Goal: Information Seeking & Learning: Learn about a topic

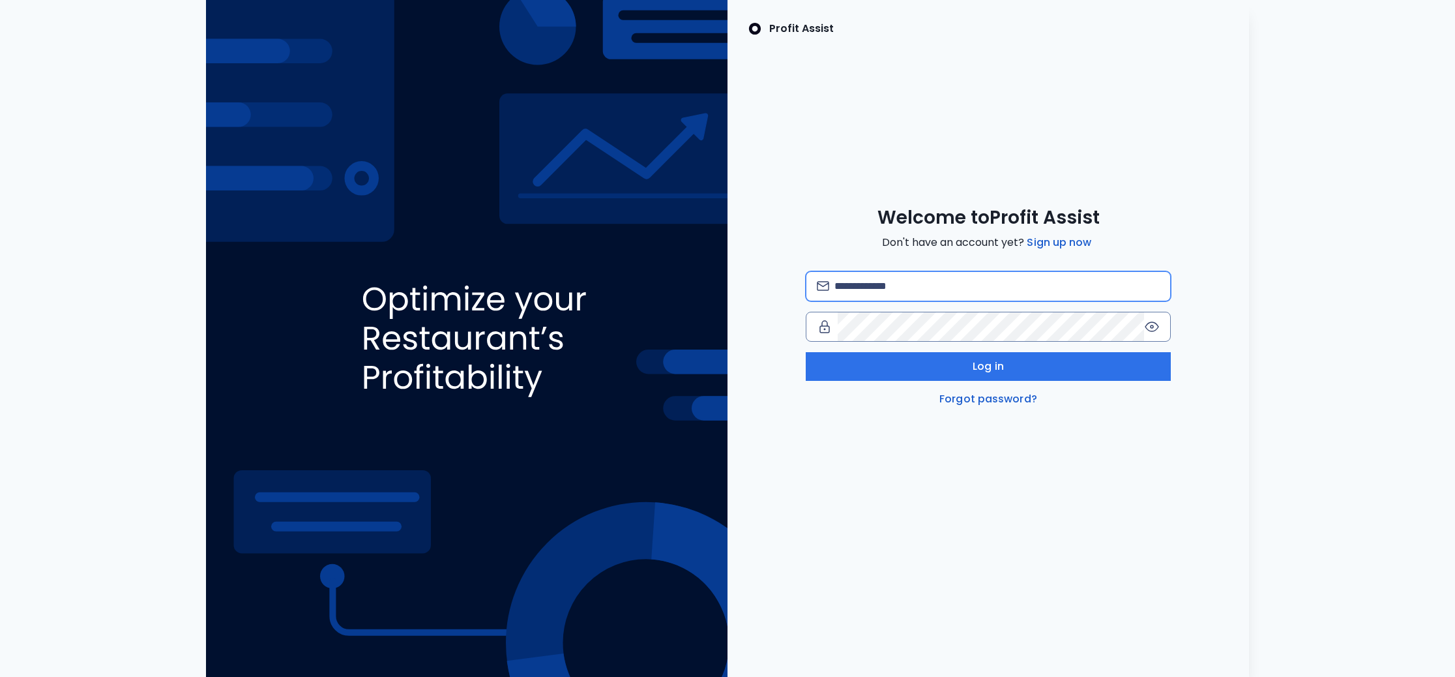
click at [848, 286] on input "email" at bounding box center [997, 286] width 325 height 29
click at [0, 676] on com-1password-button at bounding box center [0, 677] width 0 height 0
type input "**********"
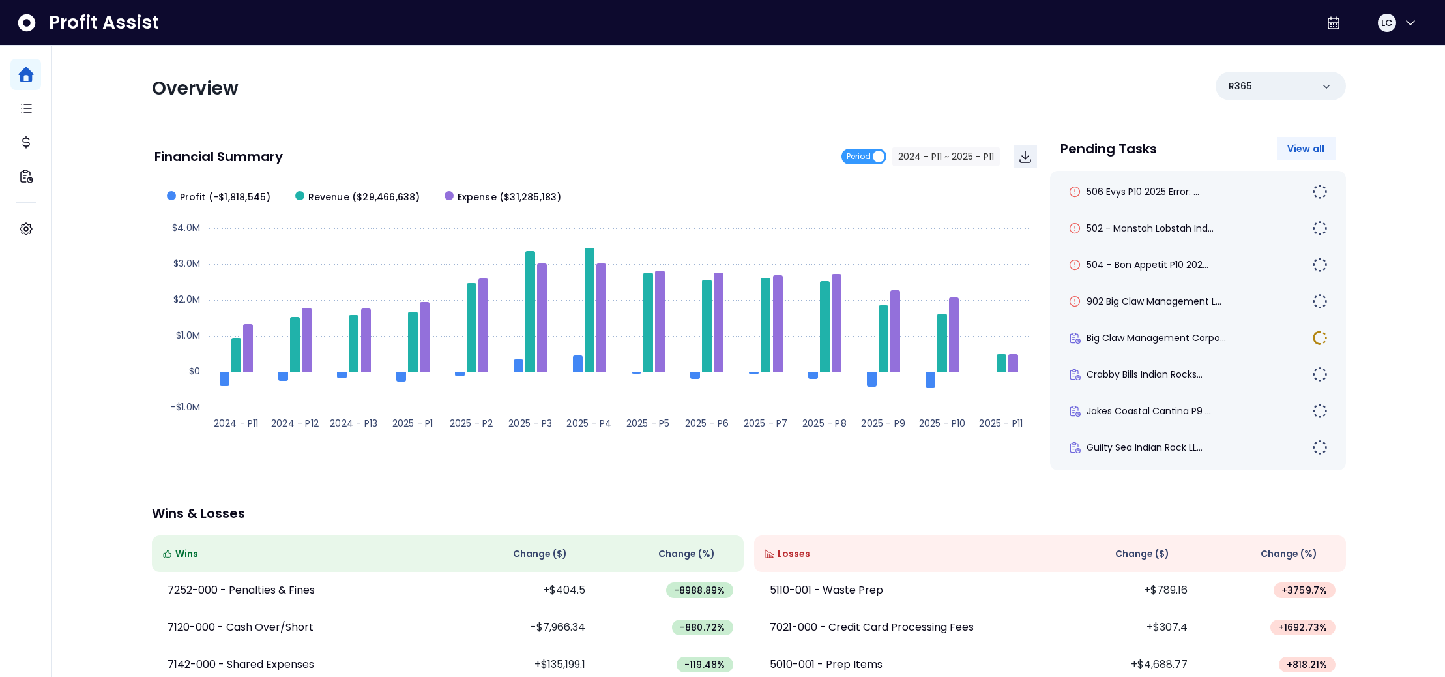
click at [1303, 147] on span "View all" at bounding box center [1307, 148] width 38 height 13
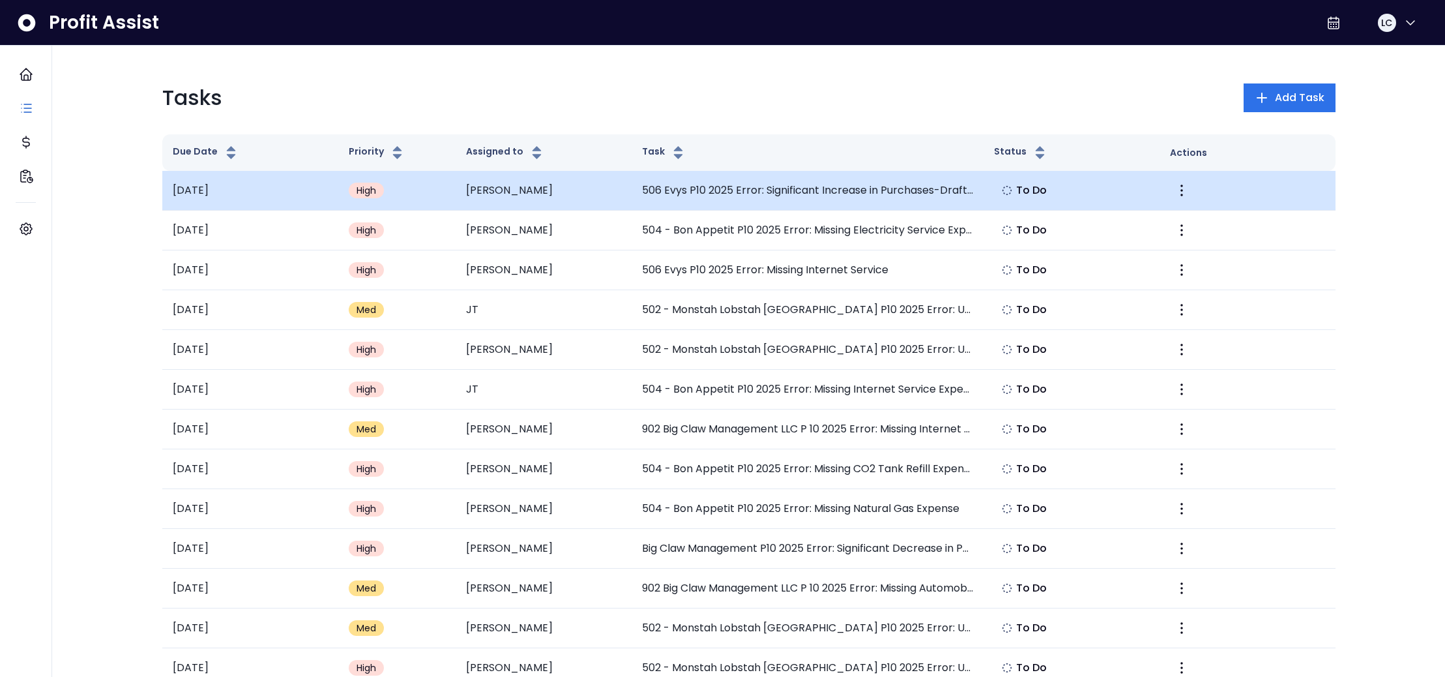
click at [869, 189] on td "506 Evys P10 2025 Error: Significant Increase in Purchases-Draft Beer" at bounding box center [808, 191] width 352 height 40
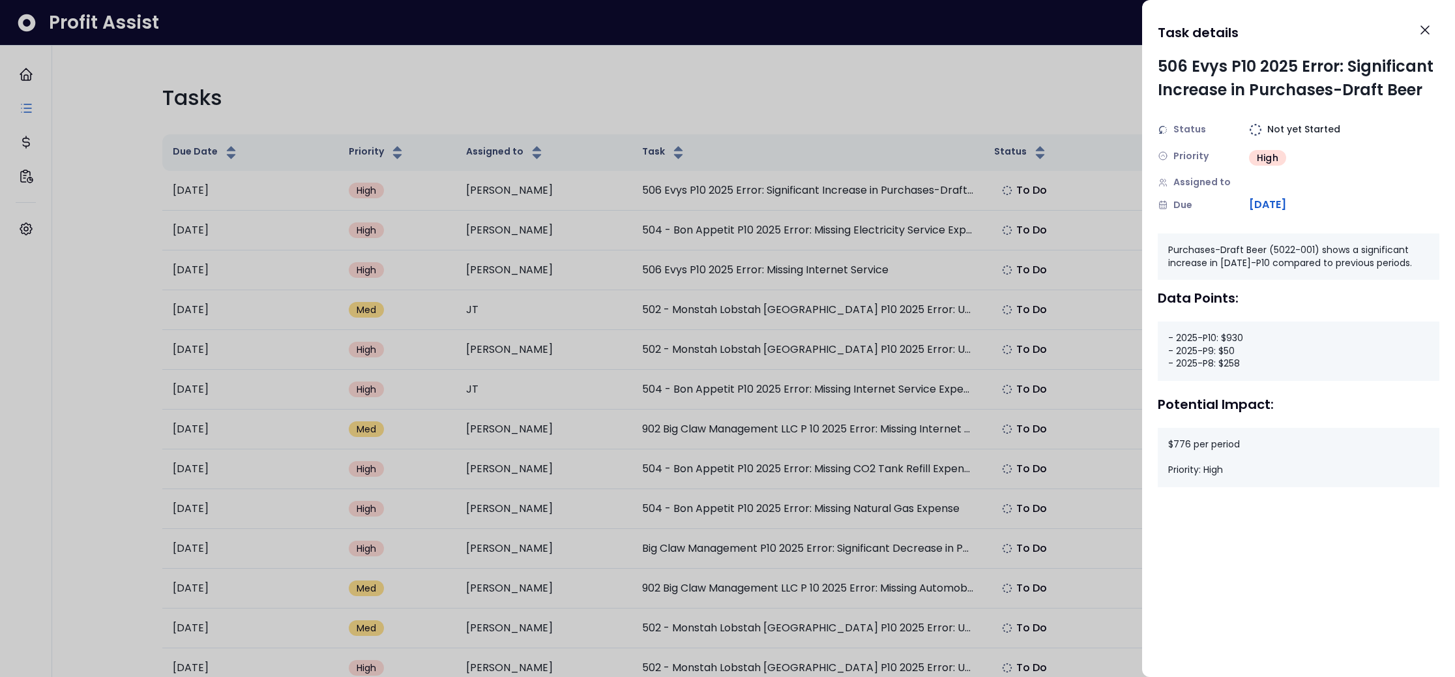
click at [853, 226] on div at bounding box center [727, 338] width 1455 height 677
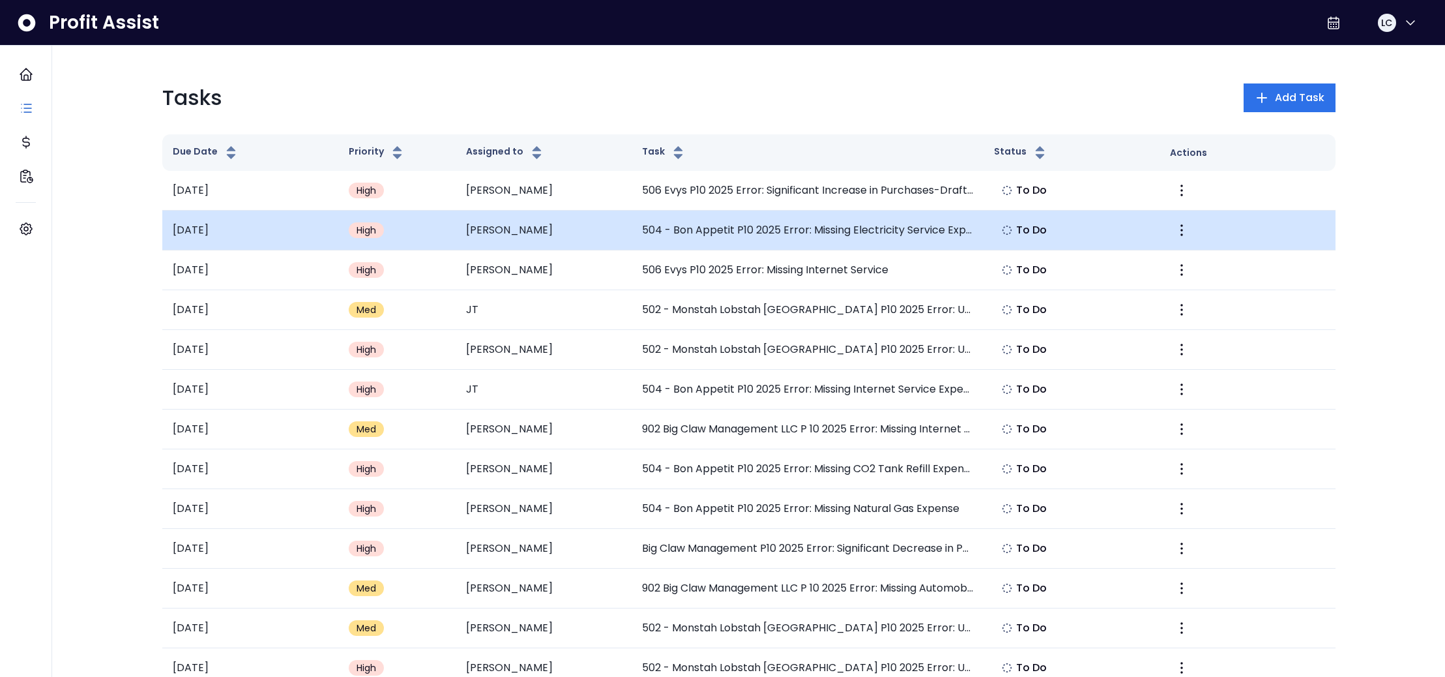
click at [975, 233] on td "504 - Bon Appetit P10 2025 Error: Missing Electricity Service Expense" at bounding box center [808, 231] width 352 height 40
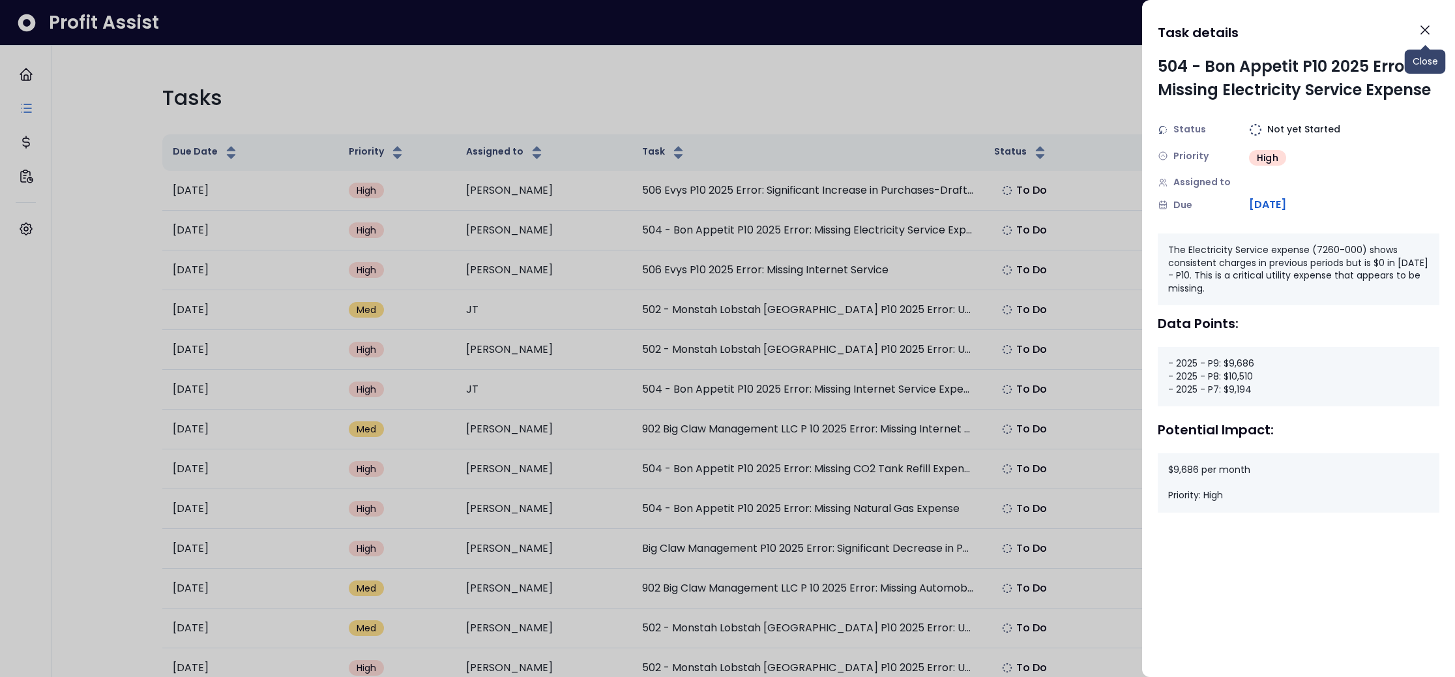
drag, startPoint x: 1423, startPoint y: 28, endPoint x: 1369, endPoint y: 53, distance: 59.8
click at [1423, 29] on icon "Close" at bounding box center [1425, 30] width 8 height 8
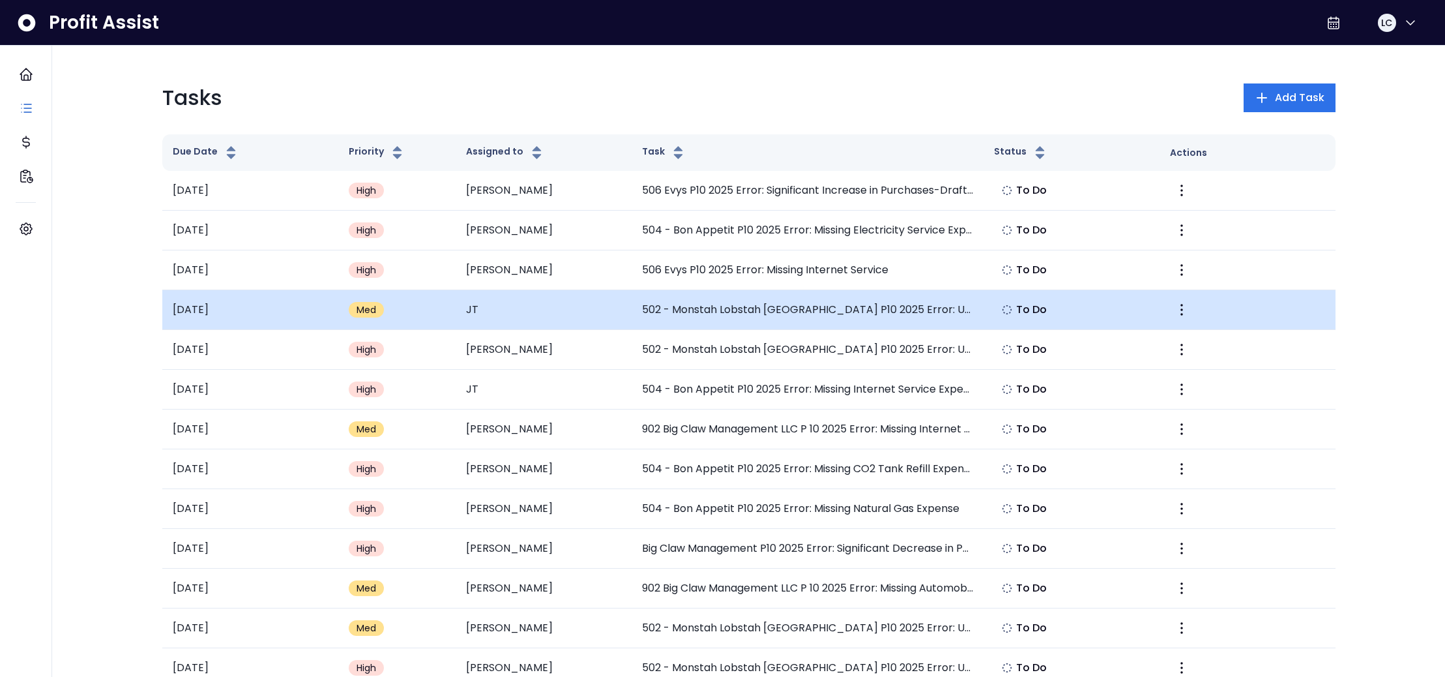
click at [888, 312] on td "502 - Monstah Lobstah [GEOGRAPHIC_DATA] P10 2025 Error: Unusual Increase in Awa…" at bounding box center [808, 310] width 352 height 40
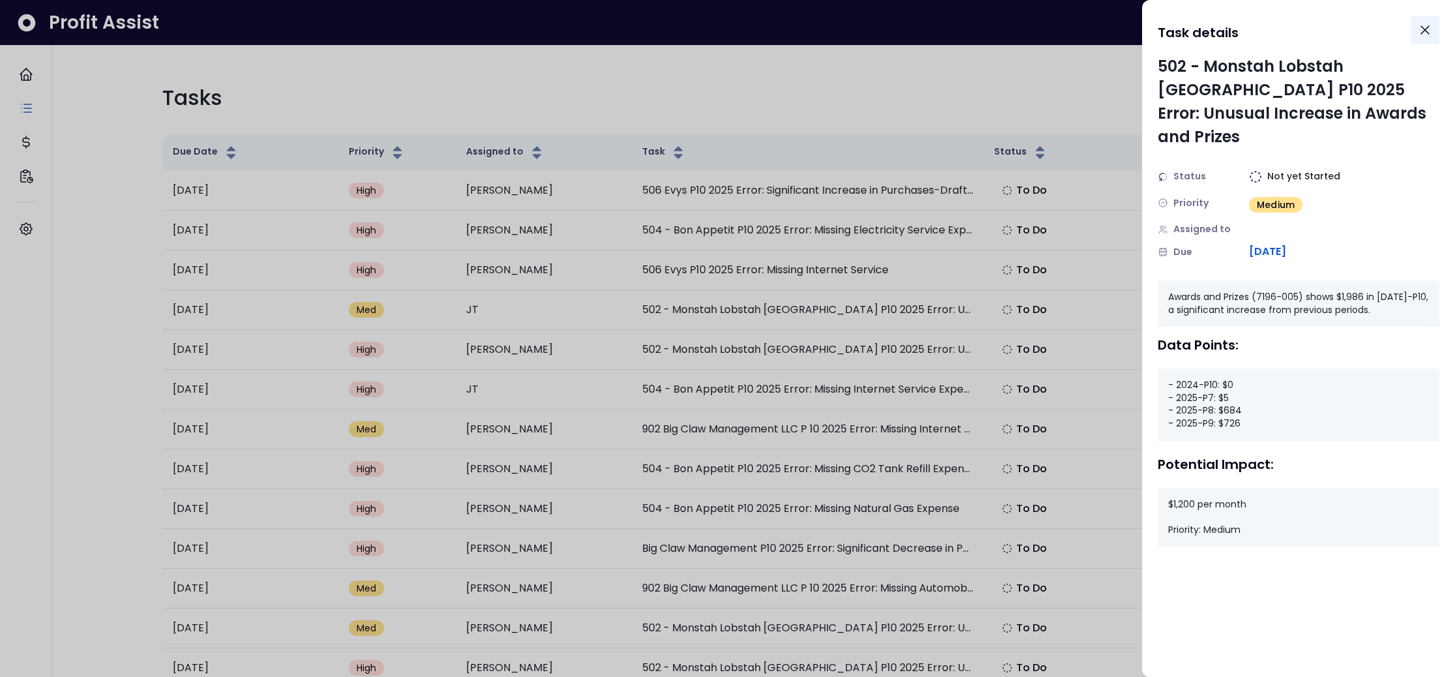
click at [1427, 33] on icon "Close" at bounding box center [1425, 30] width 8 height 8
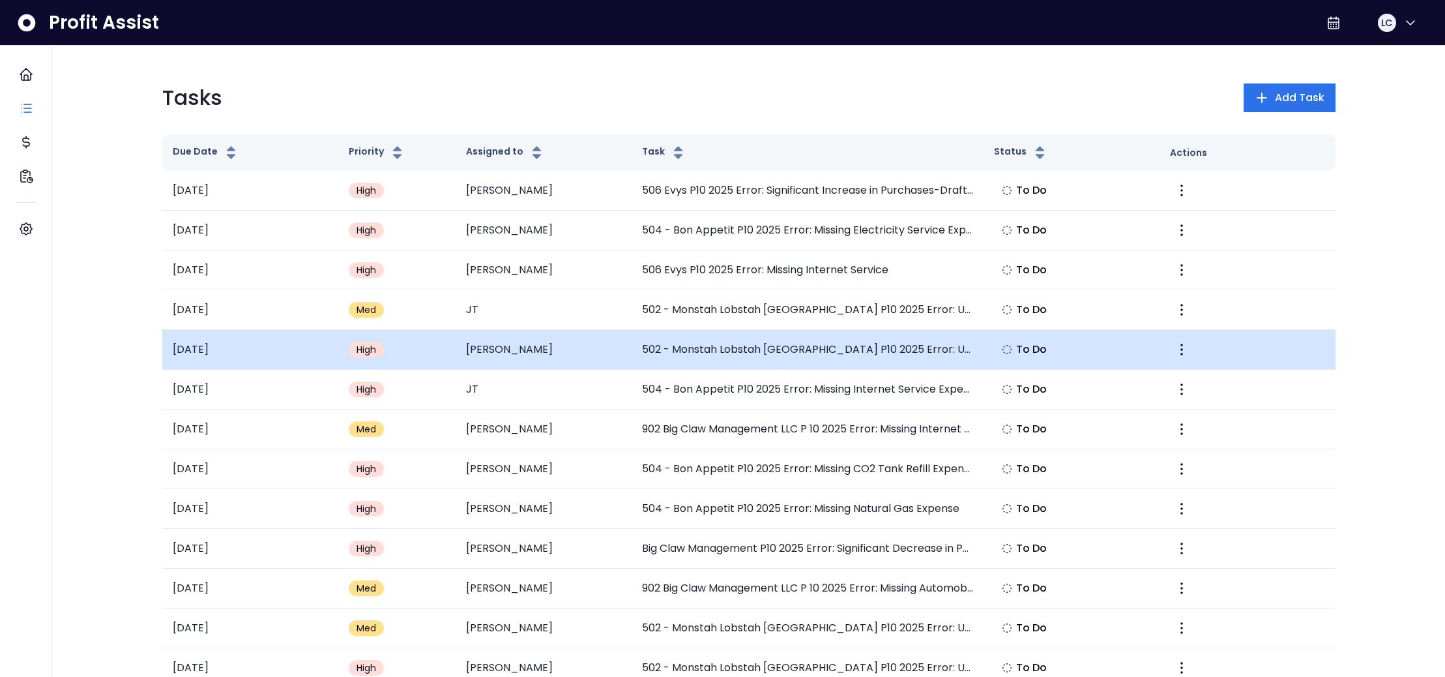
click at [749, 350] on td "502 - Monstah Lobstah [GEOGRAPHIC_DATA] P10 2025 Error: Unusual Meat Purchases" at bounding box center [808, 350] width 352 height 40
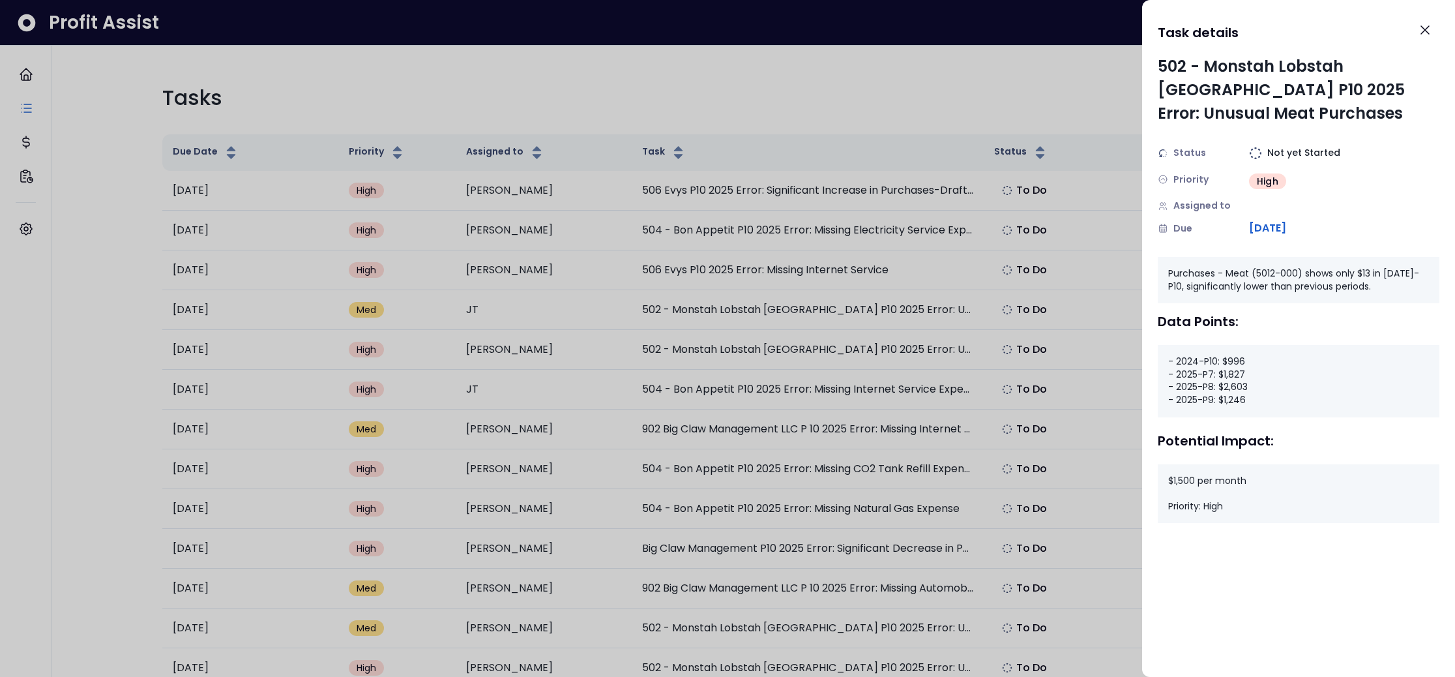
click at [1340, 218] on div "Status Not yet Started Priority High Assigned to Due [DATE]" at bounding box center [1299, 191] width 282 height 90
click at [1243, 514] on div "$1,500 per month Priority: High" at bounding box center [1299, 493] width 282 height 59
drag, startPoint x: 1427, startPoint y: 29, endPoint x: 1404, endPoint y: 44, distance: 27.0
click at [1427, 29] on icon "Close" at bounding box center [1425, 30] width 16 height 16
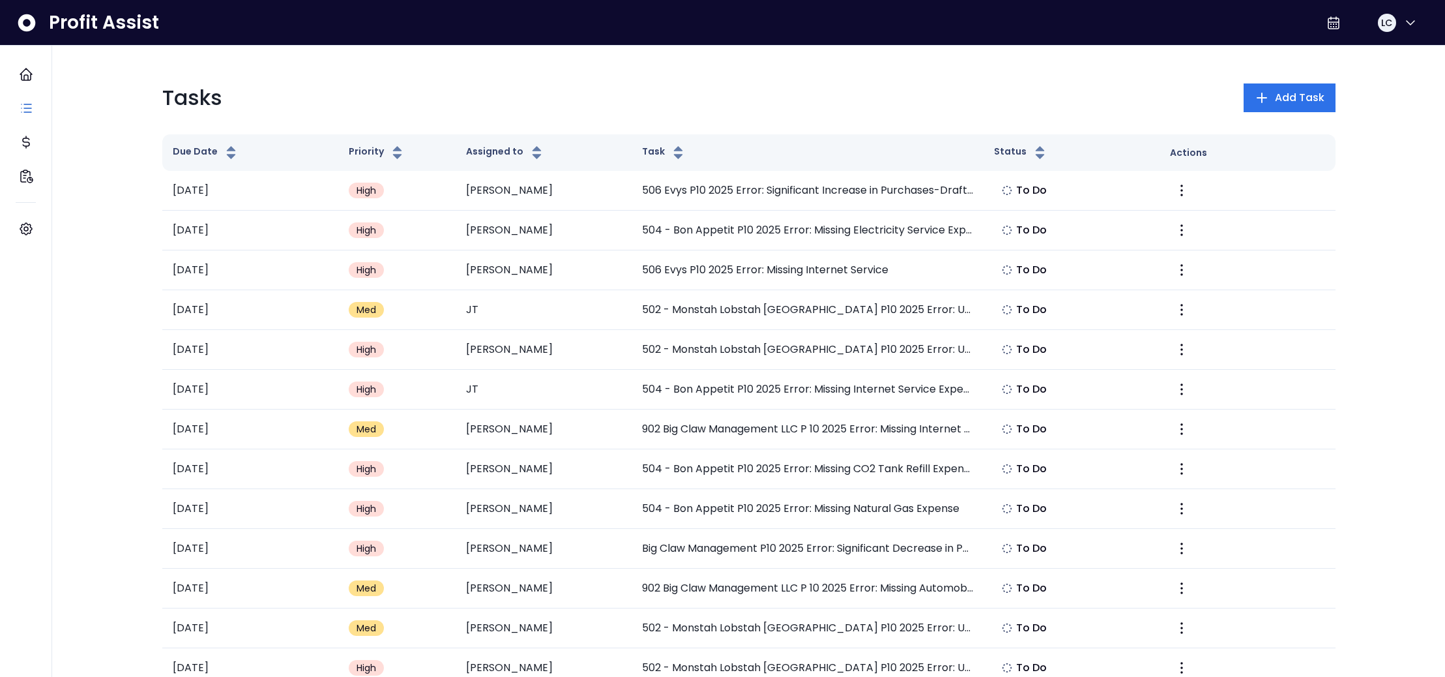
click at [1158, 97] on div "Tasks Add Task" at bounding box center [749, 97] width 1174 height 31
click at [32, 75] on icon "Main navigation" at bounding box center [26, 75] width 16 height 16
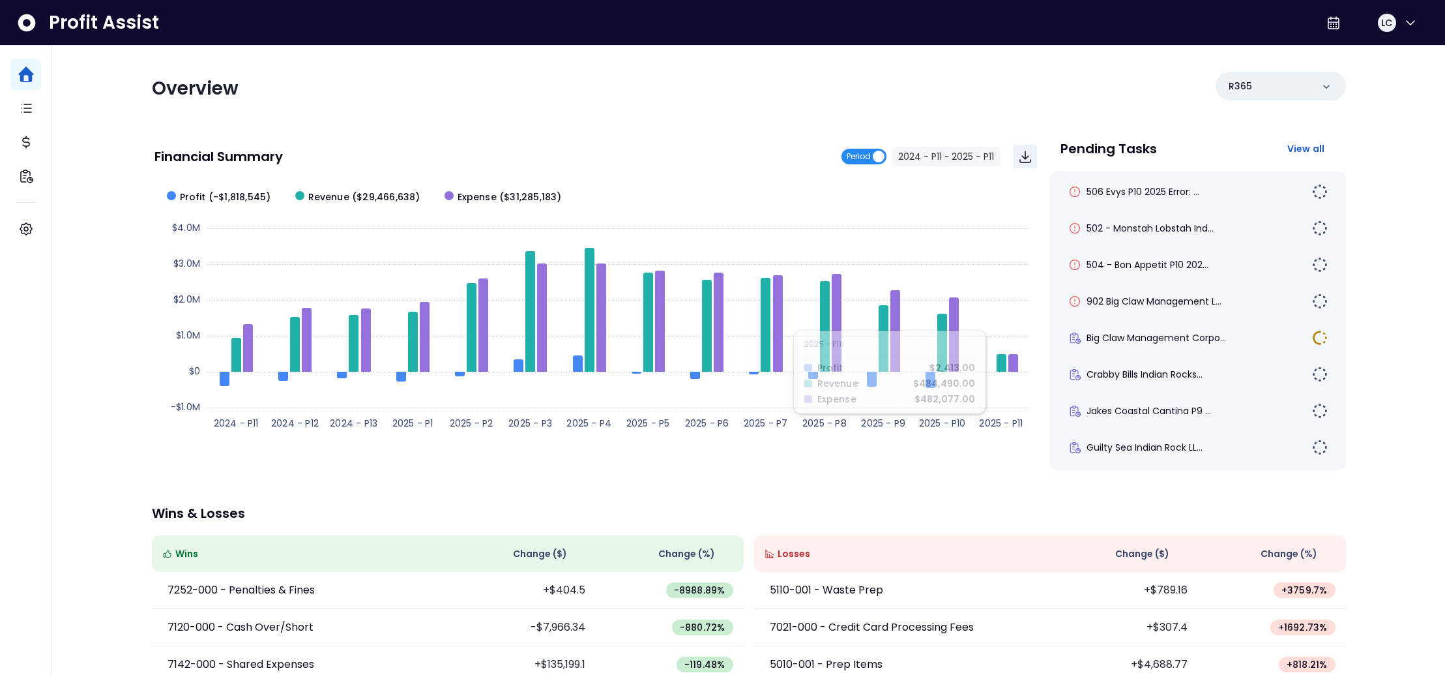
click at [872, 160] on span "Period" at bounding box center [864, 157] width 45 height 16
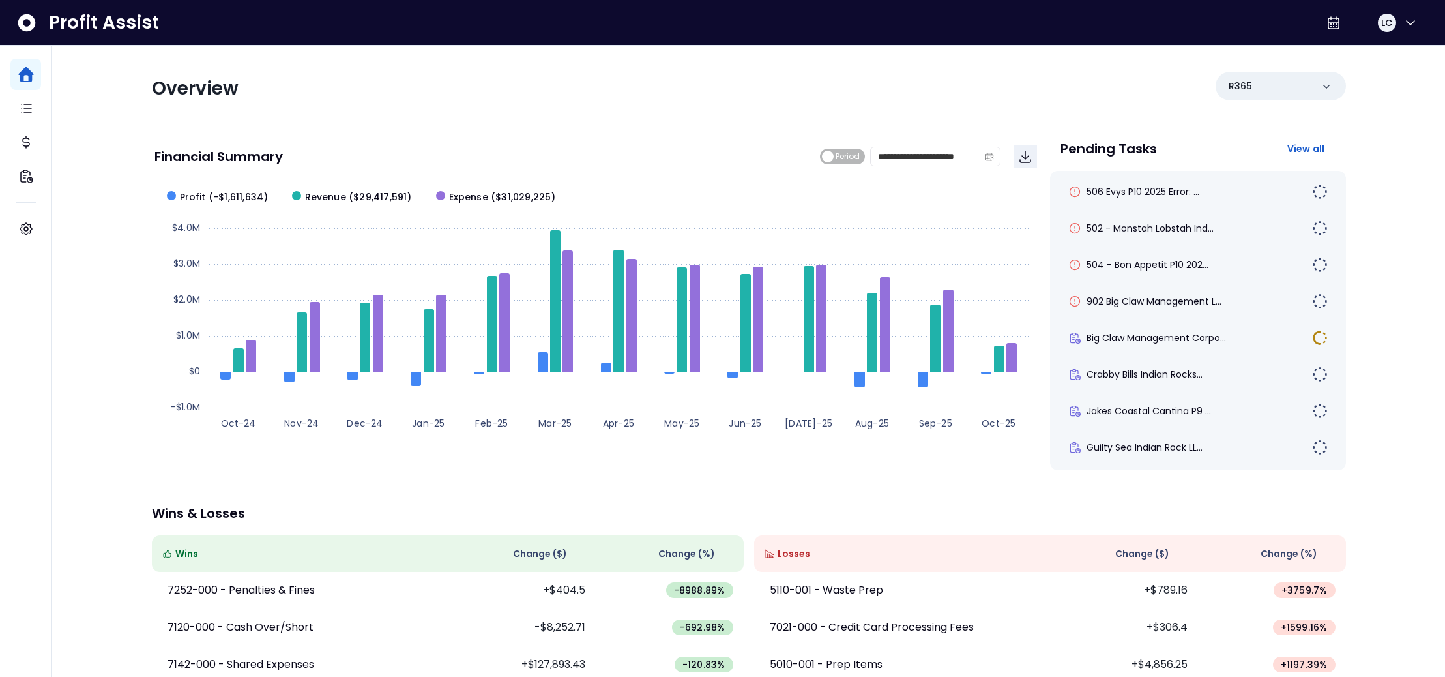
drag, startPoint x: 851, startPoint y: 160, endPoint x: 885, endPoint y: 179, distance: 38.6
click at [851, 160] on span "Period" at bounding box center [848, 157] width 24 height 16
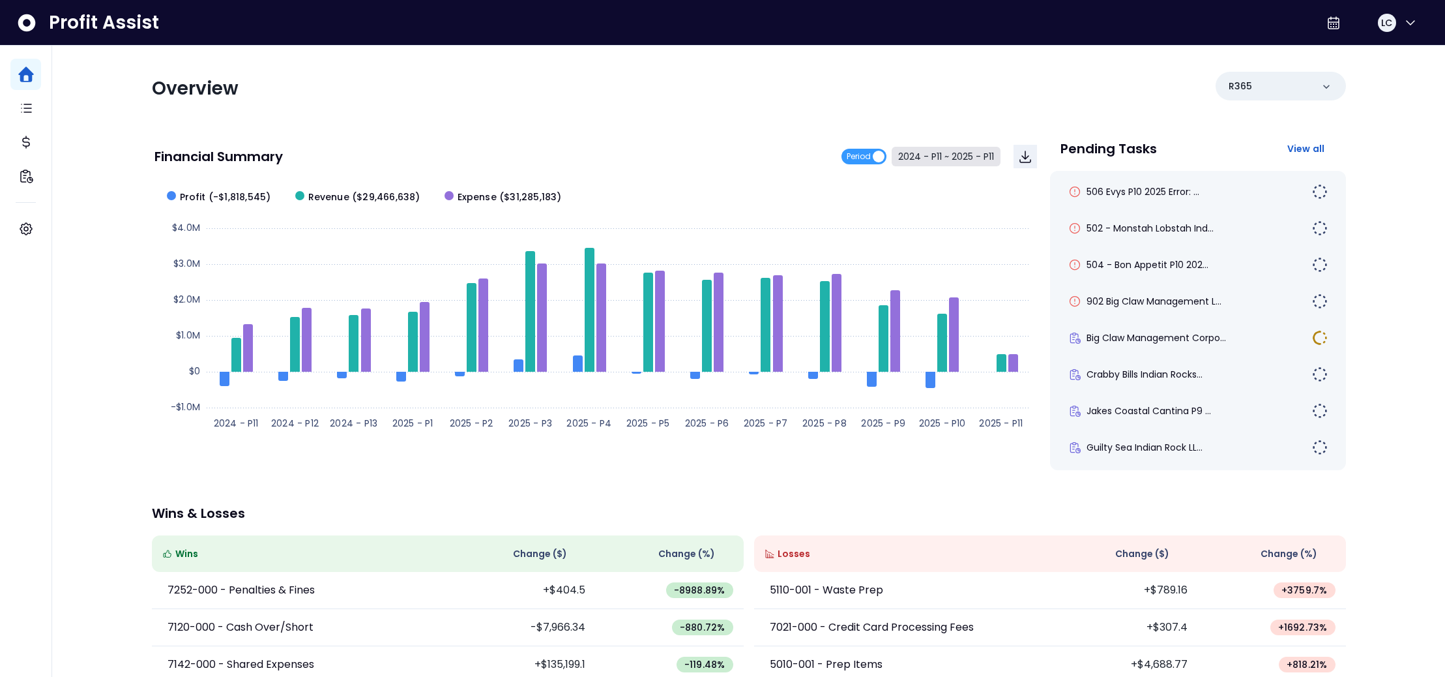
click at [925, 156] on button "2024 - P11 ~ 2025 - P11" at bounding box center [946, 157] width 109 height 20
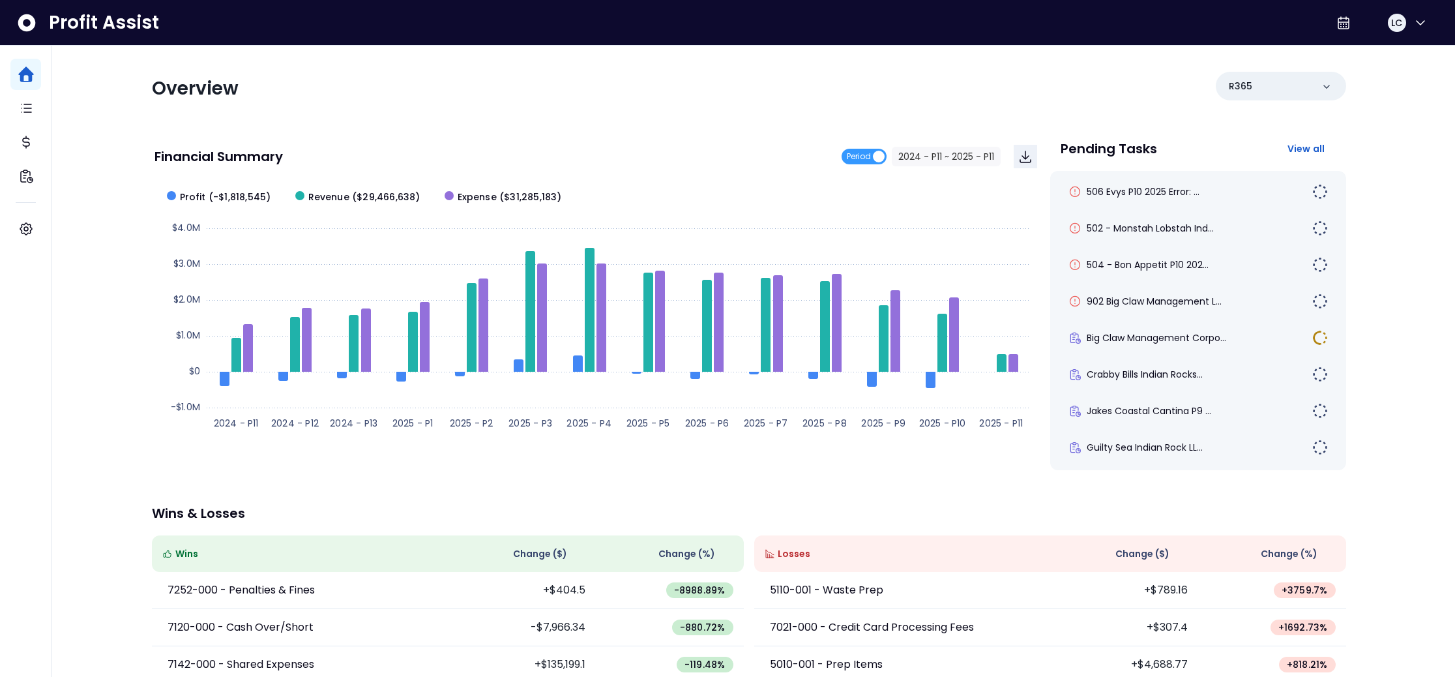
click at [623, 104] on span "2024 - P11" at bounding box center [625, 106] width 117 height 30
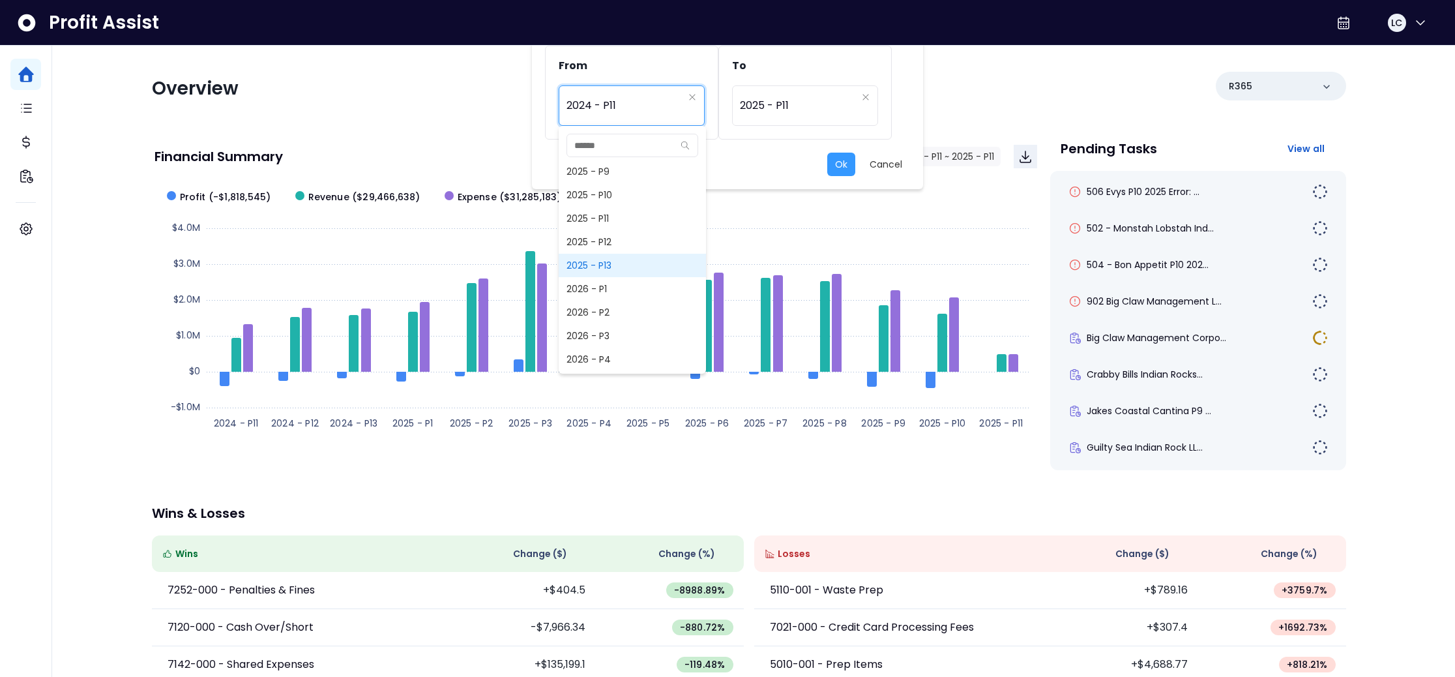
scroll to position [1108, 0]
click at [610, 195] on span "2025 - P10" at bounding box center [632, 190] width 147 height 23
type input "**********"
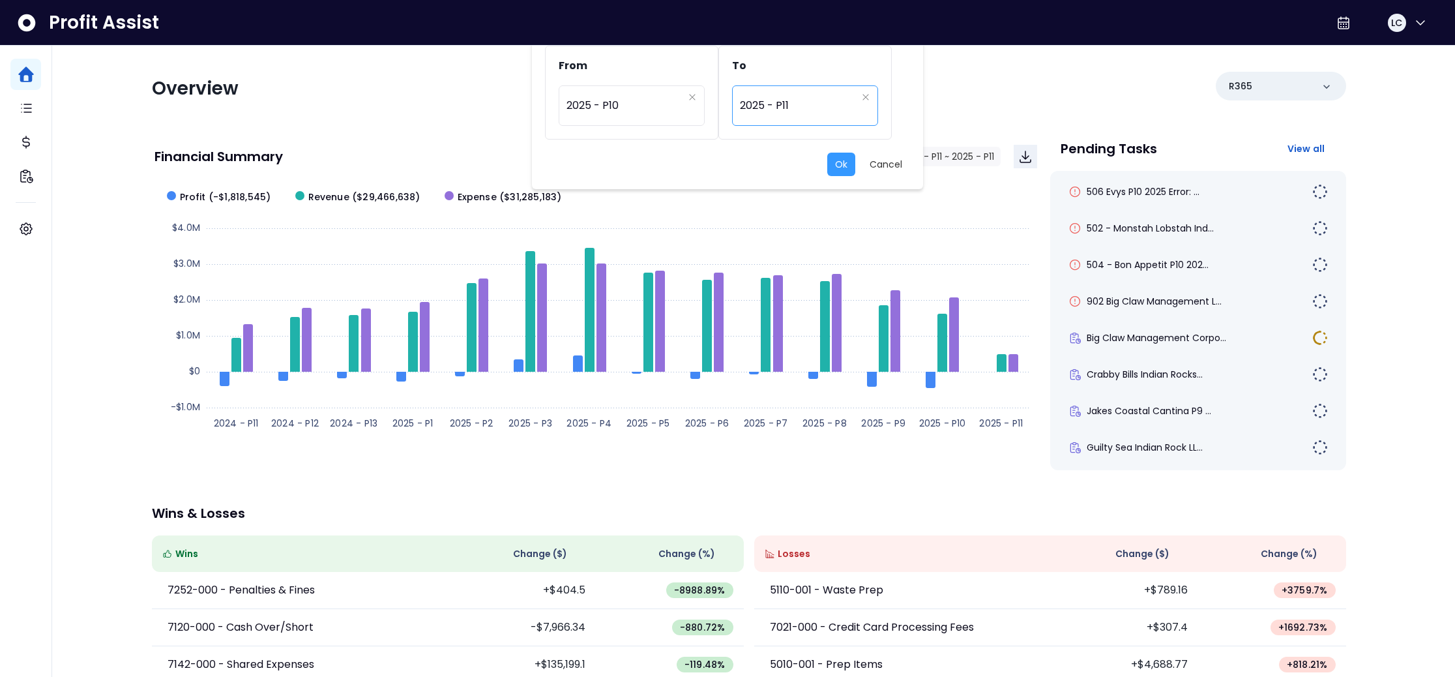
click at [814, 111] on span "2025 - P11" at bounding box center [798, 106] width 117 height 30
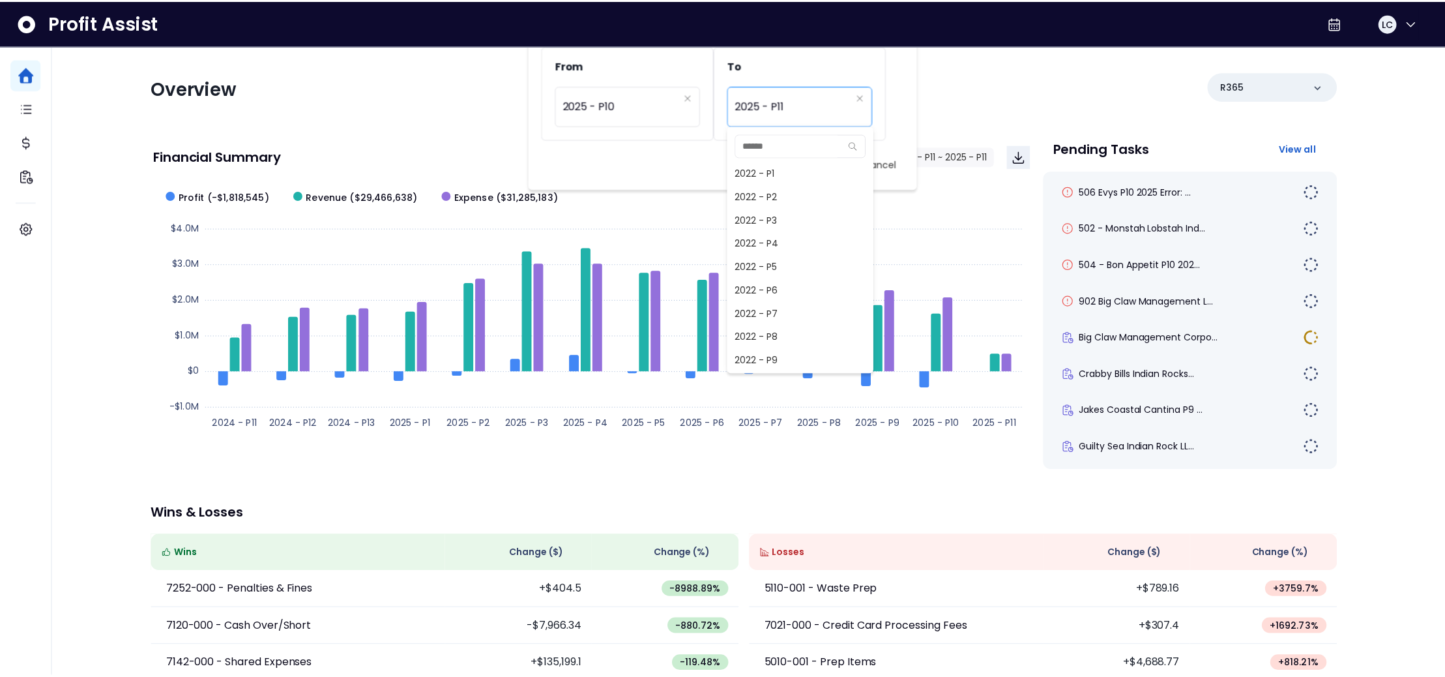
scroll to position [962, 0]
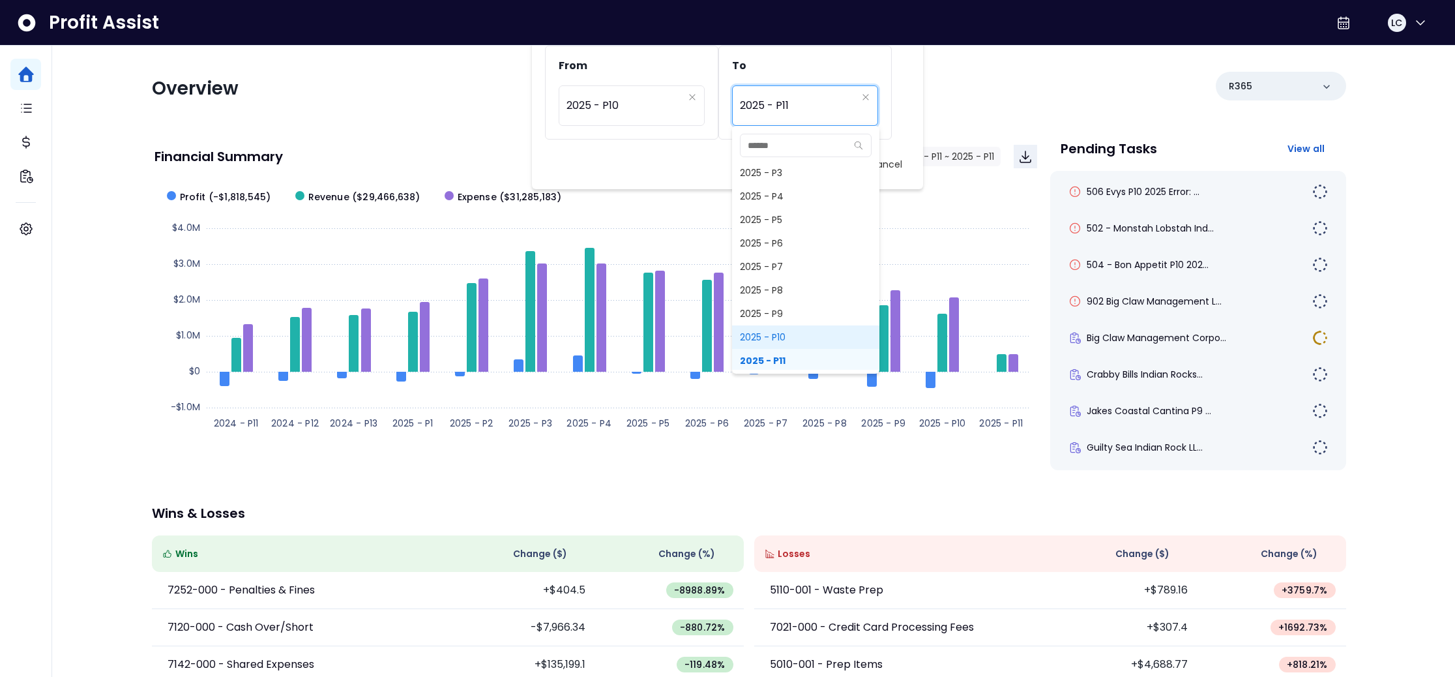
click at [791, 337] on span "2025 - P10" at bounding box center [805, 336] width 147 height 23
type input "**********"
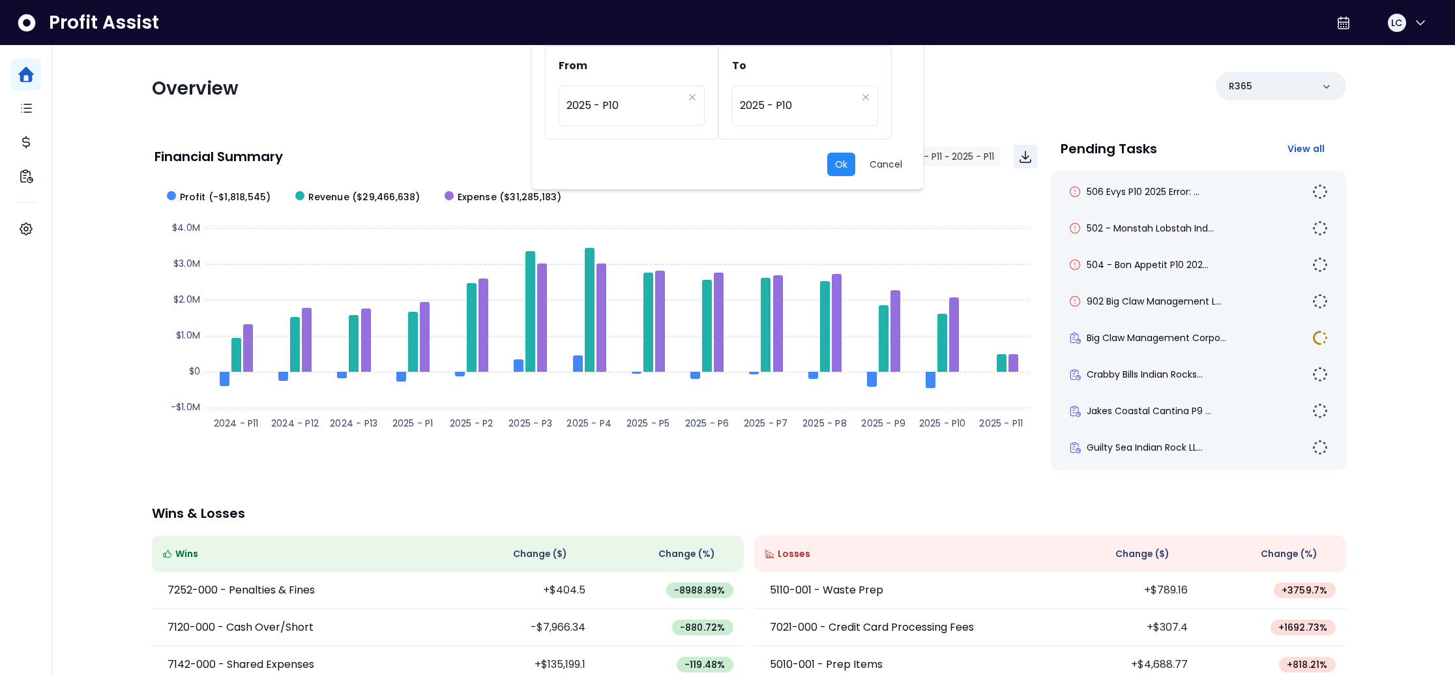
click at [848, 172] on button "Ok" at bounding box center [841, 164] width 28 height 23
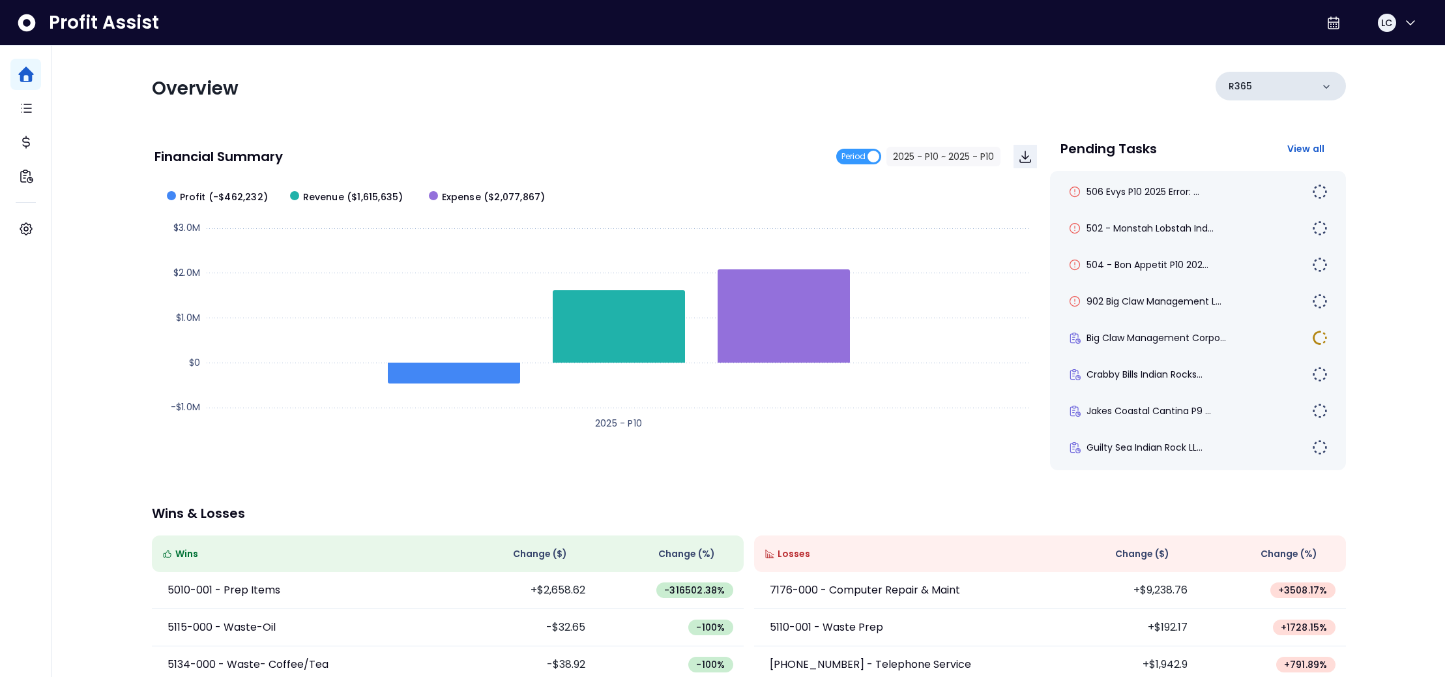
click at [1293, 85] on div "R365" at bounding box center [1281, 86] width 130 height 29
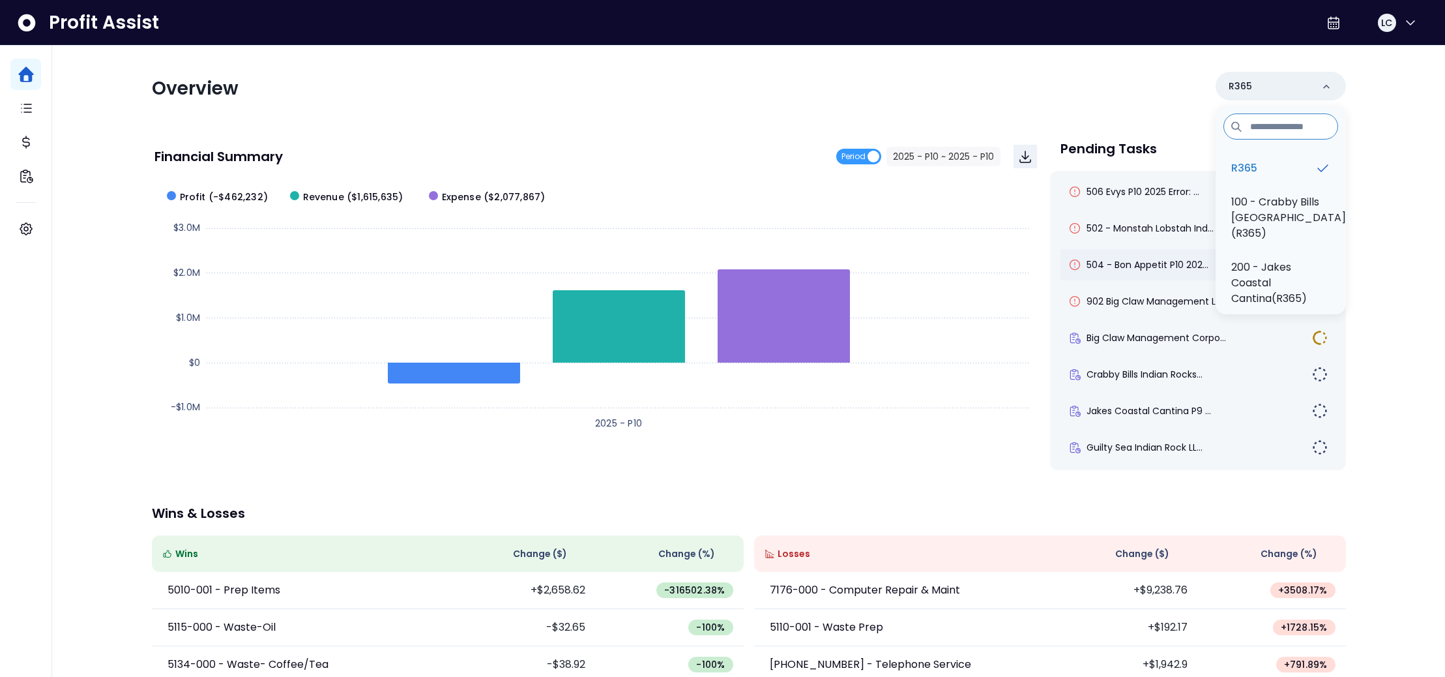
click at [1282, 262] on p "200 - Jakes Coastal Cantina(R365)" at bounding box center [1281, 282] width 99 height 47
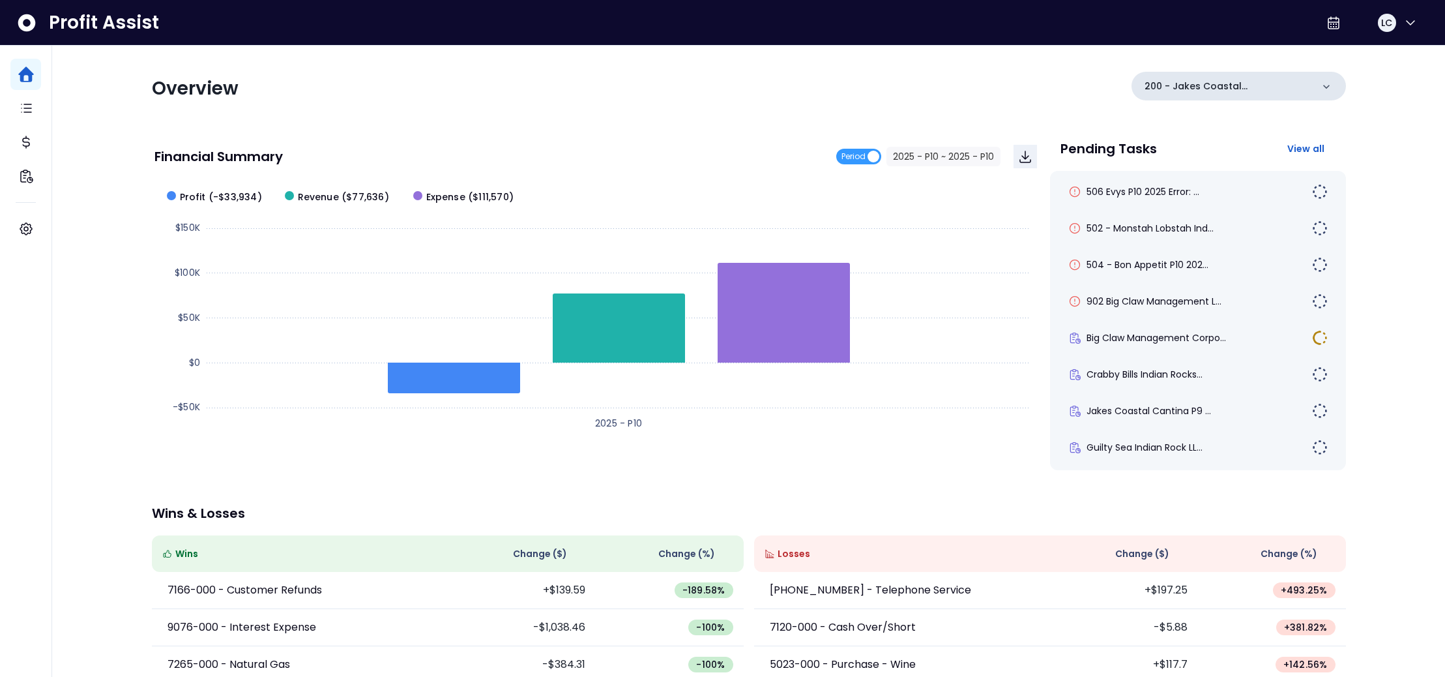
click at [1331, 87] on icon at bounding box center [1326, 86] width 13 height 13
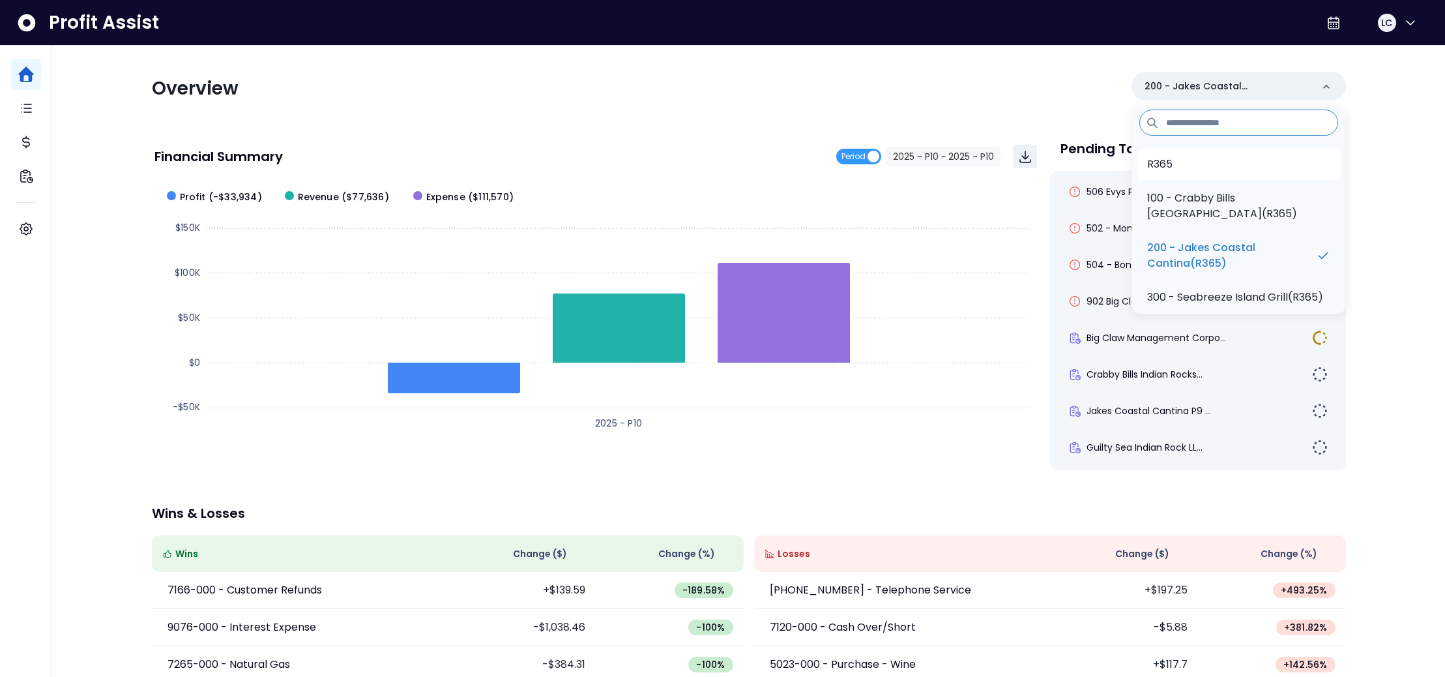
scroll to position [11, 0]
click at [1273, 186] on p "100 - Crabby Bills [GEOGRAPHIC_DATA](R365)" at bounding box center [1238, 198] width 183 height 31
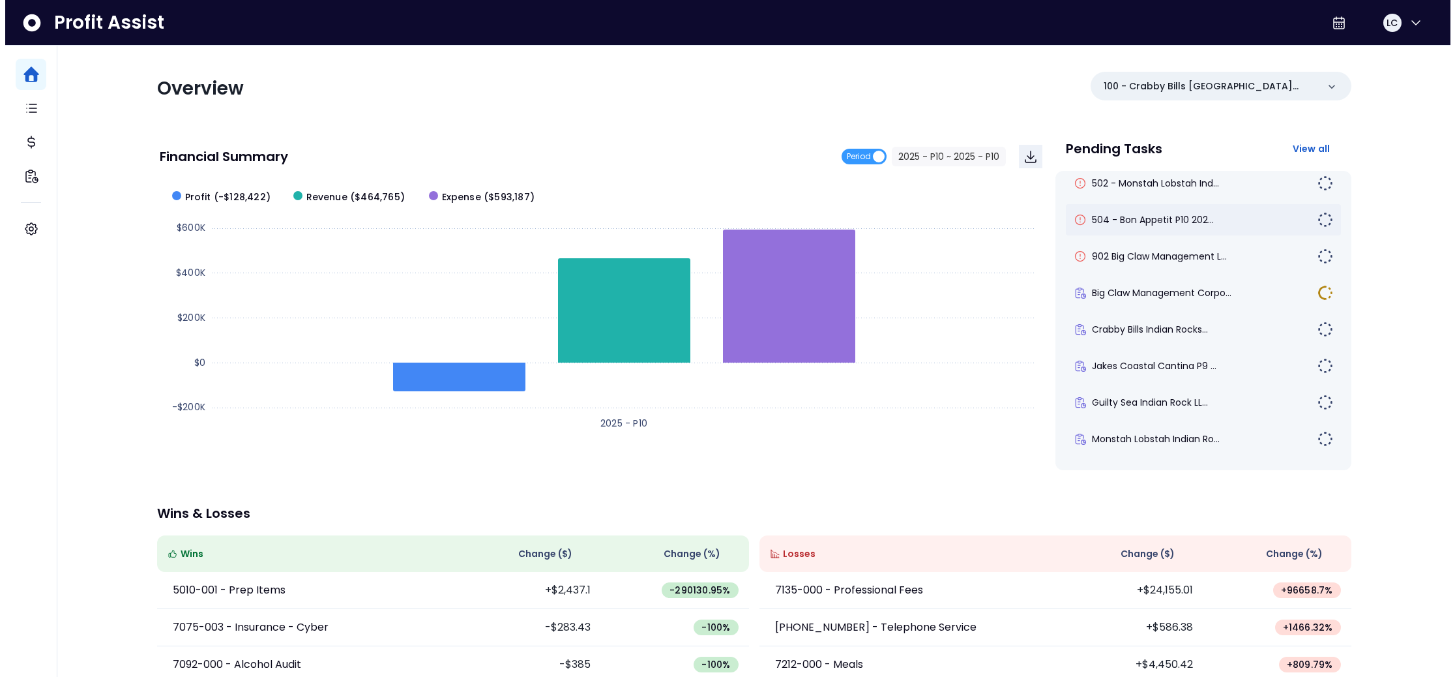
scroll to position [0, 0]
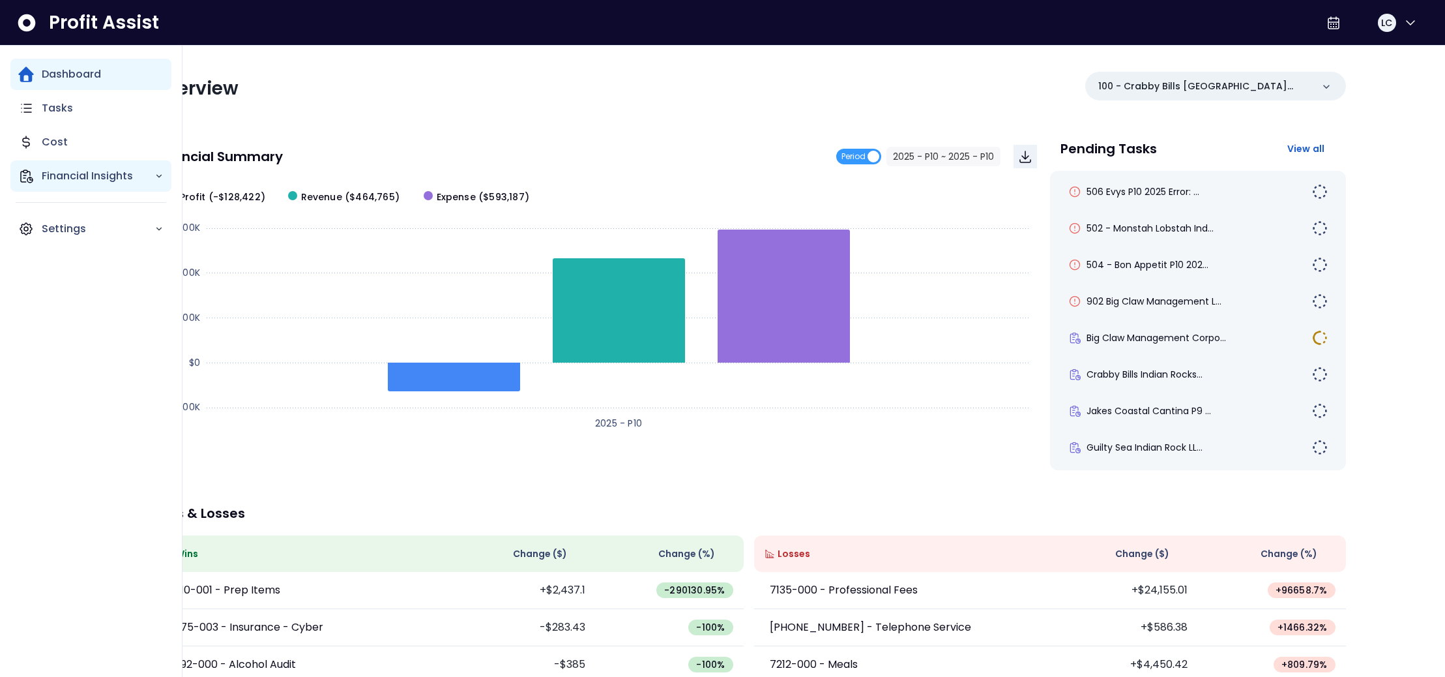
click at [56, 171] on p "Financial Insights" at bounding box center [98, 176] width 113 height 16
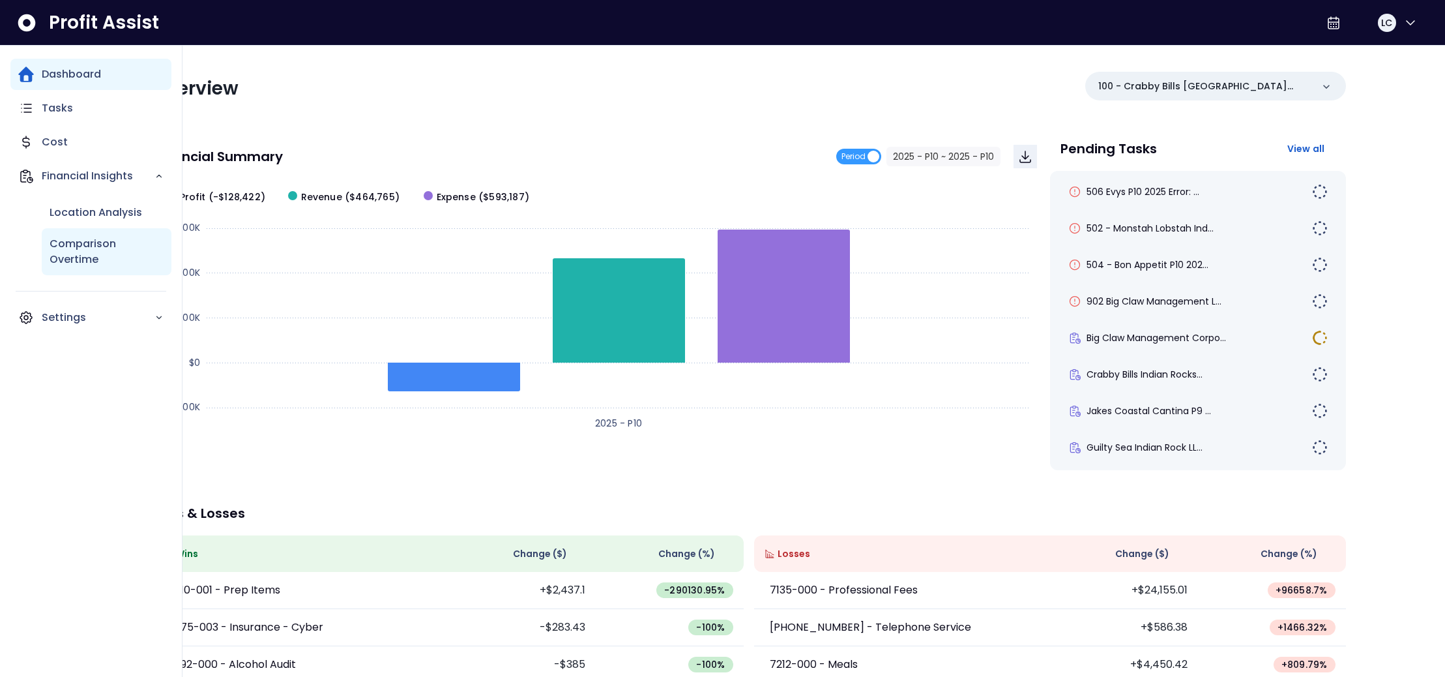
click at [78, 249] on p "Comparison Overtime" at bounding box center [107, 251] width 114 height 31
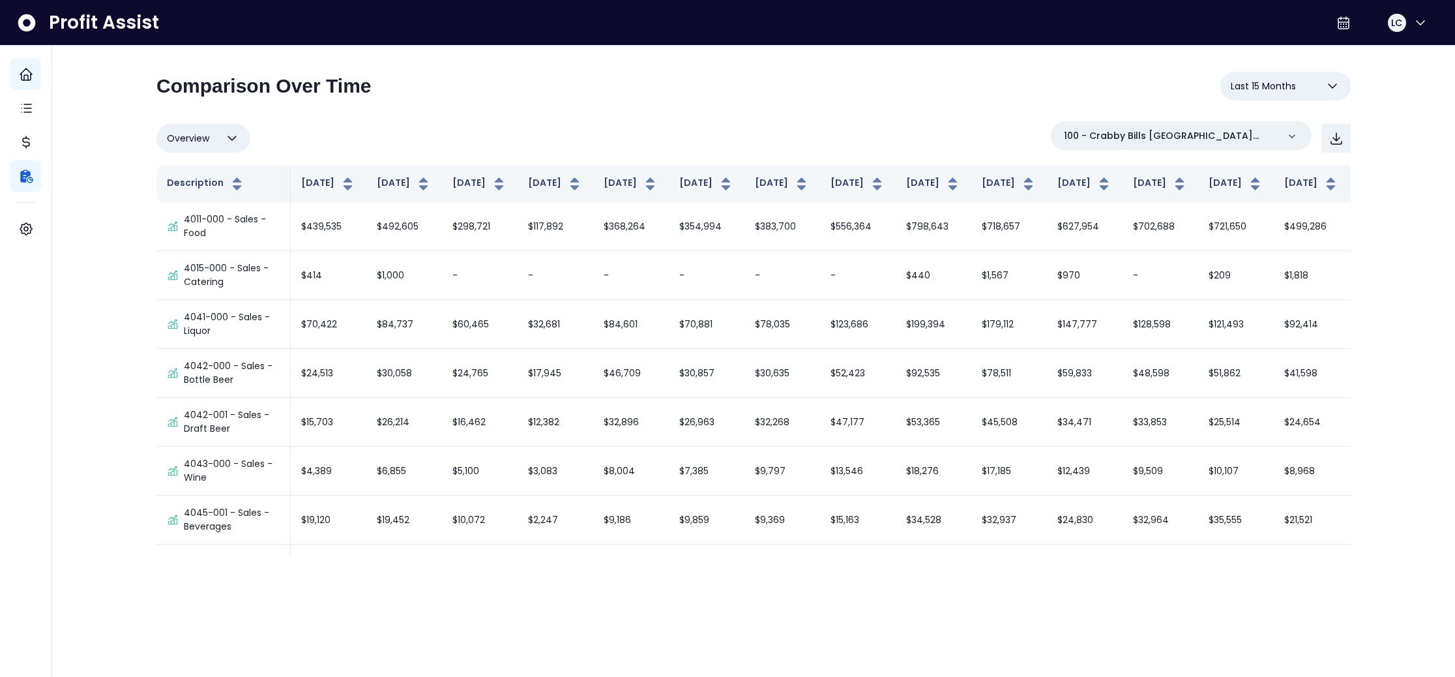
click at [1334, 83] on icon "button" at bounding box center [1333, 86] width 16 height 16
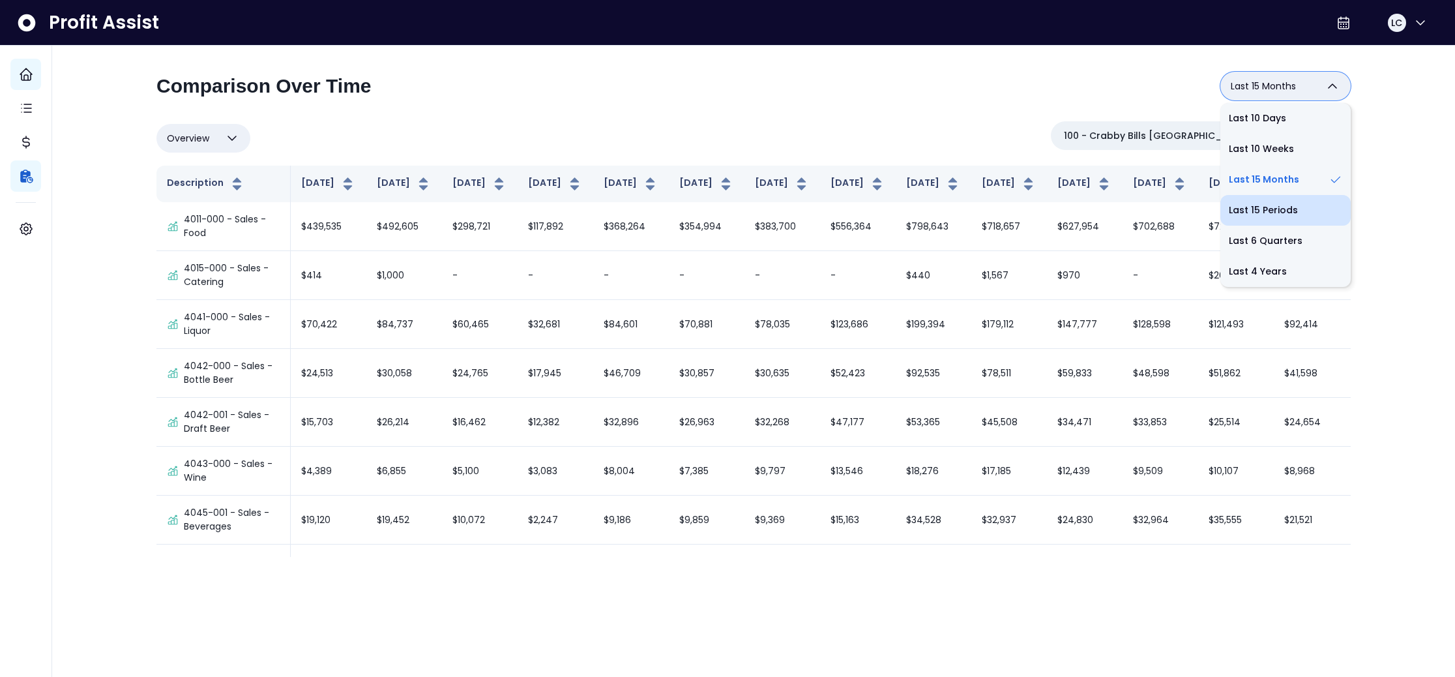
click at [1260, 212] on li "Last 15 Periods" at bounding box center [1285, 210] width 130 height 31
type input "**********"
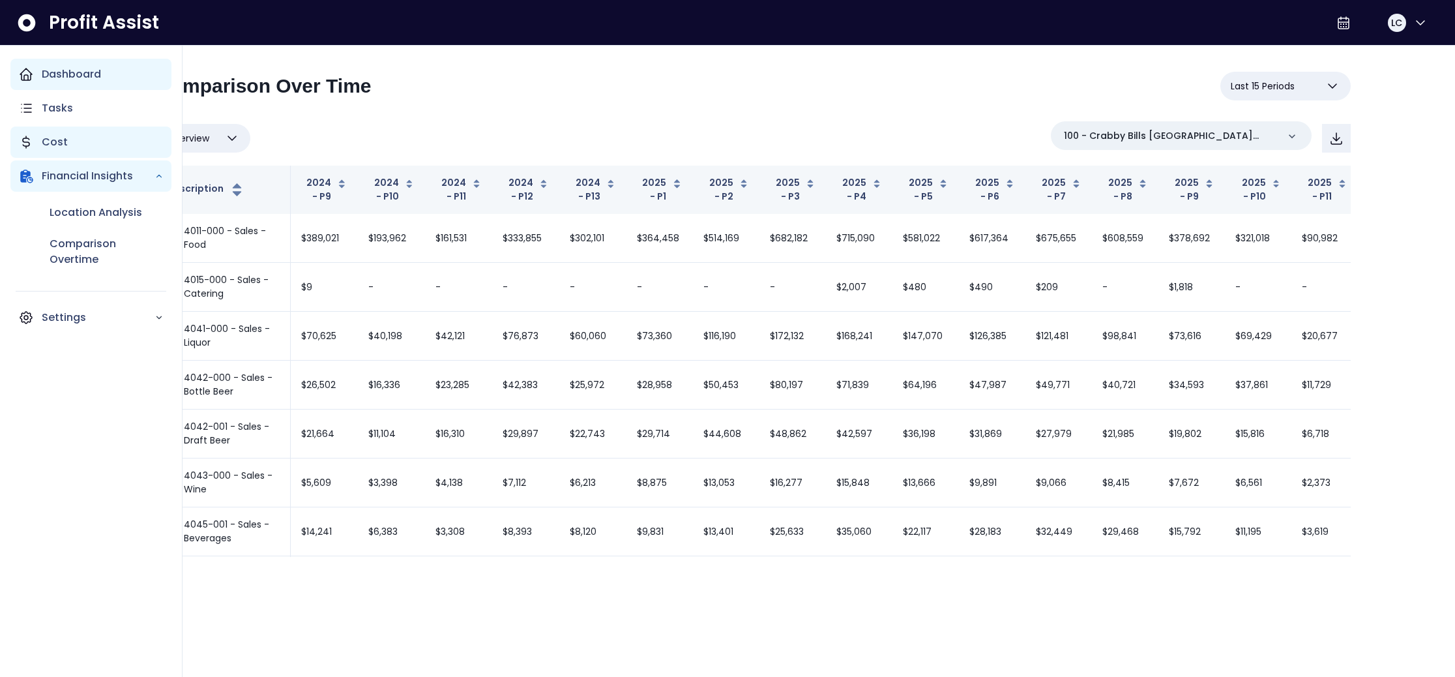
click at [68, 143] on div "Cost" at bounding box center [90, 141] width 161 height 31
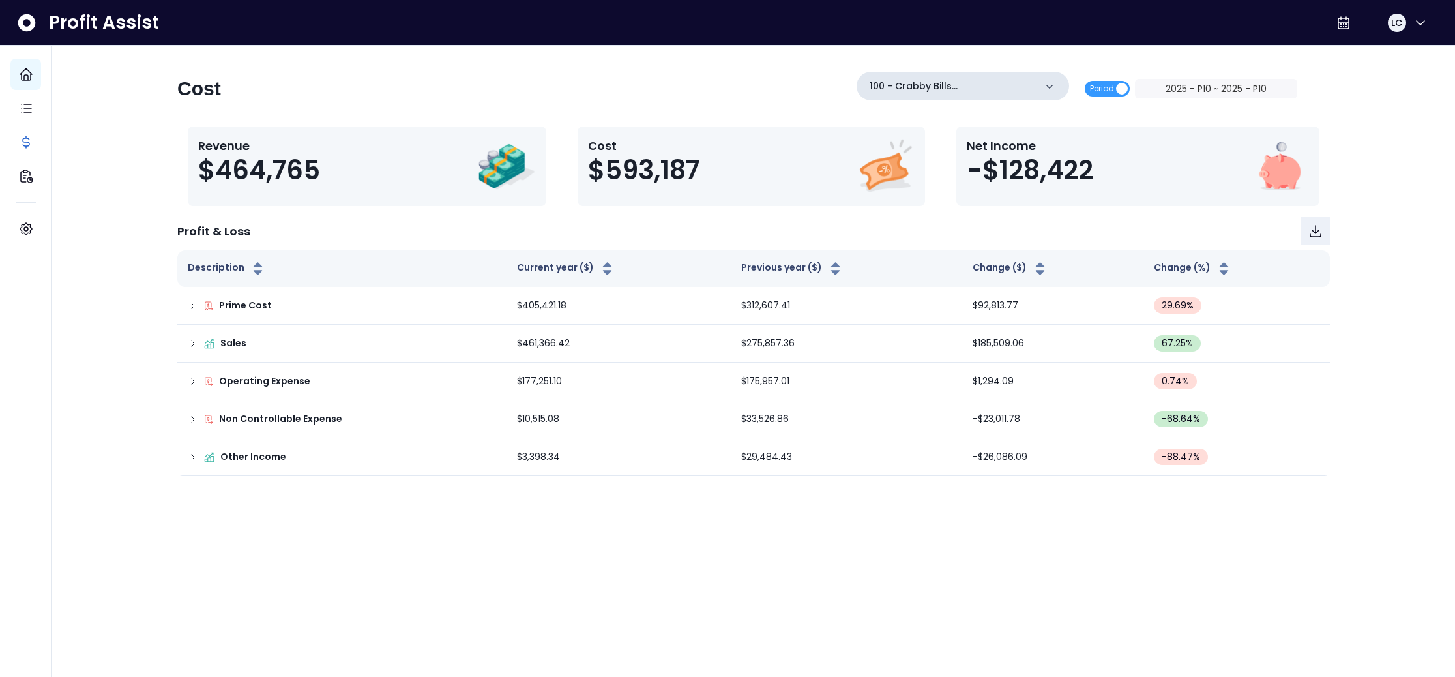
click at [1056, 85] on icon at bounding box center [1049, 86] width 13 height 13
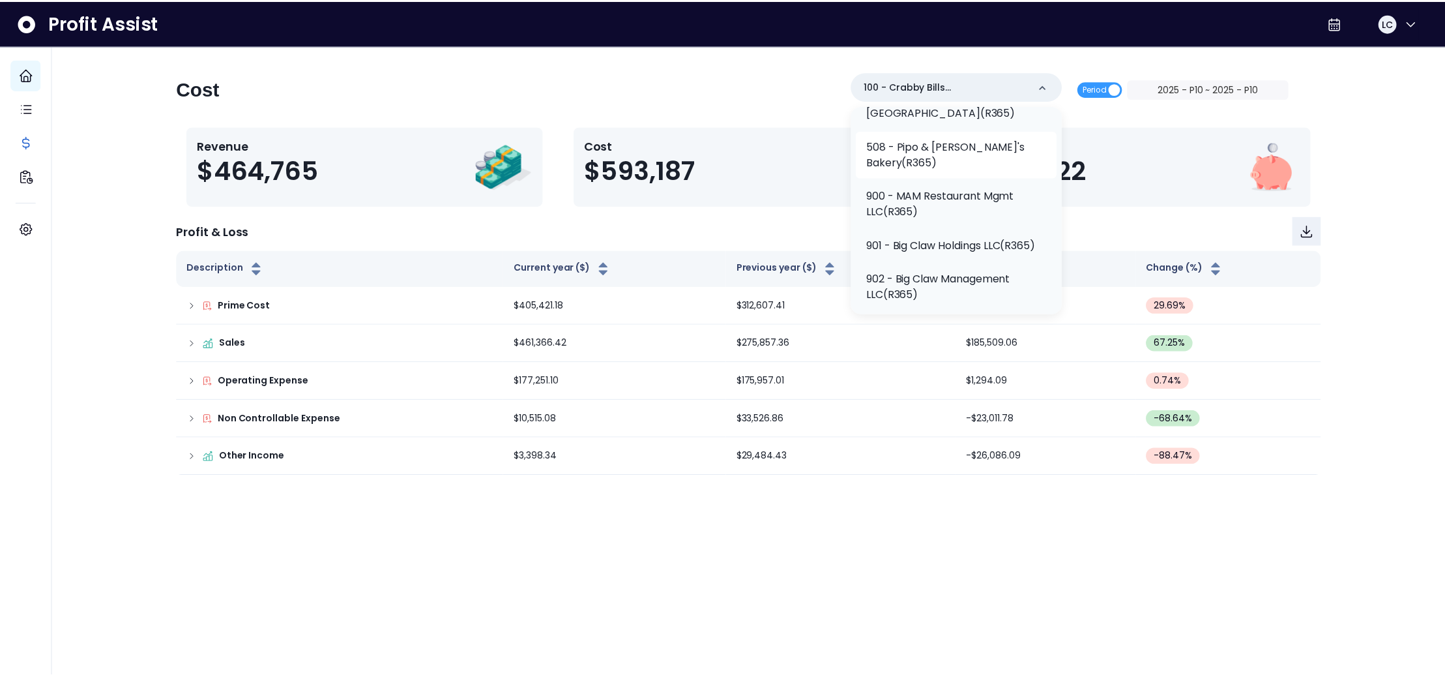
scroll to position [558, 0]
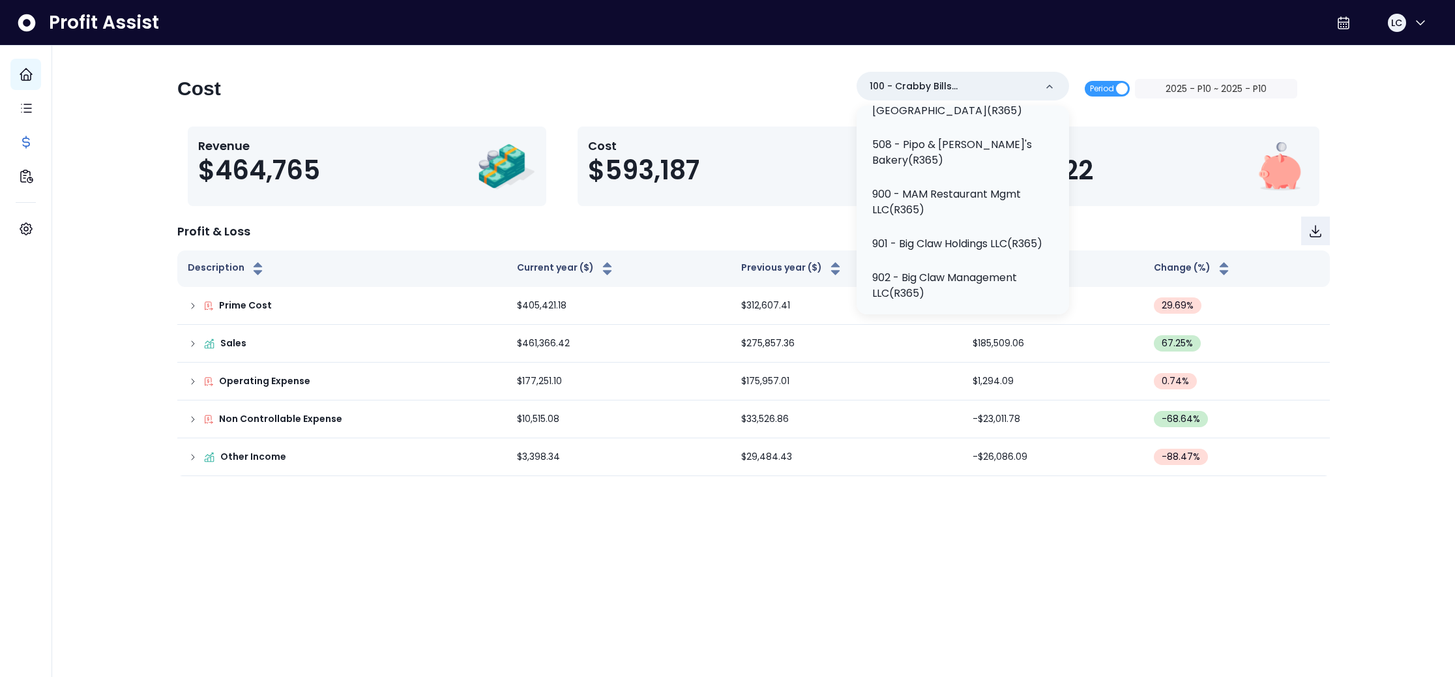
click at [936, 168] on p "508 - Pipo & [PERSON_NAME]'s Bakery(R365)" at bounding box center [962, 152] width 181 height 31
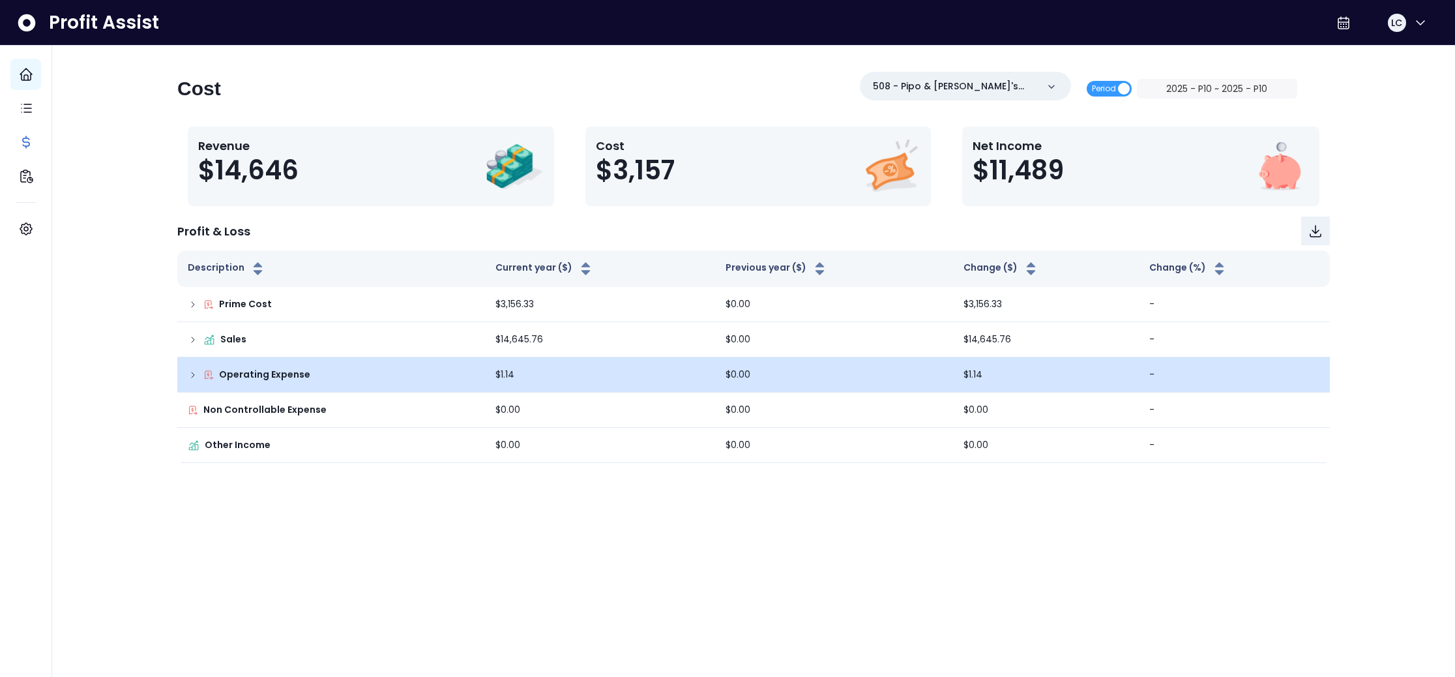
click at [185, 374] on td "Operating Expense" at bounding box center [331, 374] width 308 height 35
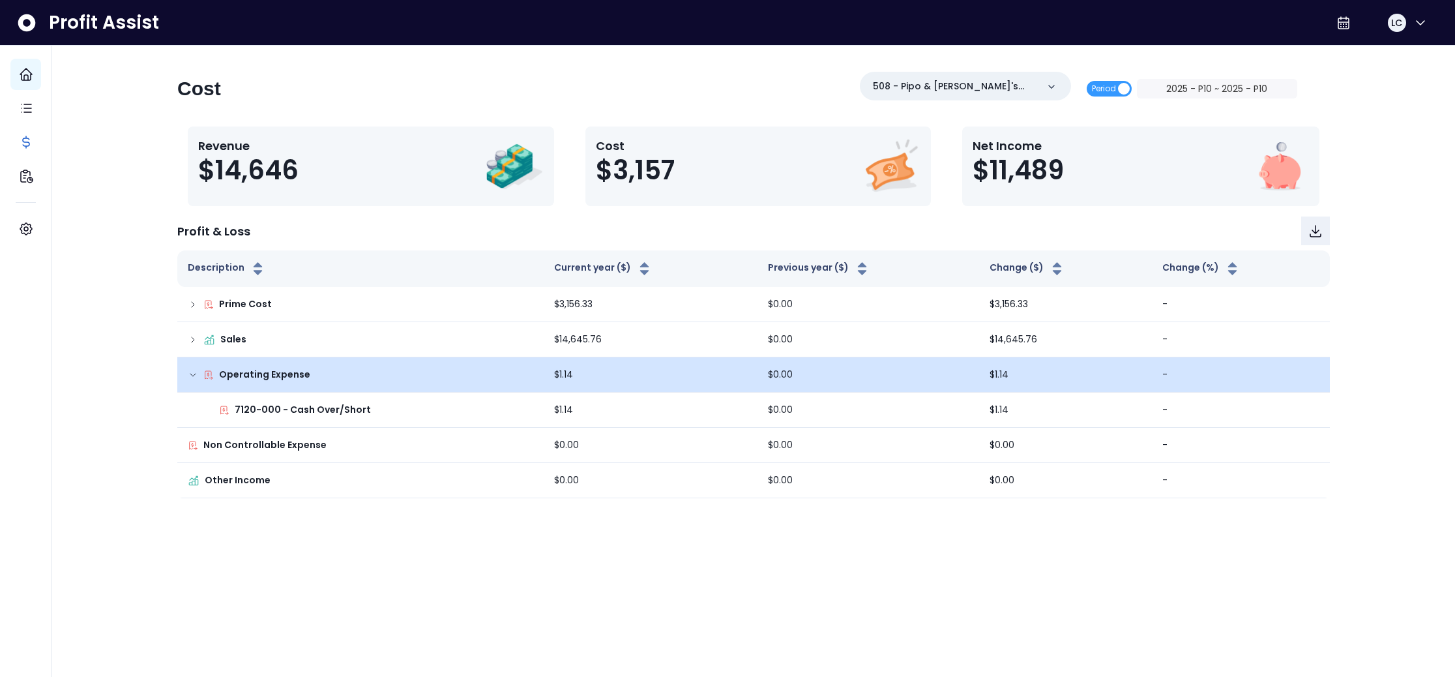
click at [190, 374] on icon at bounding box center [193, 375] width 10 height 10
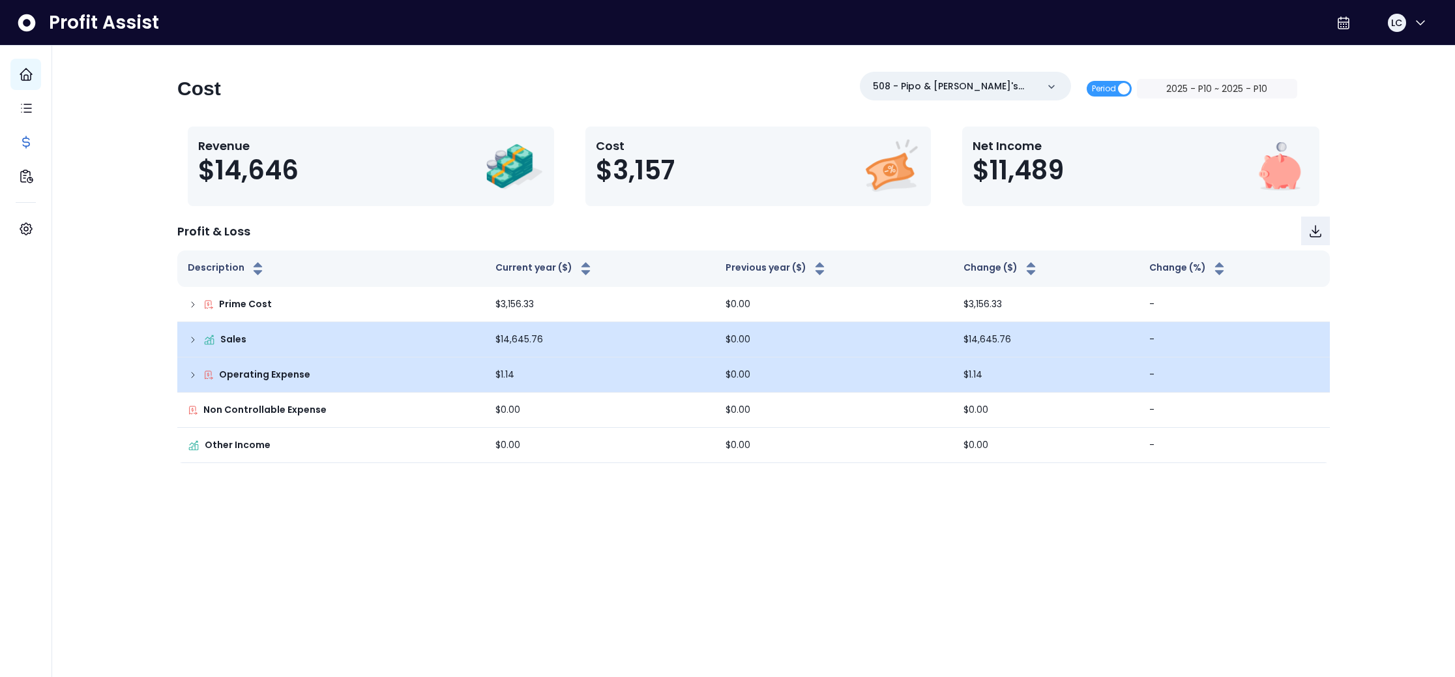
click at [196, 340] on icon at bounding box center [193, 339] width 10 height 10
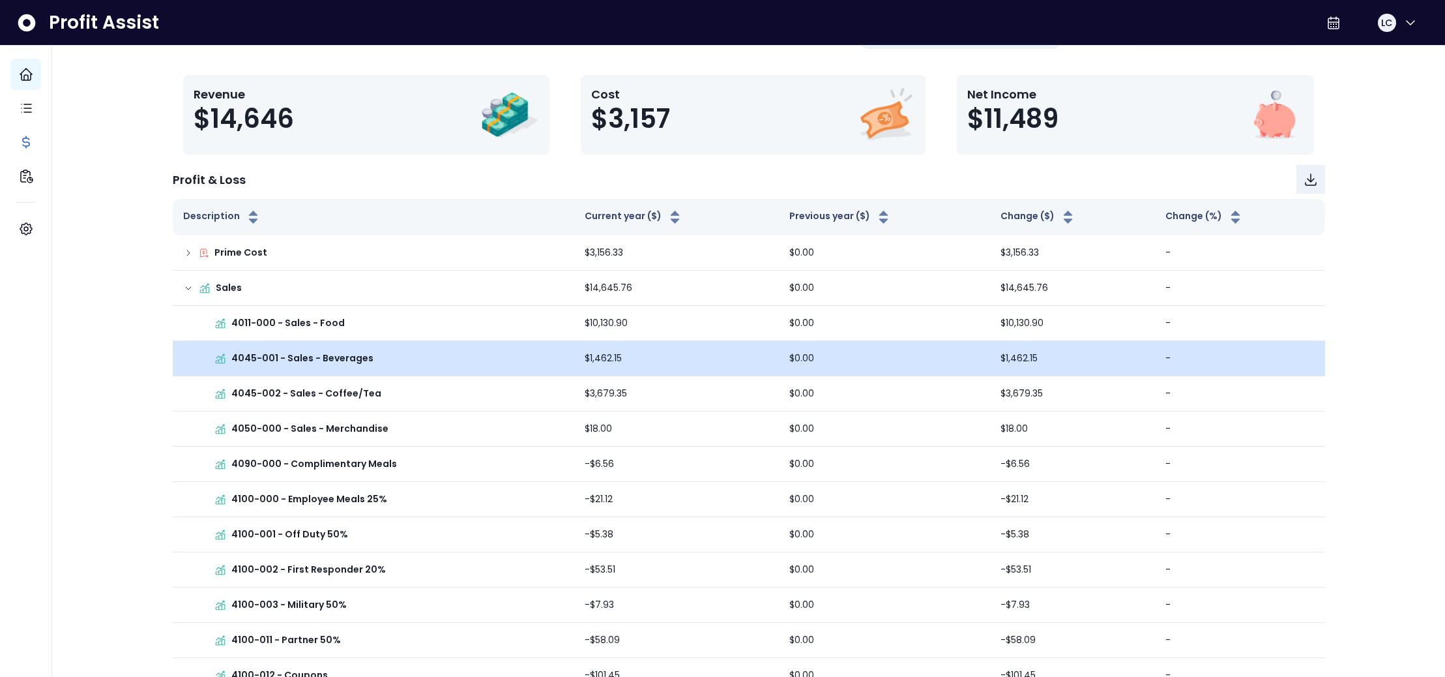
scroll to position [0, 0]
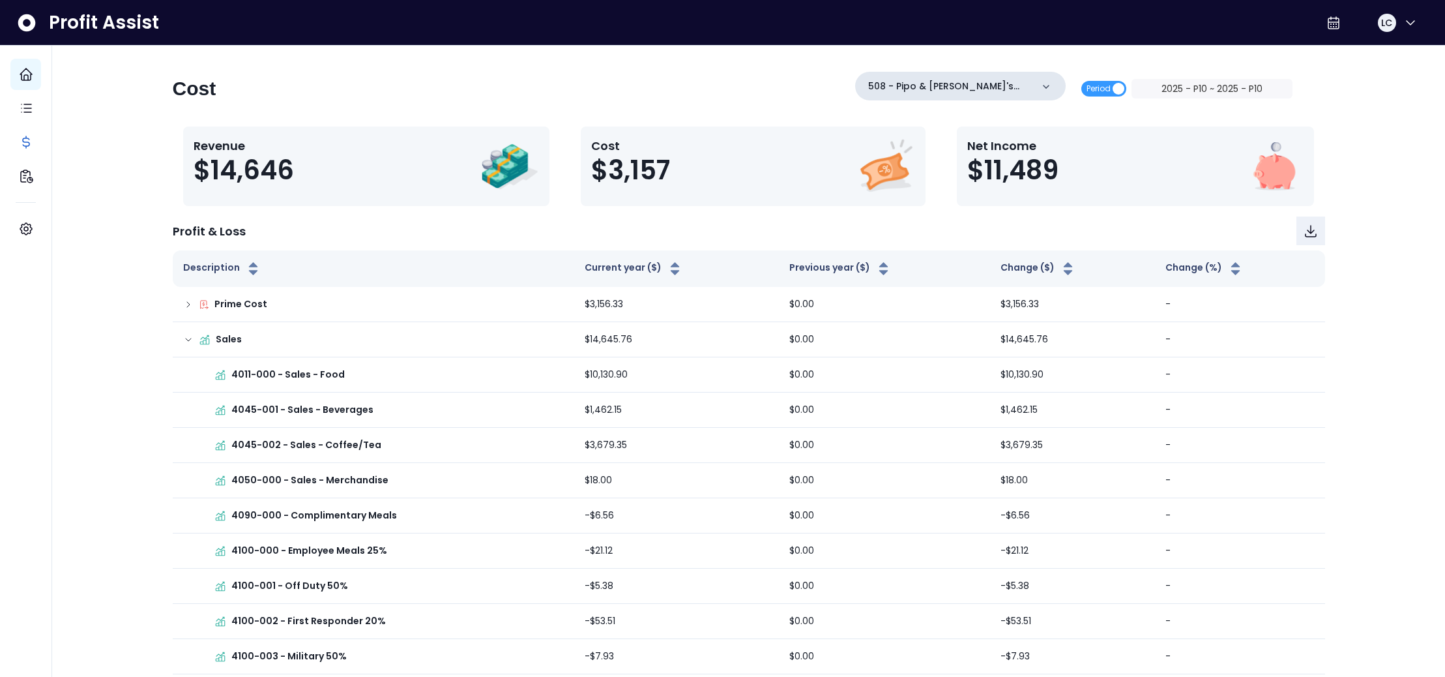
click at [1053, 87] on icon at bounding box center [1046, 86] width 13 height 13
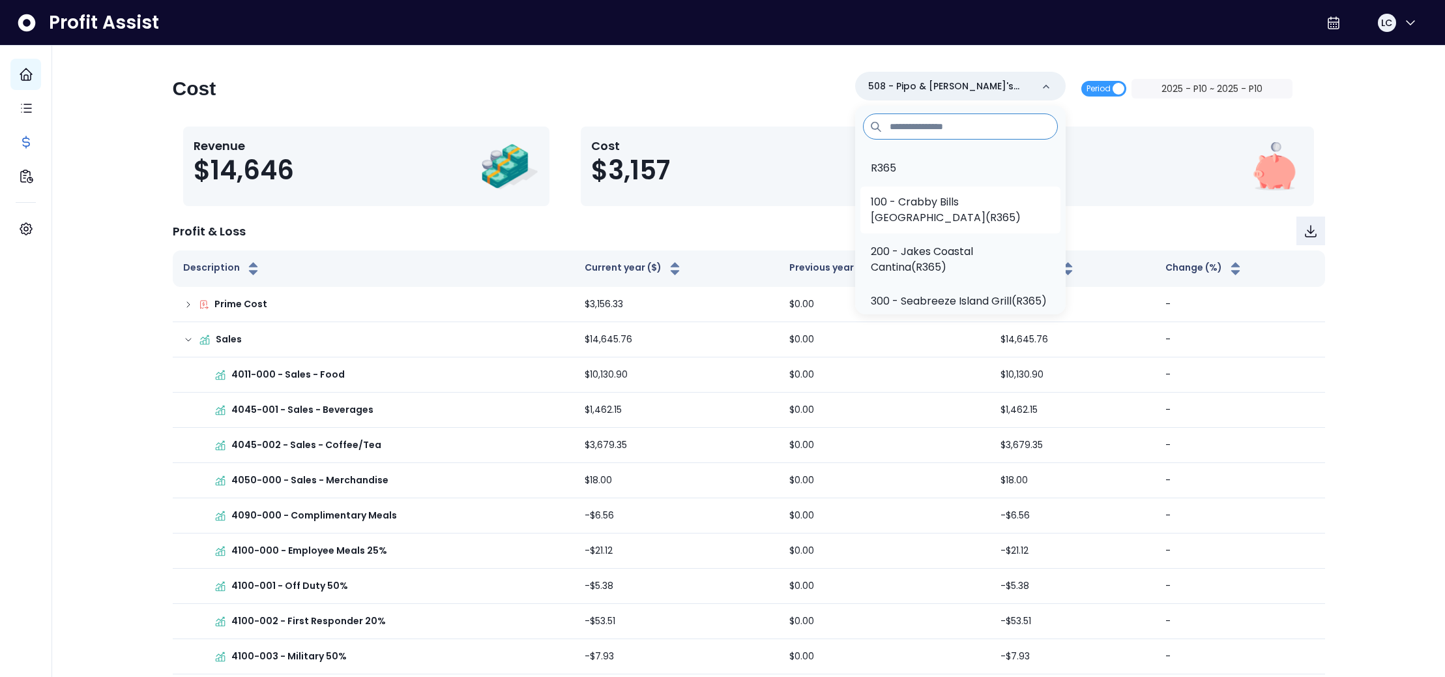
click at [1013, 208] on p "100 - Crabby Bills [GEOGRAPHIC_DATA](R365)" at bounding box center [961, 209] width 180 height 31
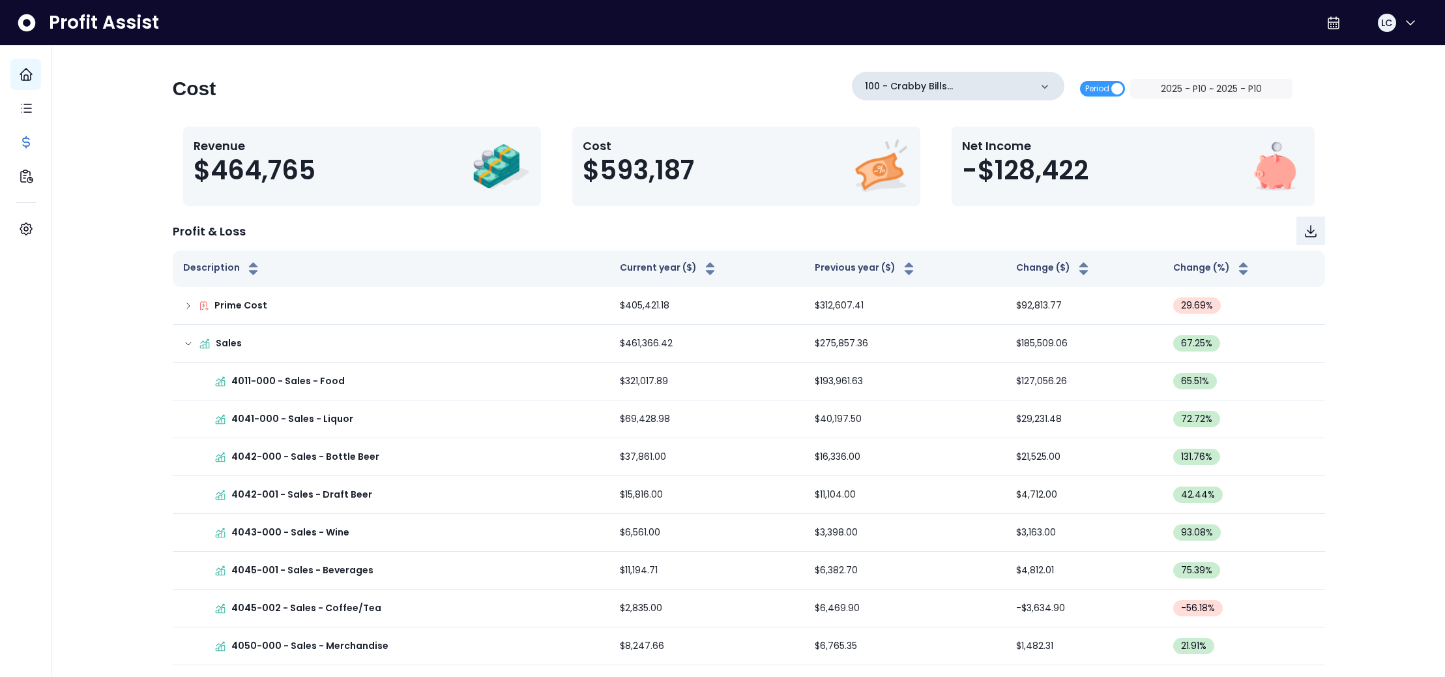
click at [1052, 86] on icon at bounding box center [1045, 86] width 13 height 13
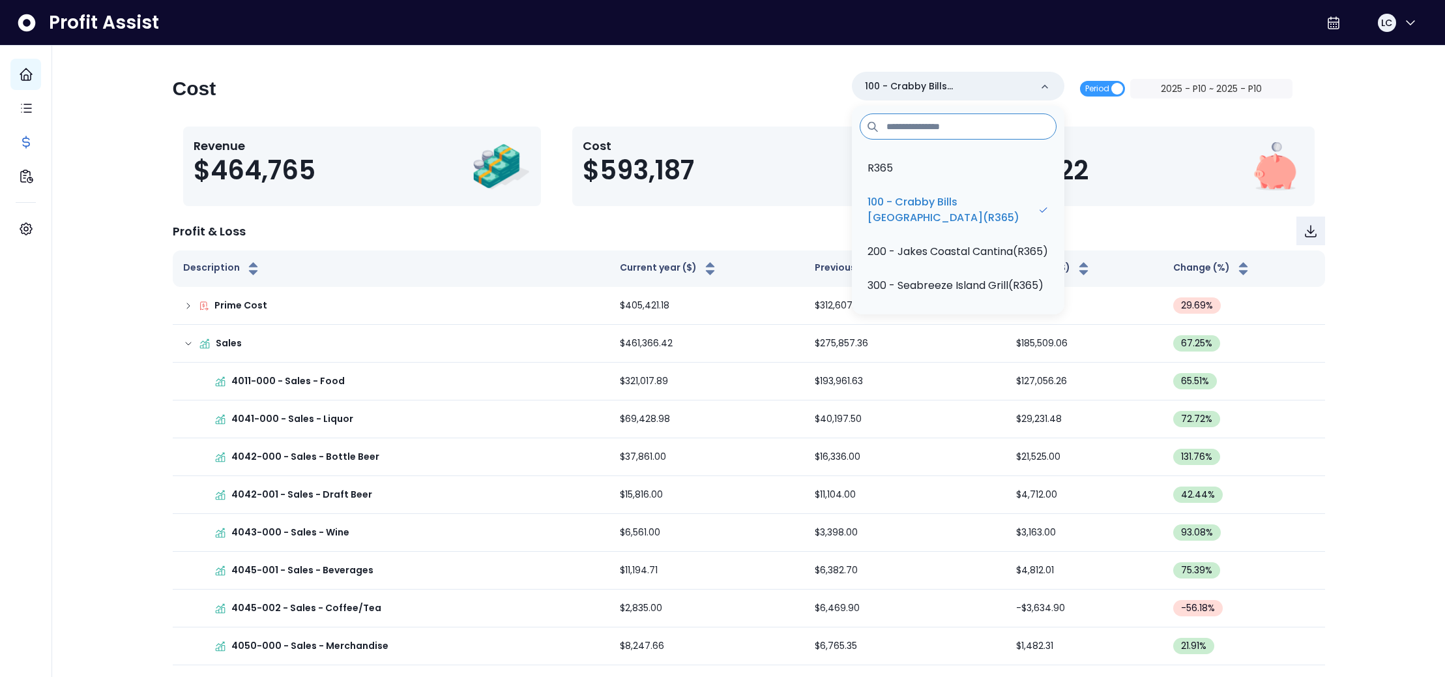
click at [768, 73] on div "Cost 100 - Crabby Bills [GEOGRAPHIC_DATA](R365) R365 100 - Crabby [GEOGRAPHIC_D…" at bounding box center [733, 94] width 1120 height 44
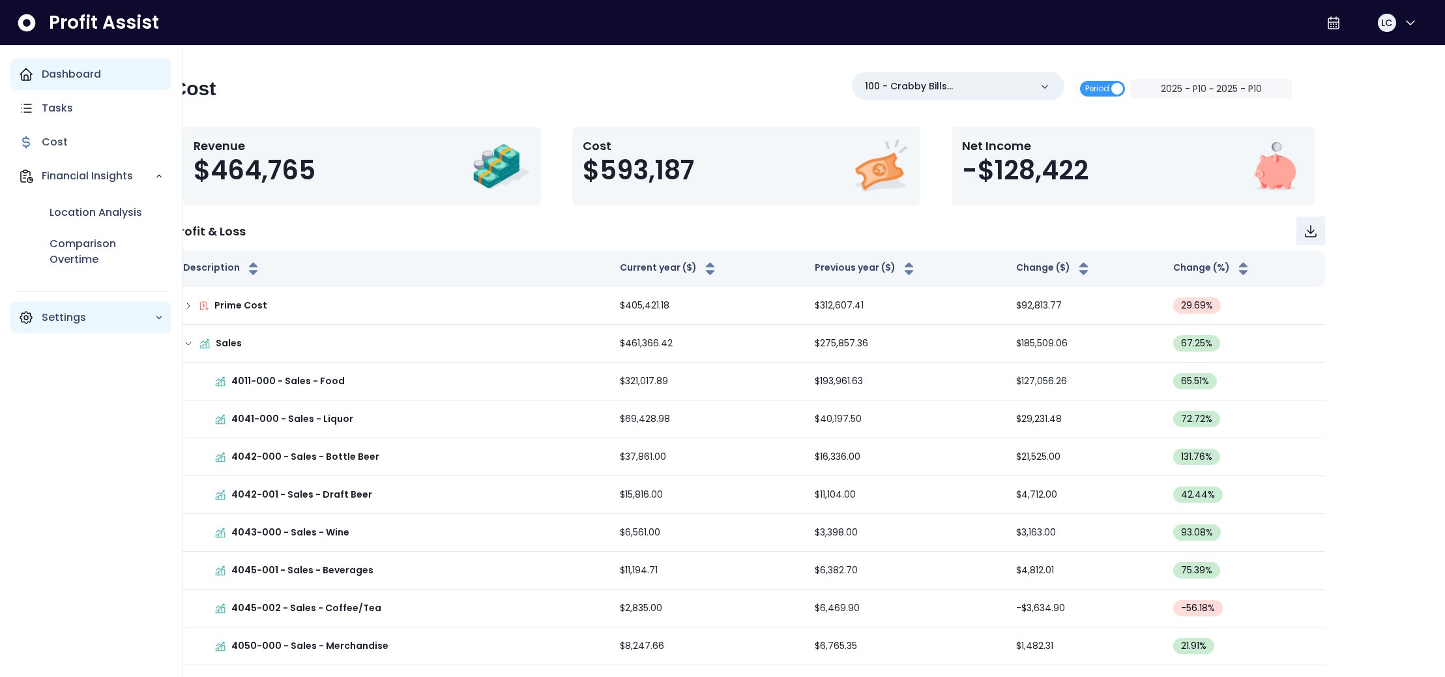
click at [71, 310] on p "Settings" at bounding box center [98, 318] width 113 height 16
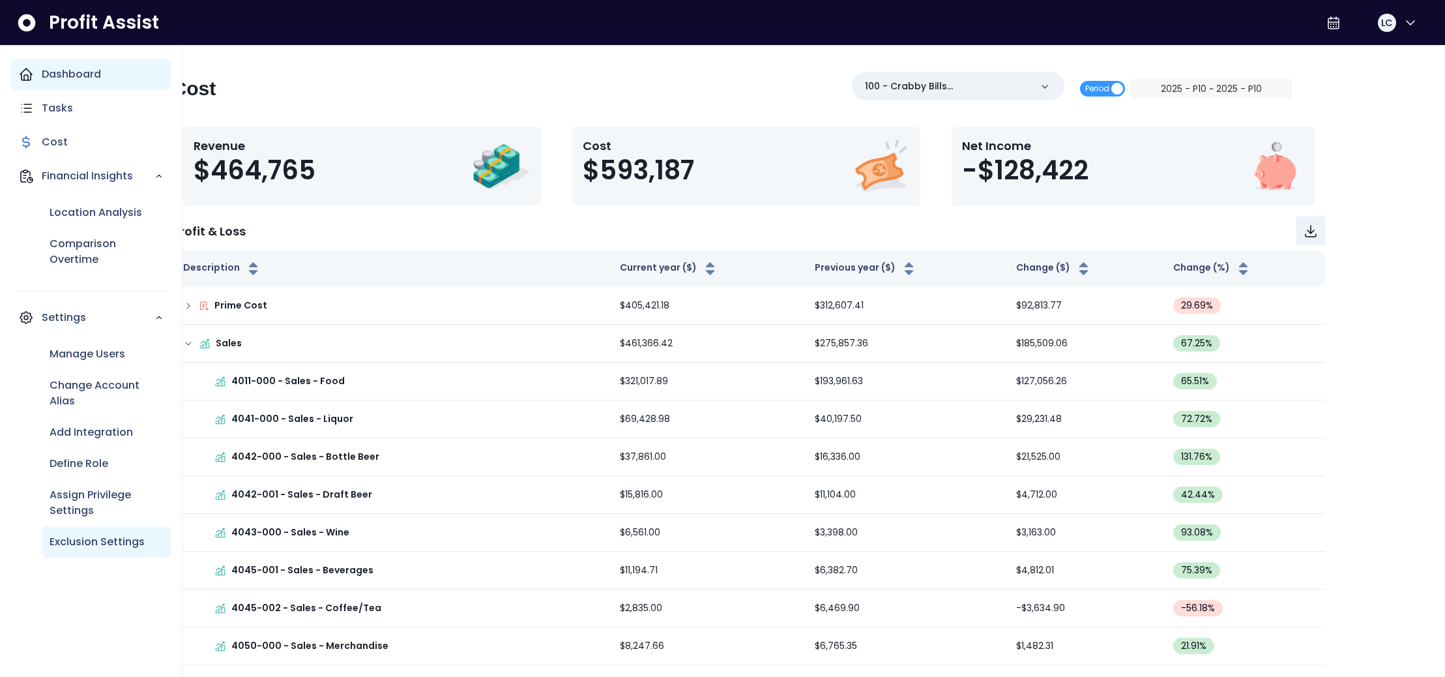
click at [115, 537] on p "Exclusion Settings" at bounding box center [97, 542] width 95 height 16
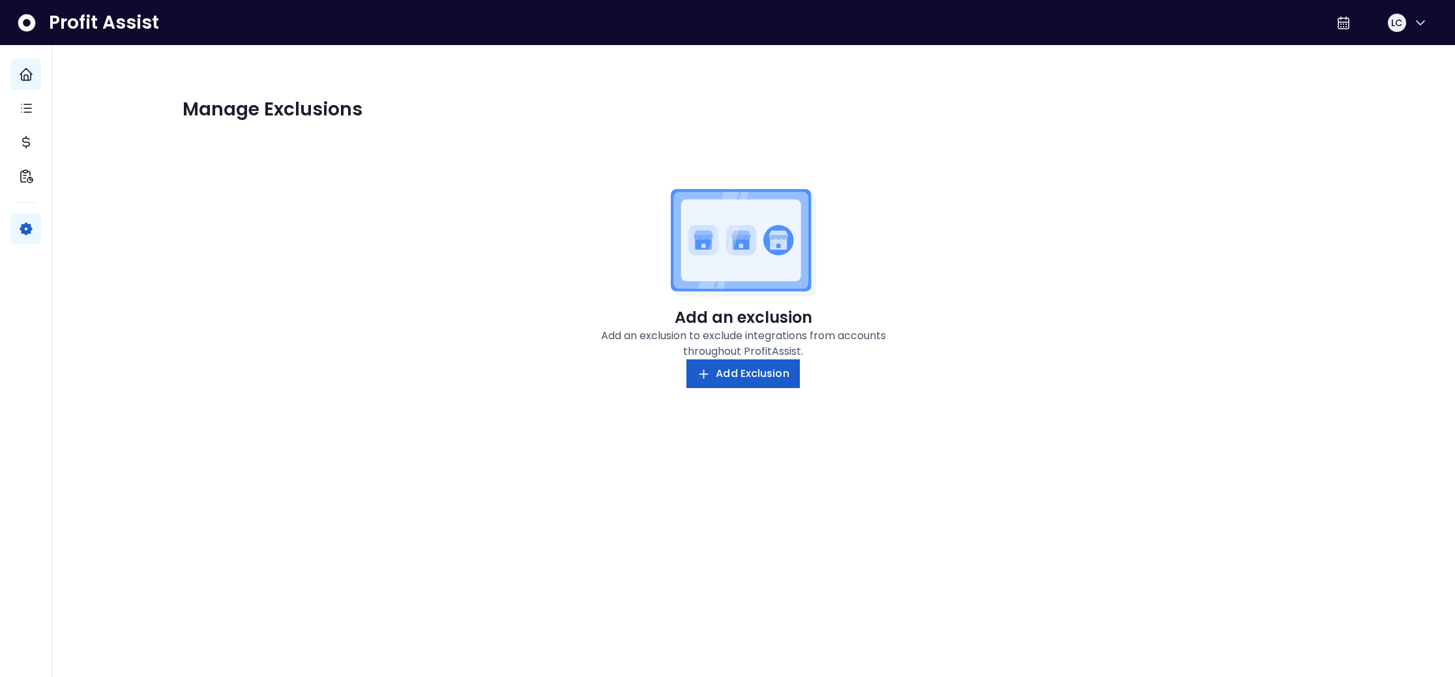
click at [730, 378] on span "Add Exclusion" at bounding box center [752, 374] width 73 height 16
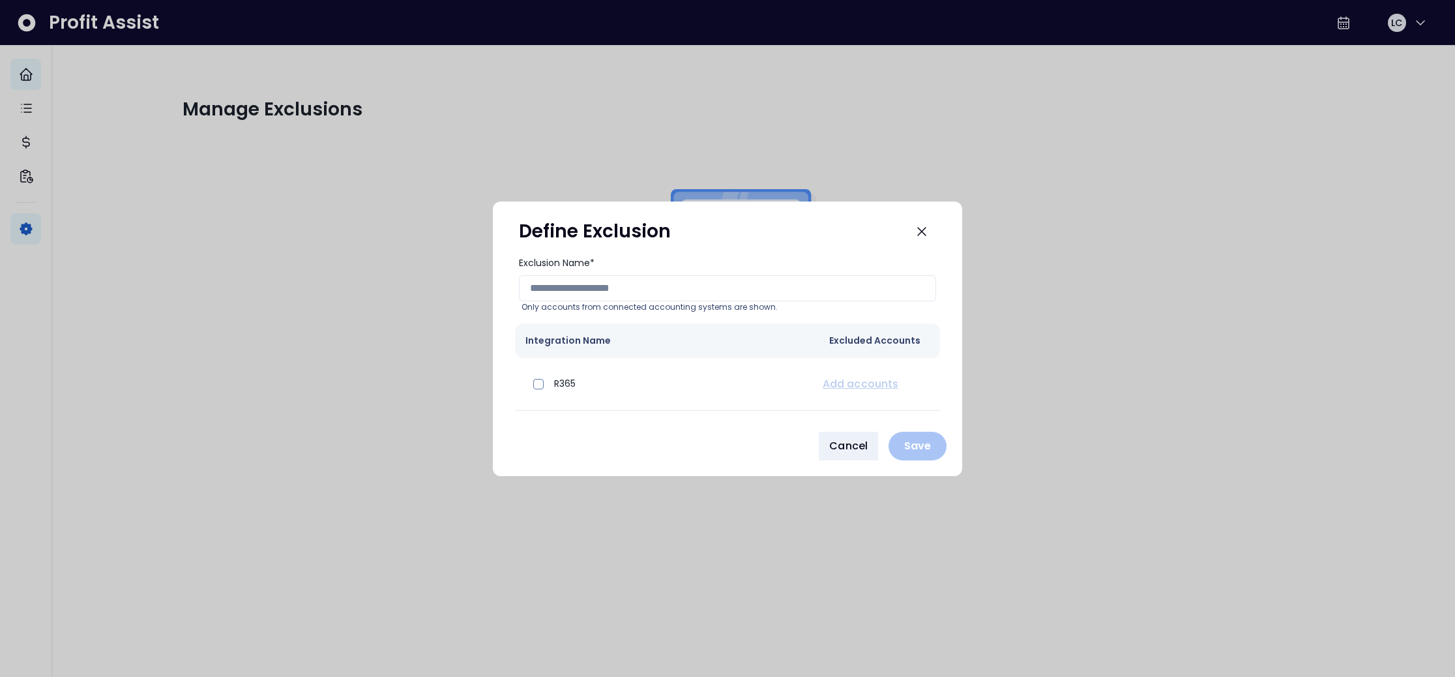
click at [835, 447] on span "Cancel" at bounding box center [848, 446] width 38 height 16
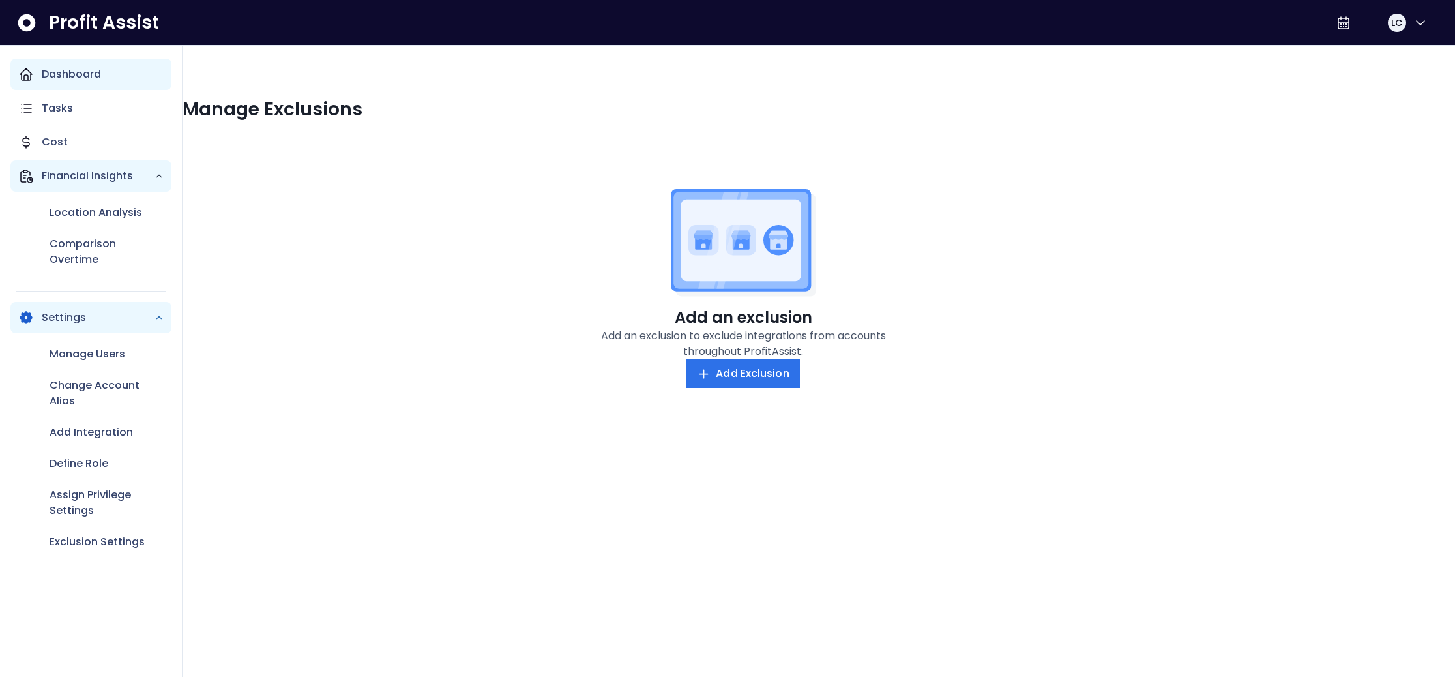
click at [20, 174] on icon "Main navigation" at bounding box center [26, 176] width 16 height 16
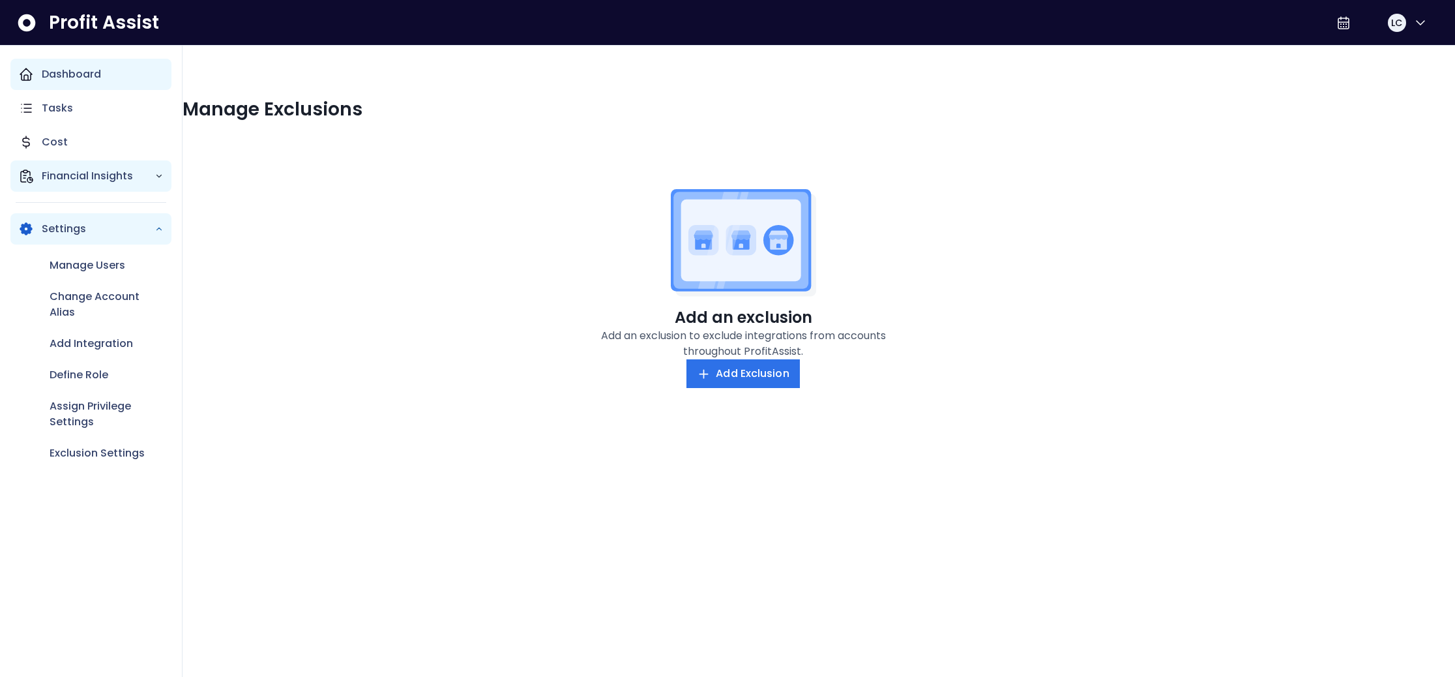
click at [20, 174] on icon "Main navigation" at bounding box center [26, 176] width 16 height 16
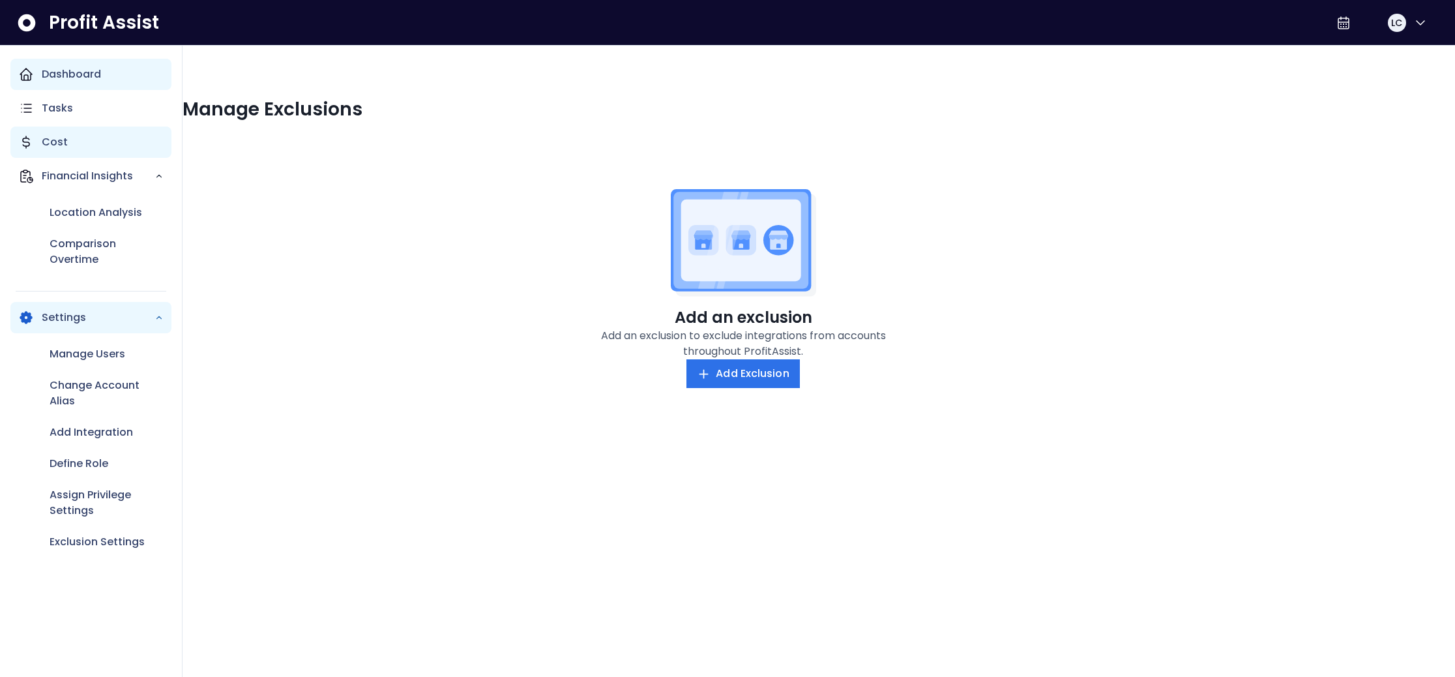
click at [63, 138] on p "Cost" at bounding box center [55, 142] width 26 height 16
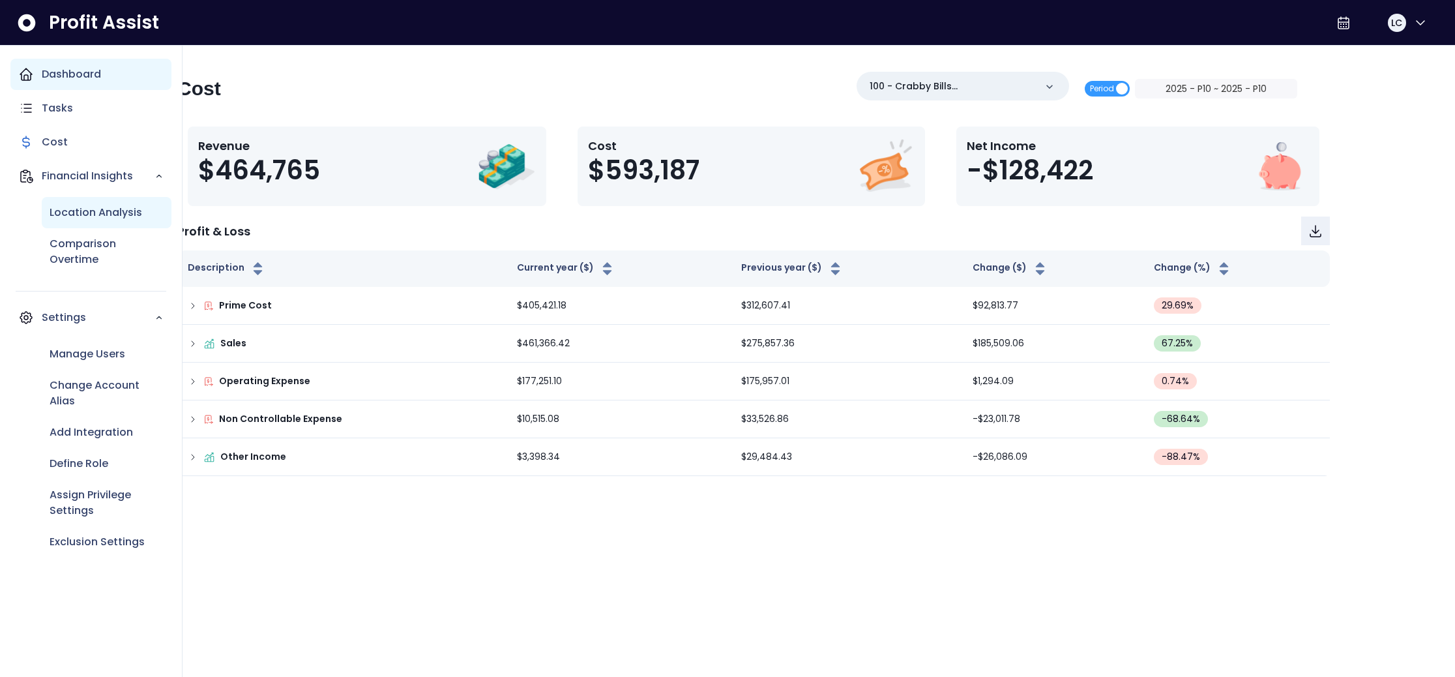
click at [75, 211] on p "Location Analysis" at bounding box center [96, 213] width 93 height 16
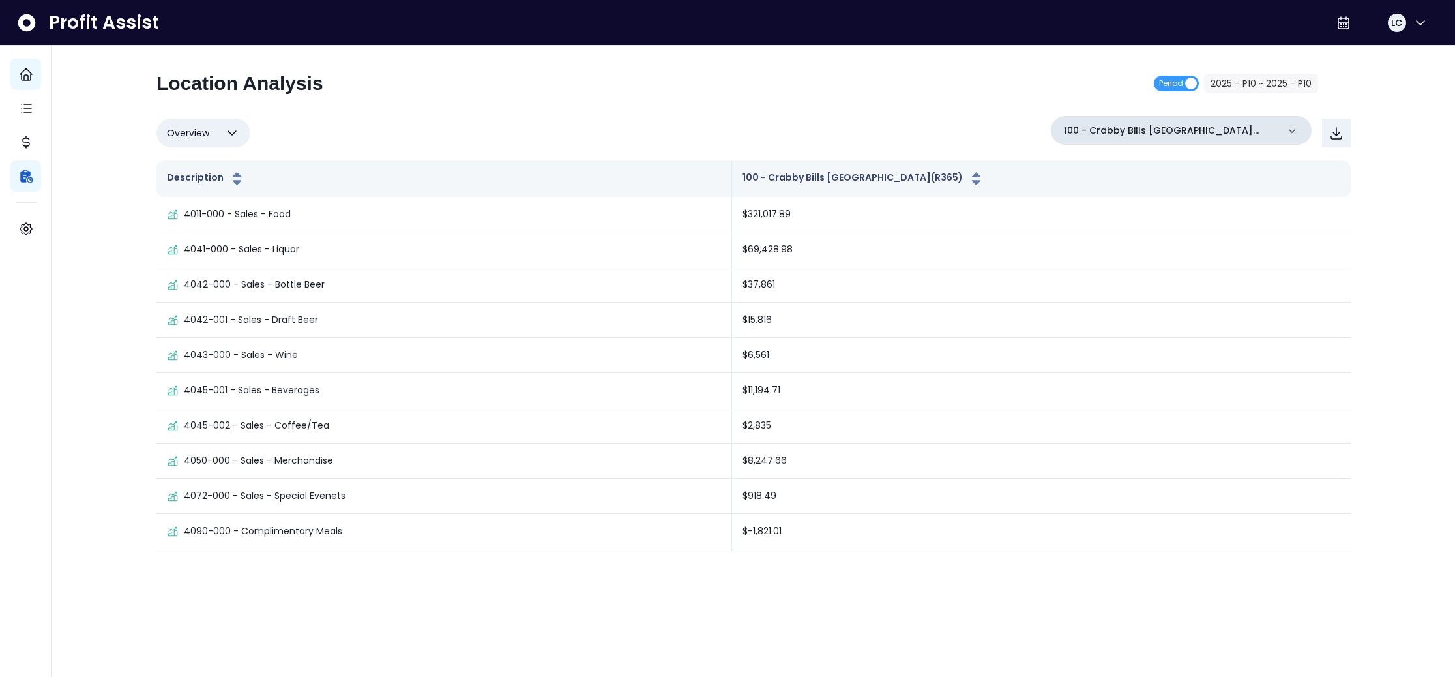
click at [1268, 137] on div "100 - Crabby Bills [GEOGRAPHIC_DATA](R365)" at bounding box center [1181, 130] width 261 height 29
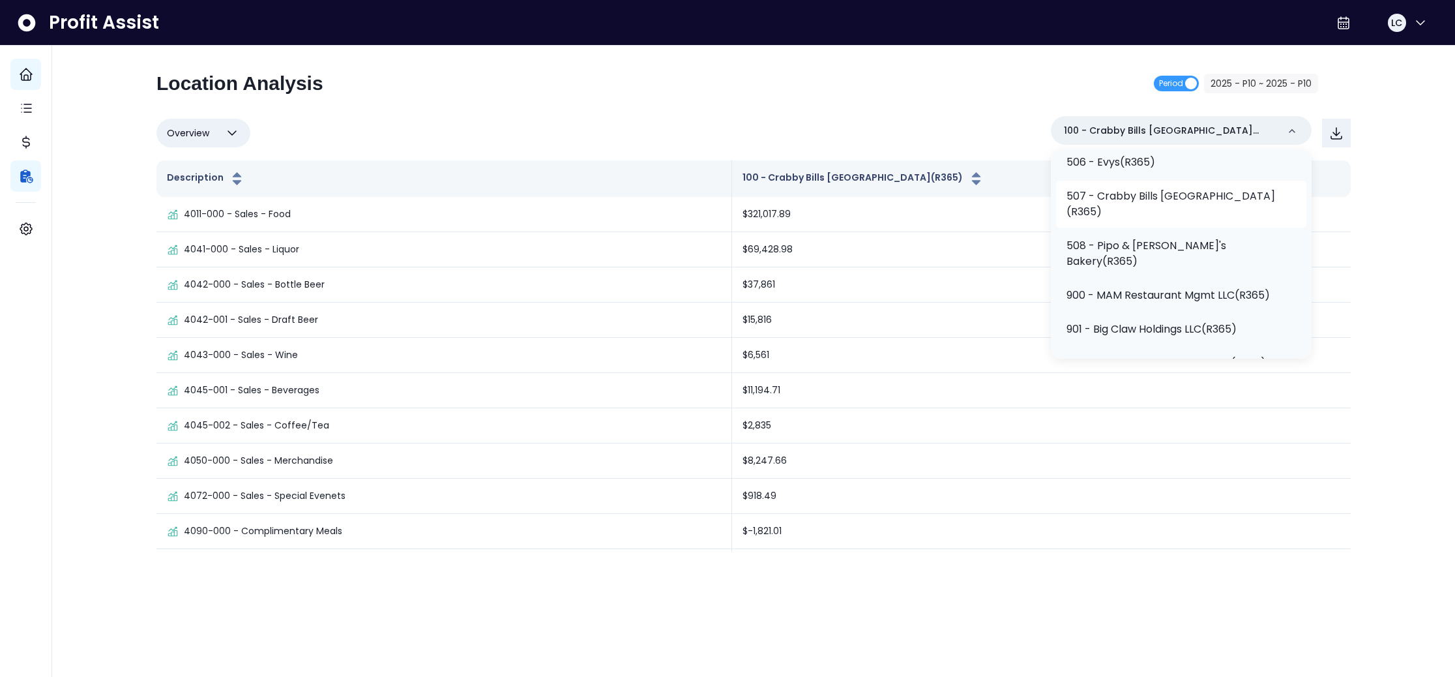
click at [1191, 238] on p "508 - Pipo & [PERSON_NAME]'s Bakery(R365)" at bounding box center [1181, 253] width 229 height 31
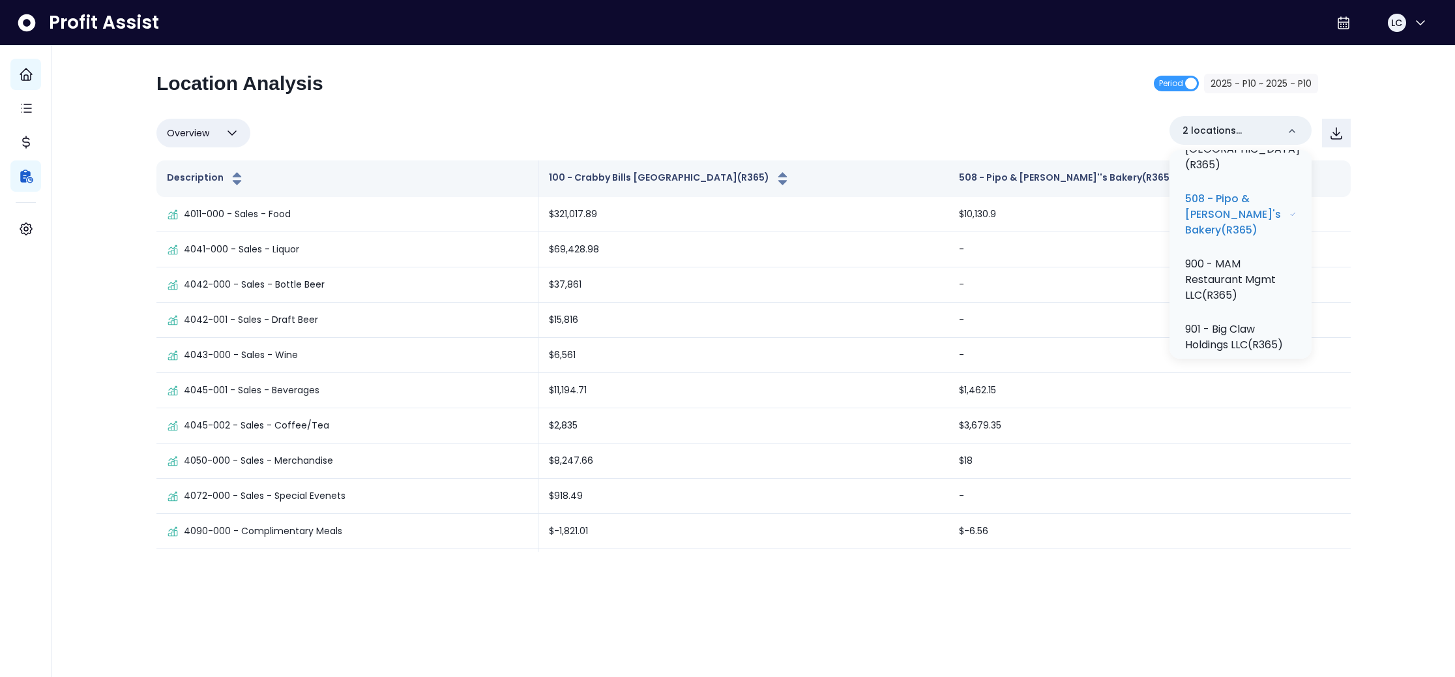
click at [1059, 98] on div "Location Analysis Period 2025 - P10 ~ 2025 - P10" at bounding box center [737, 89] width 1162 height 34
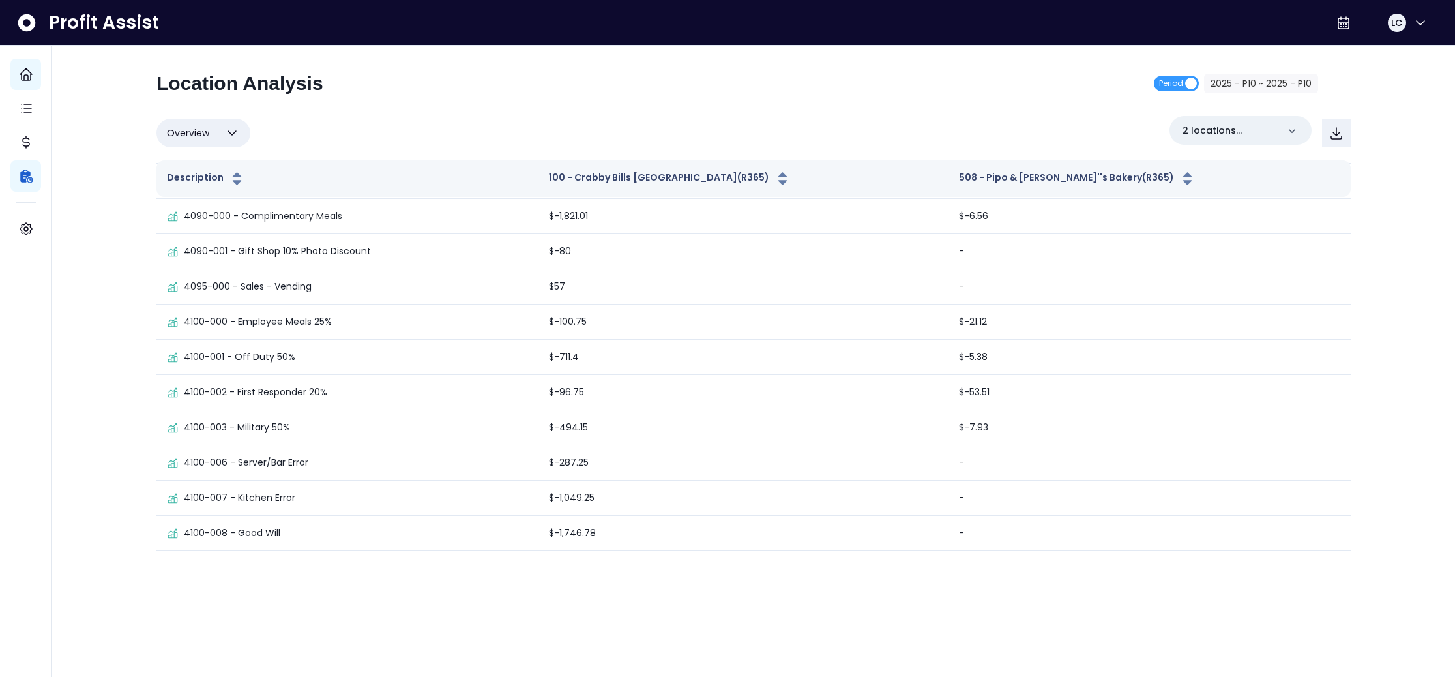
scroll to position [0, 0]
click at [1386, 252] on div "Profit Assist LC Location Analysis Period 2025 - P10 ~ 2025 - P10 Overview Over…" at bounding box center [753, 282] width 1403 height 565
click at [1295, 130] on icon at bounding box center [1292, 131] width 13 height 13
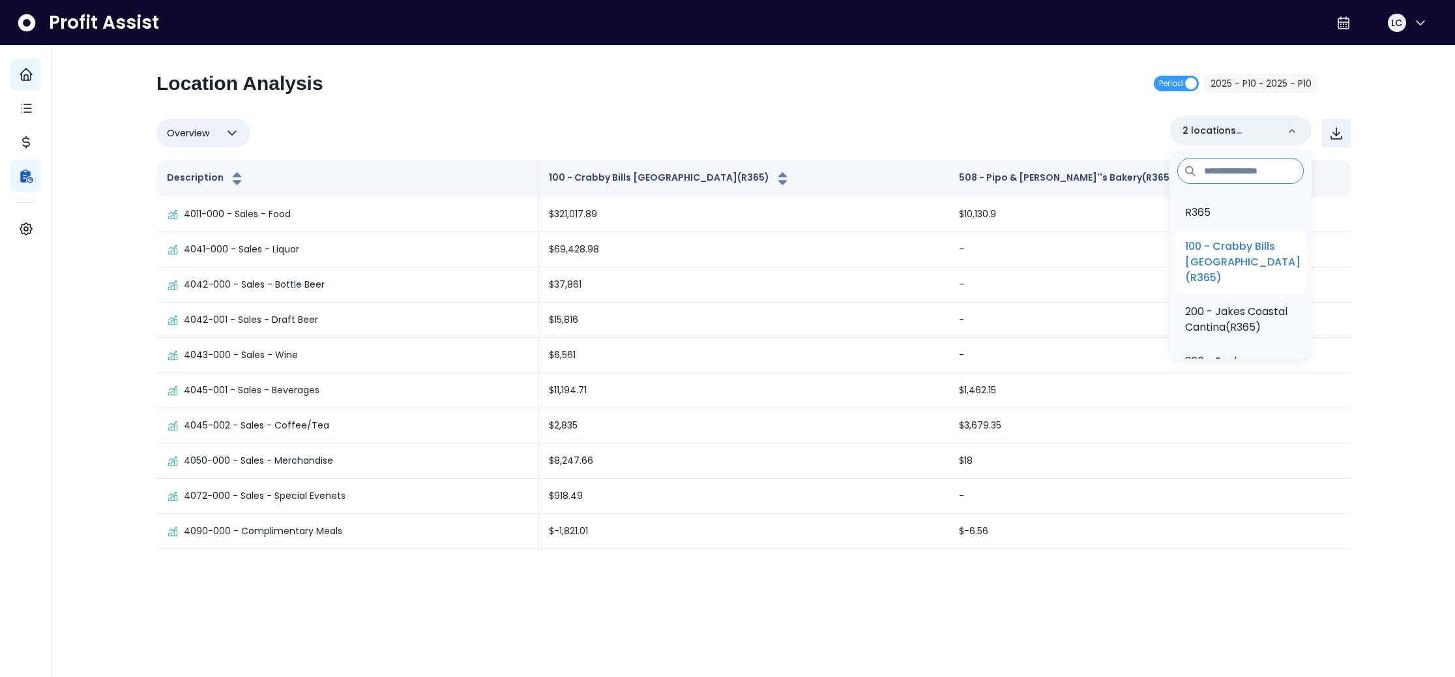
click at [1235, 244] on p "100 - Crabby Bills [GEOGRAPHIC_DATA](R365)" at bounding box center [1242, 262] width 115 height 47
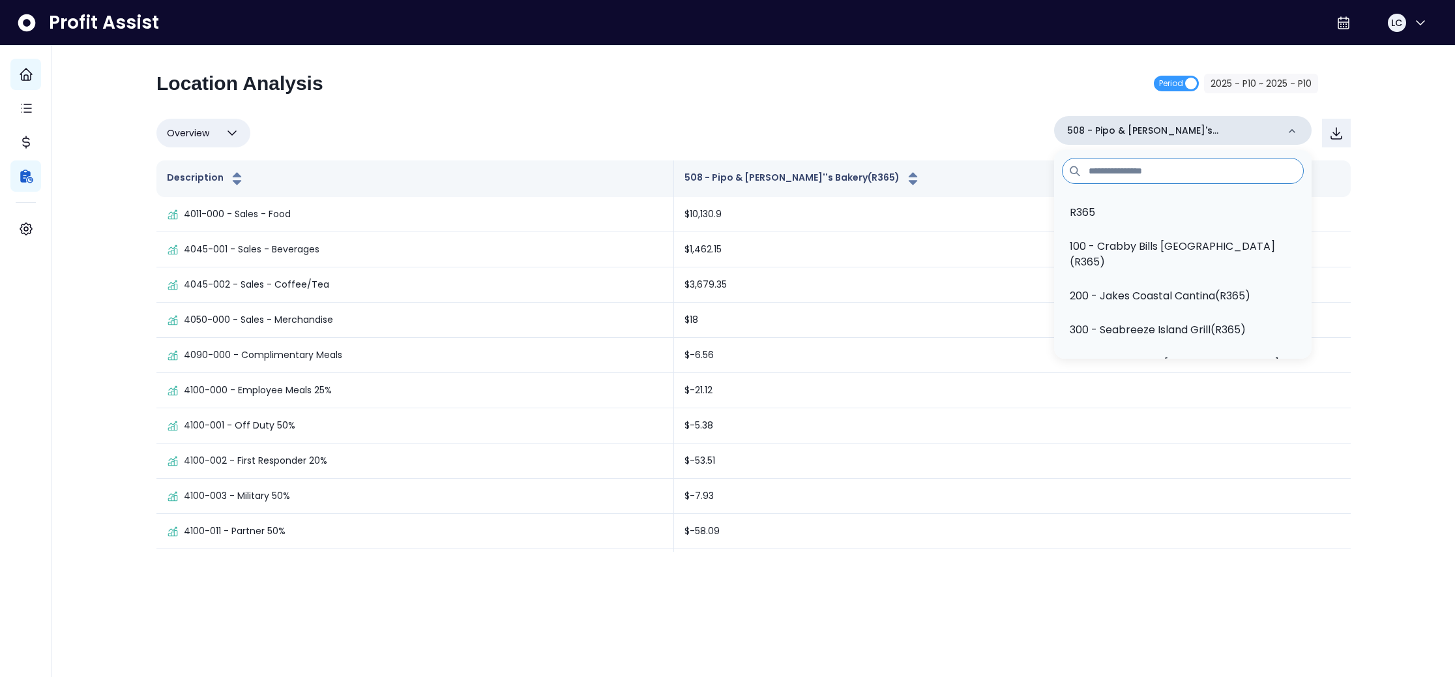
click at [1291, 131] on icon at bounding box center [1292, 131] width 13 height 13
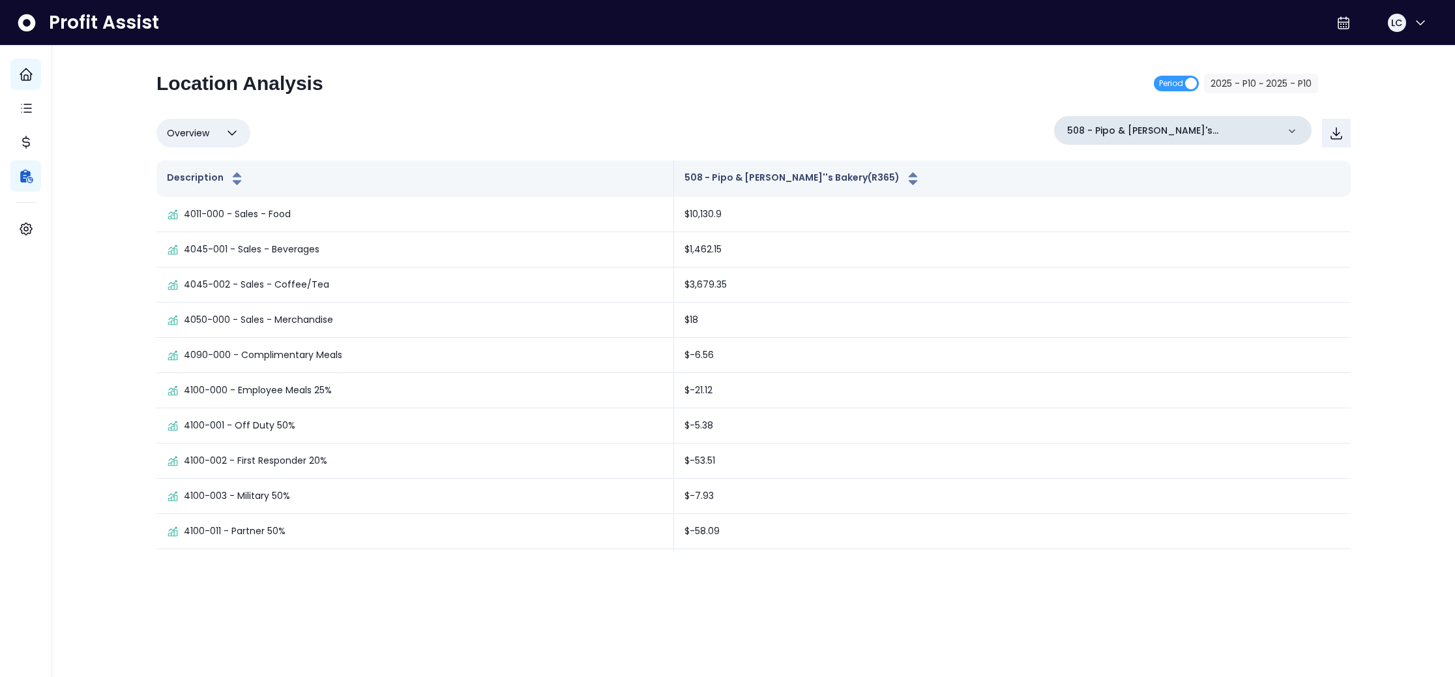
click at [1289, 131] on icon at bounding box center [1292, 131] width 13 height 13
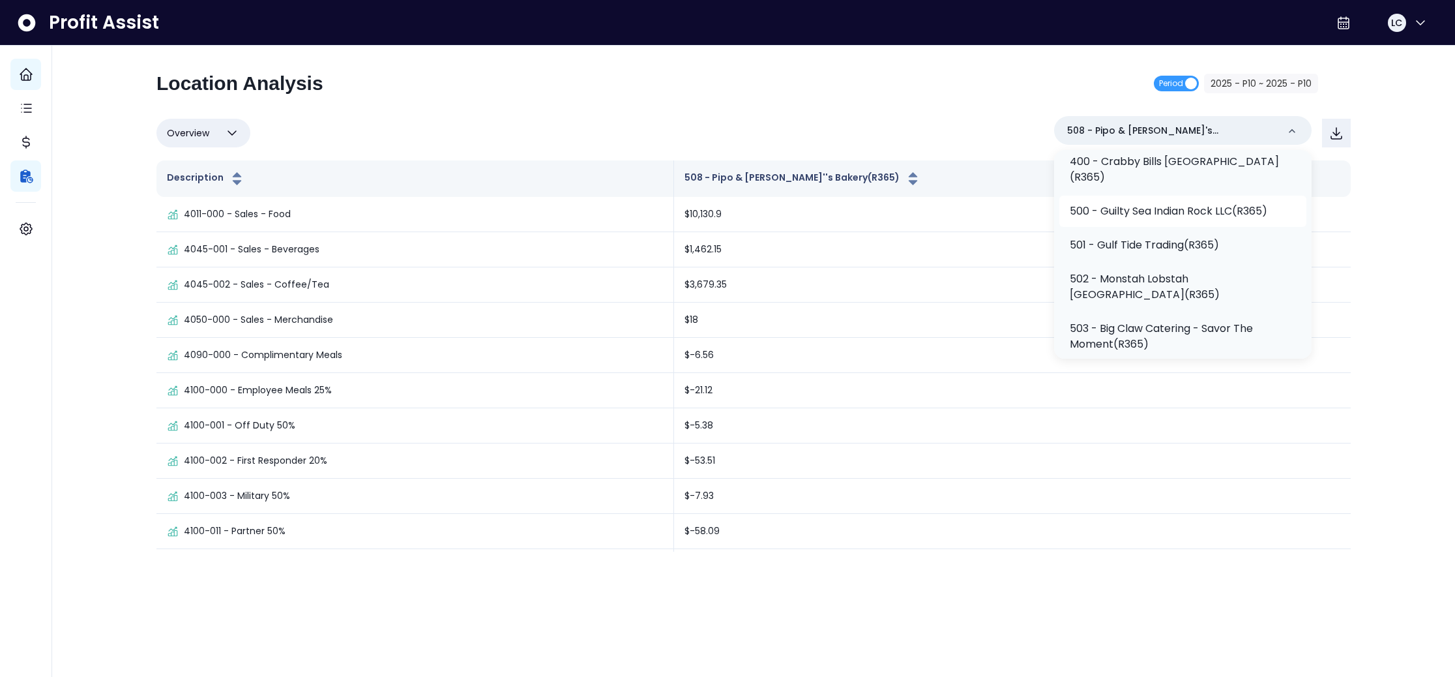
click at [1228, 219] on p "500 - Guilty Sea Indian Rock LLC(R365)" at bounding box center [1169, 211] width 198 height 16
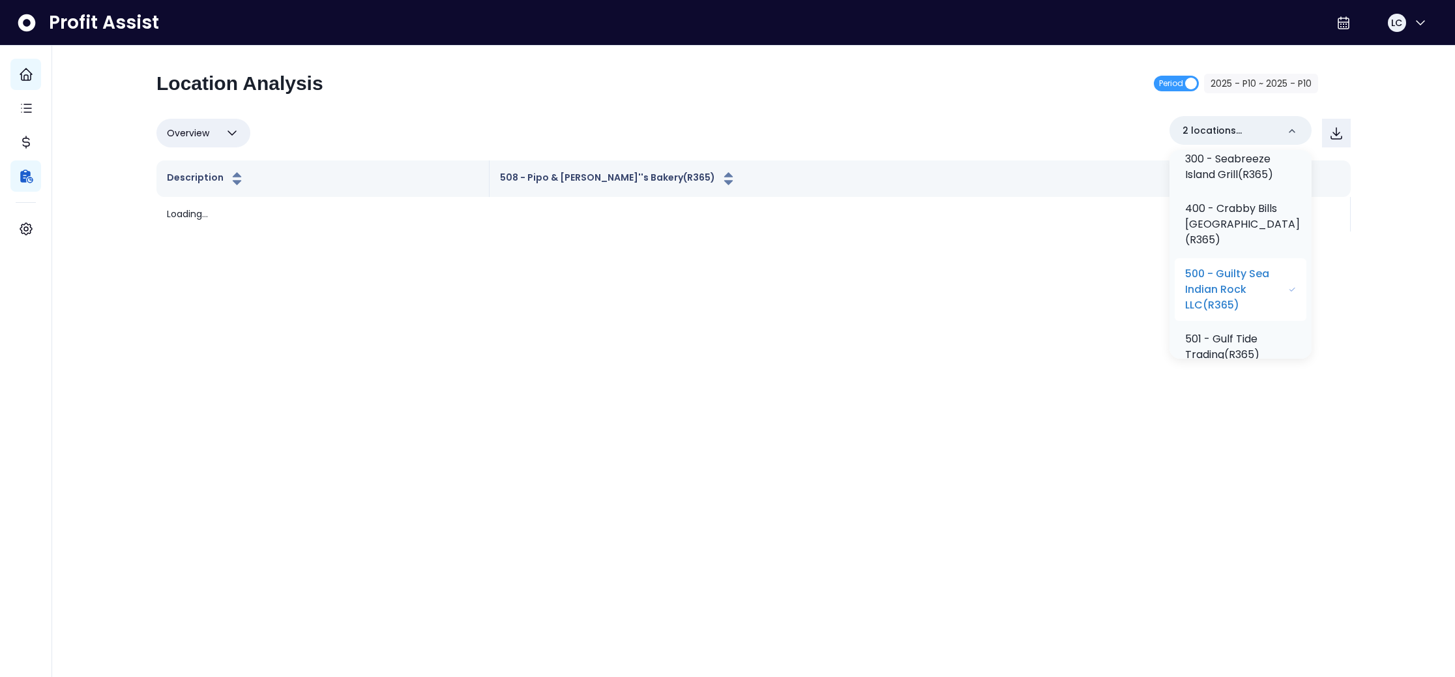
scroll to position [233, 0]
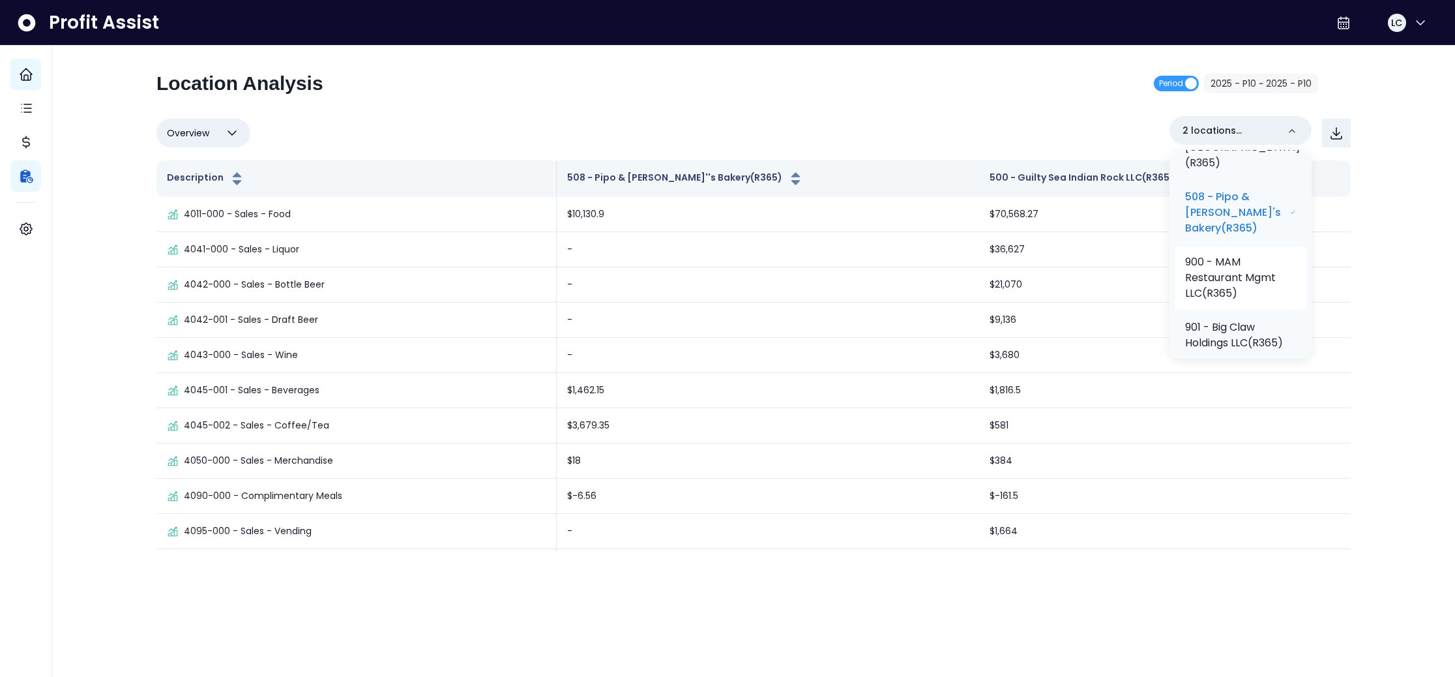
click at [1236, 236] on p "508 - Pipo & [PERSON_NAME]'s Bakery(R365)" at bounding box center [1237, 212] width 104 height 47
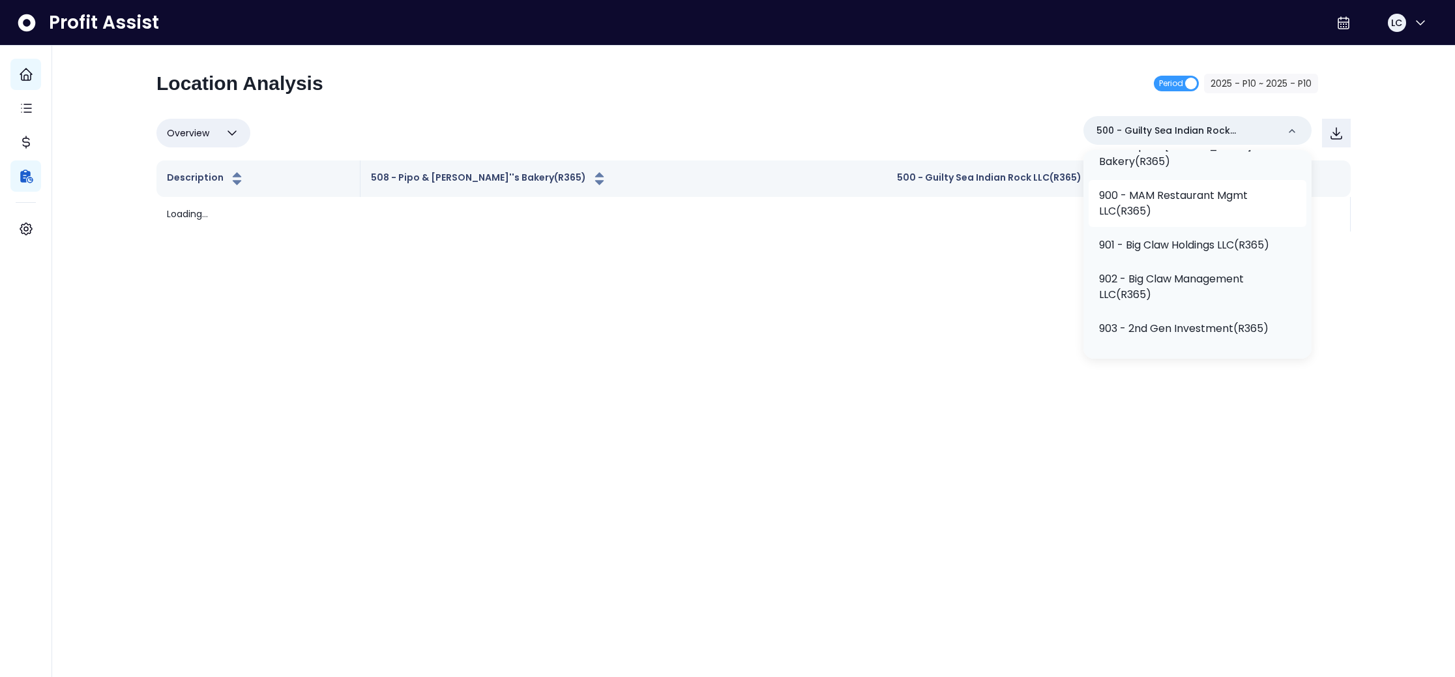
scroll to position [535, 0]
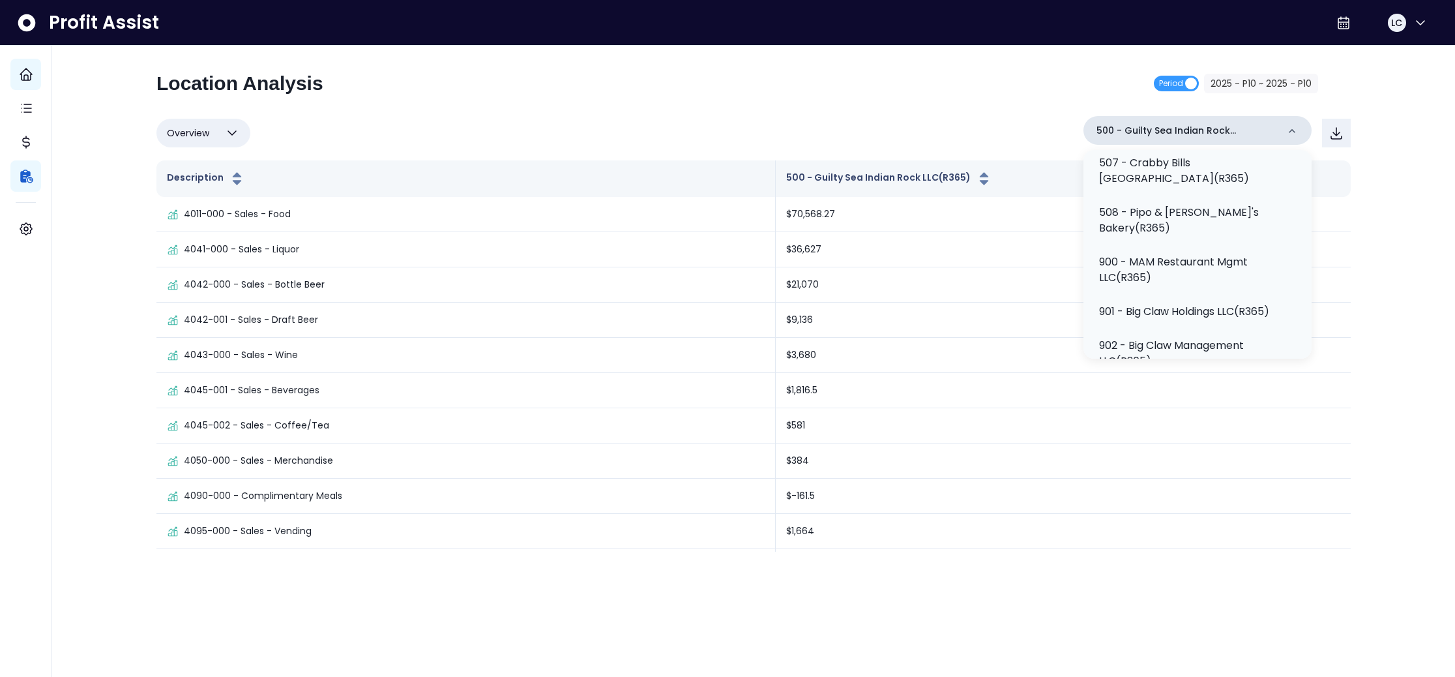
click at [1298, 132] on icon at bounding box center [1292, 131] width 13 height 13
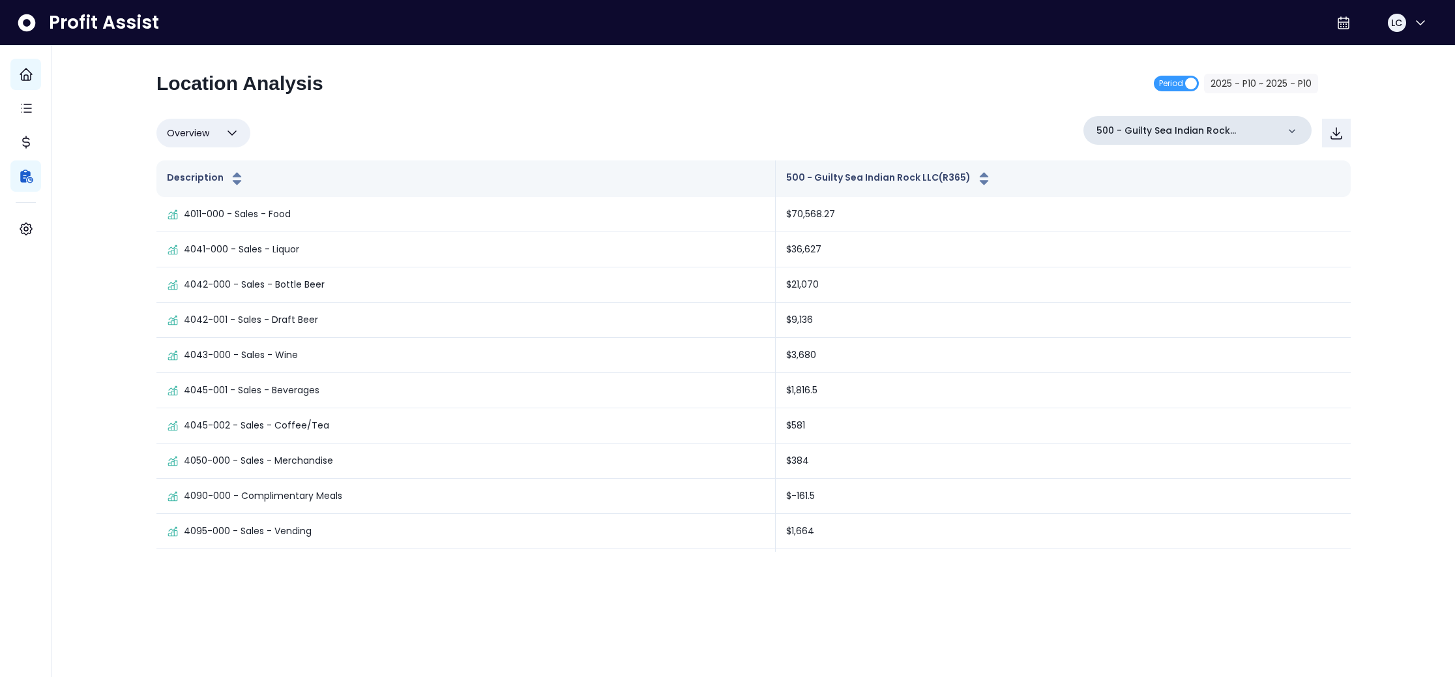
click at [1298, 132] on icon at bounding box center [1292, 131] width 13 height 13
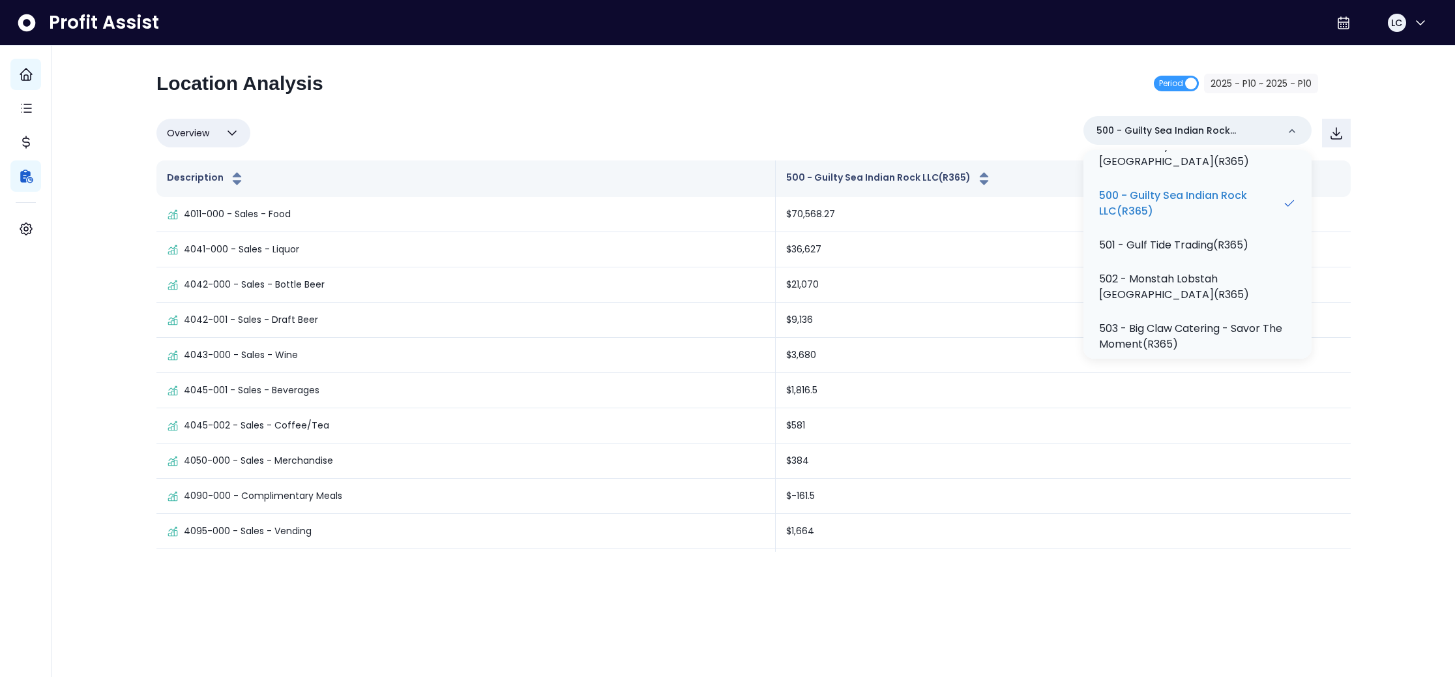
scroll to position [220, 0]
click at [1226, 286] on p "502 - Monstah Lobstah [GEOGRAPHIC_DATA](R365)" at bounding box center [1197, 284] width 197 height 31
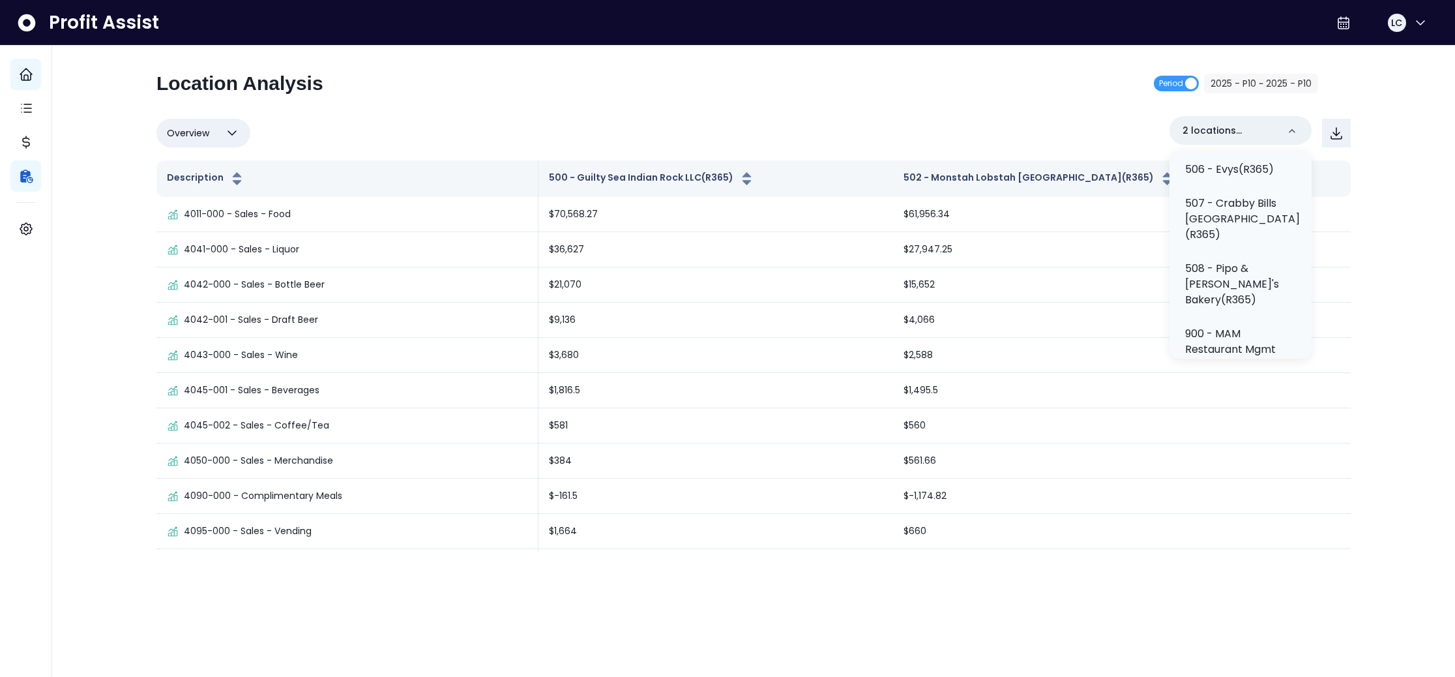
scroll to position [668, 0]
click at [1247, 241] on p "507 - Crabby Bills [GEOGRAPHIC_DATA](R365)" at bounding box center [1242, 217] width 115 height 47
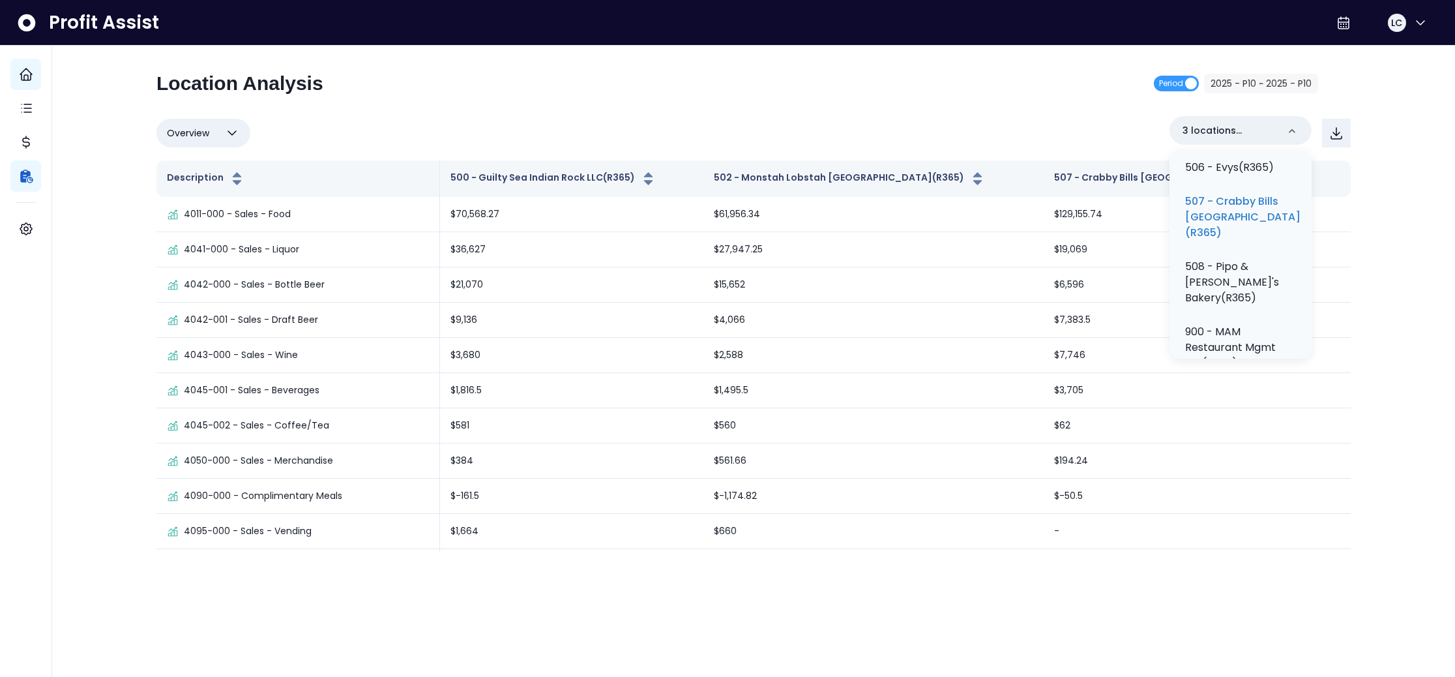
click at [1030, 87] on div "Location Analysis Period 2025 - P10 ~ 2025 - P10" at bounding box center [737, 89] width 1162 height 34
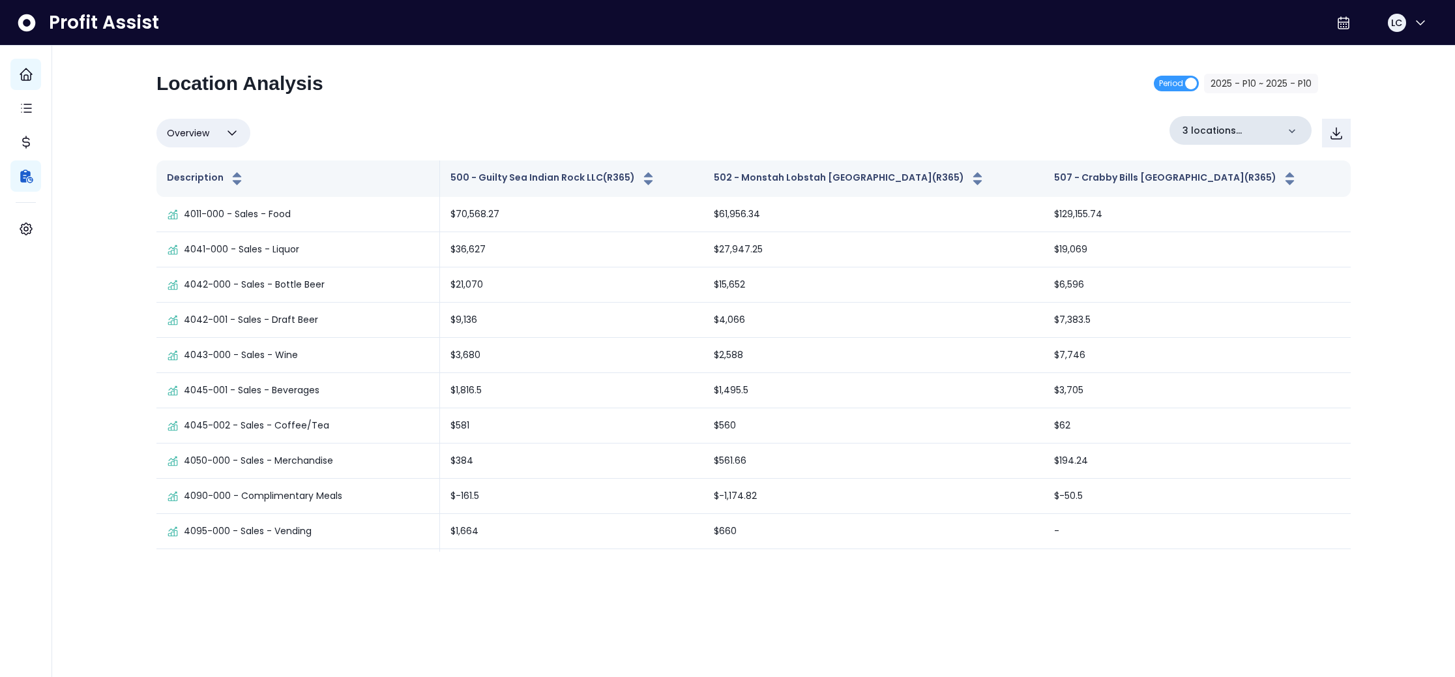
click at [1293, 129] on icon at bounding box center [1292, 131] width 13 height 13
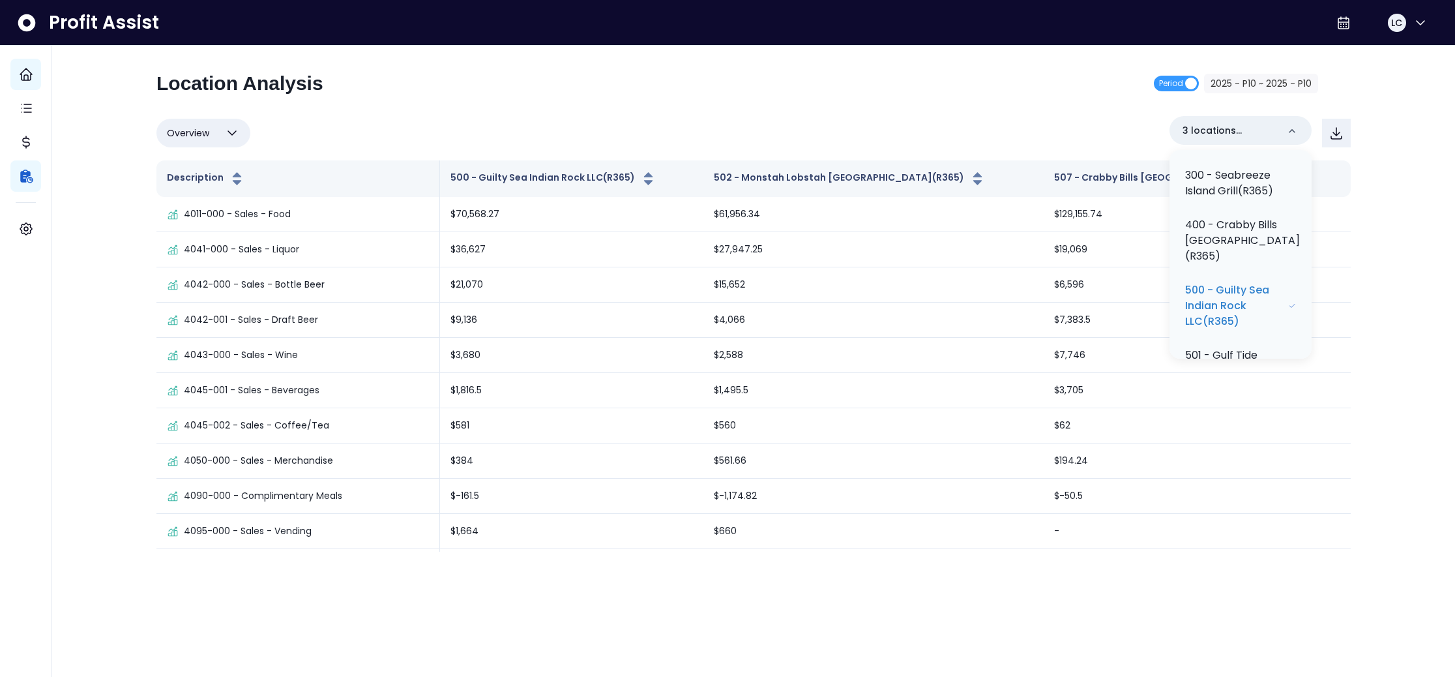
scroll to position [203, 0]
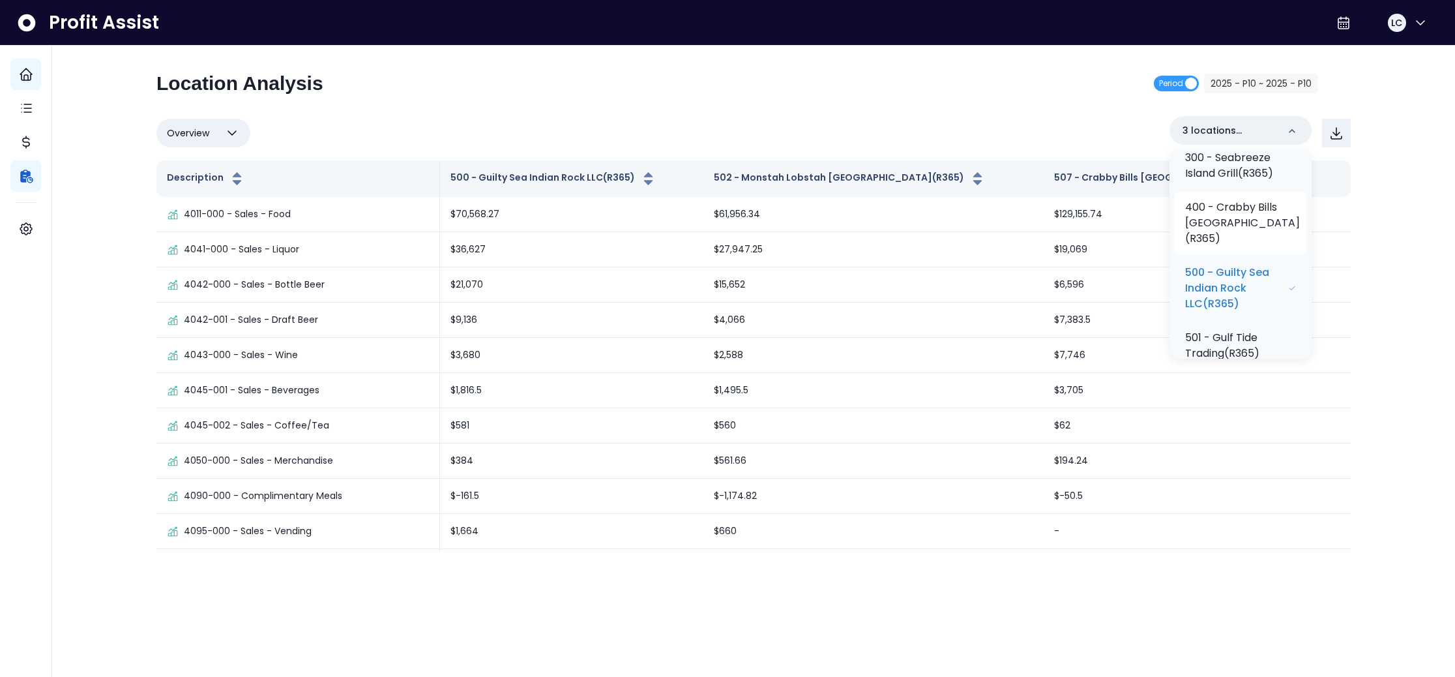
click at [1249, 220] on p "400 - Crabby Bills [GEOGRAPHIC_DATA](R365)" at bounding box center [1242, 223] width 115 height 47
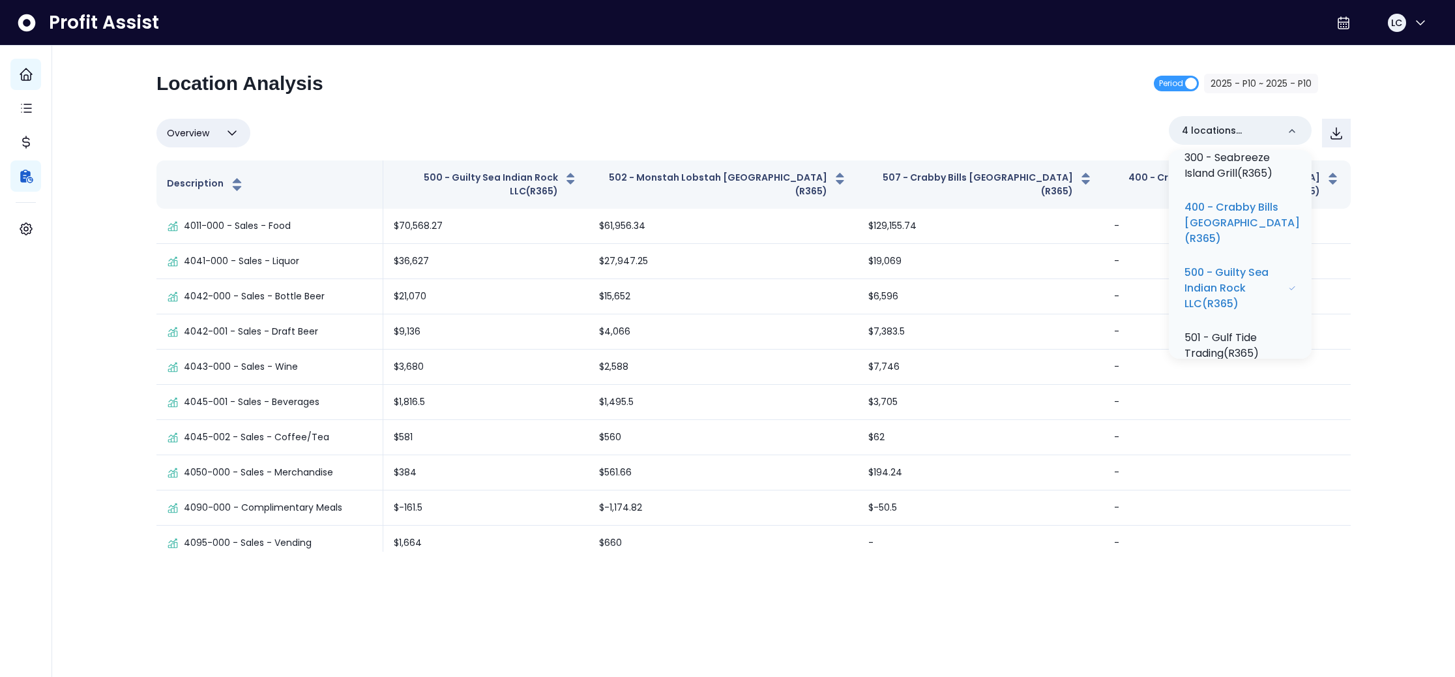
click at [1045, 126] on div "Overview Overview % of cost % of sales % of budget ******** 4 locations selecte…" at bounding box center [753, 133] width 1194 height 34
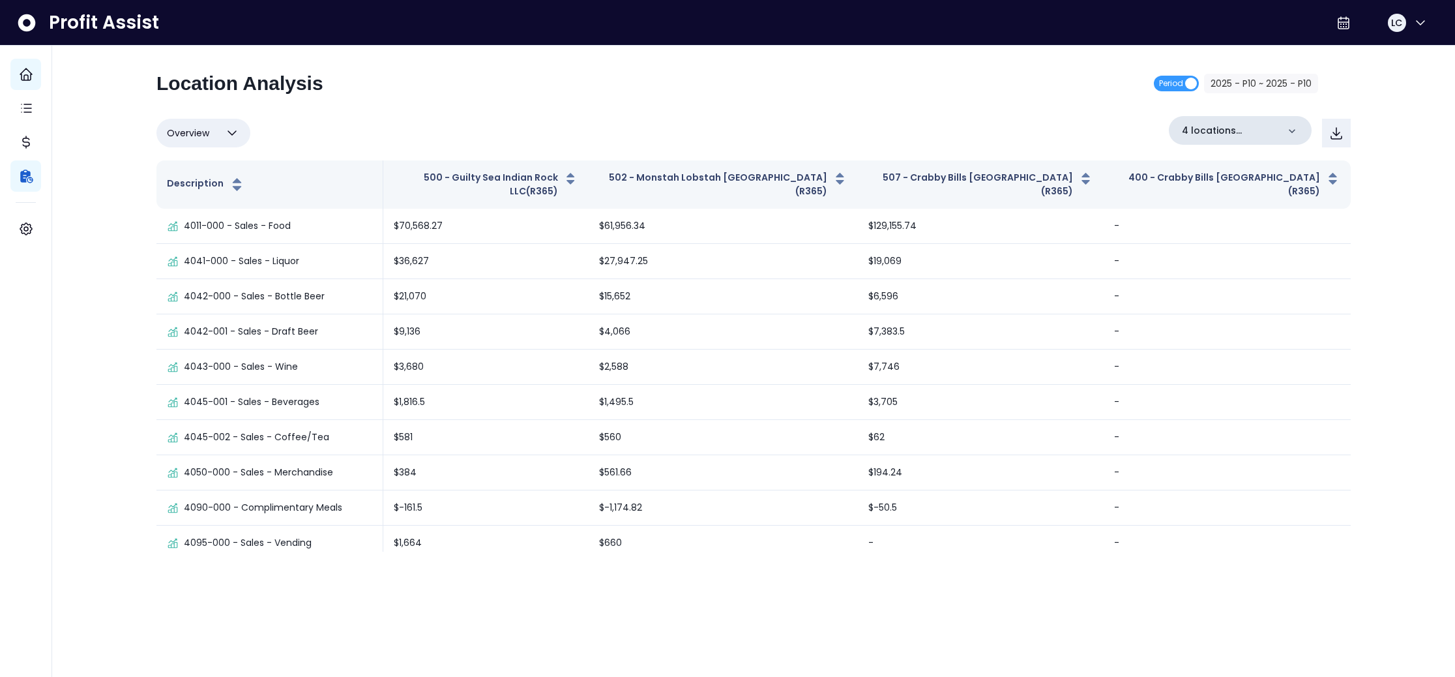
click at [1292, 134] on icon at bounding box center [1292, 131] width 13 height 13
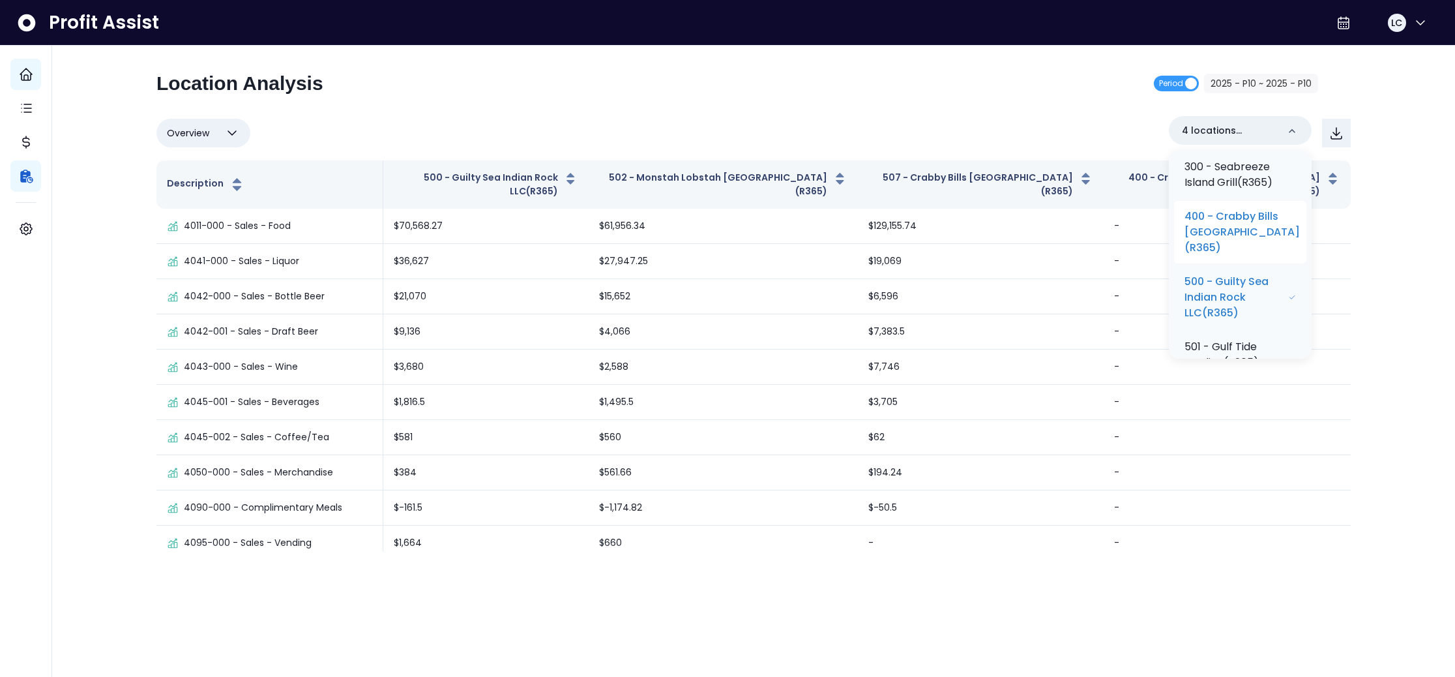
scroll to position [200, 0]
click at [1228, 250] on p "400 - Crabby Bills [GEOGRAPHIC_DATA](R365)" at bounding box center [1242, 226] width 115 height 47
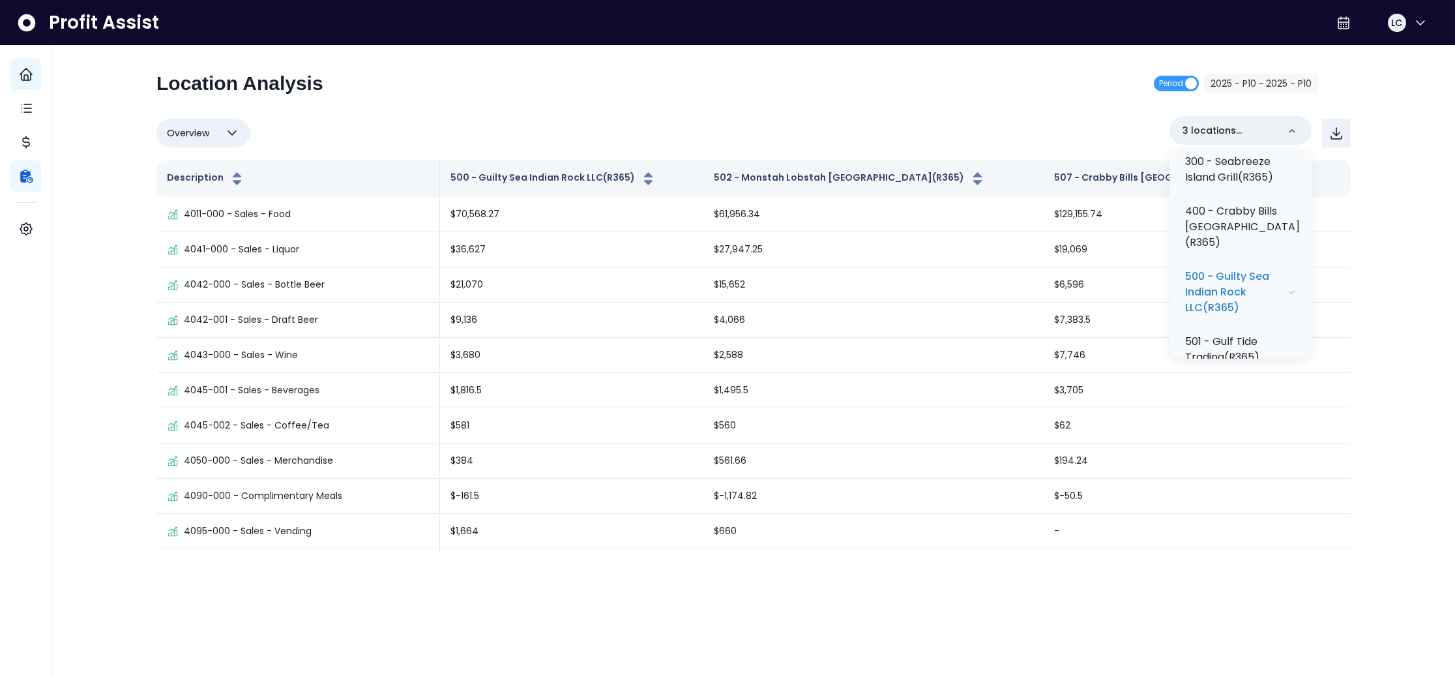
click at [1082, 125] on div "Overview Overview % of cost % of sales % of budget ******** 3 locations selecte…" at bounding box center [753, 133] width 1194 height 34
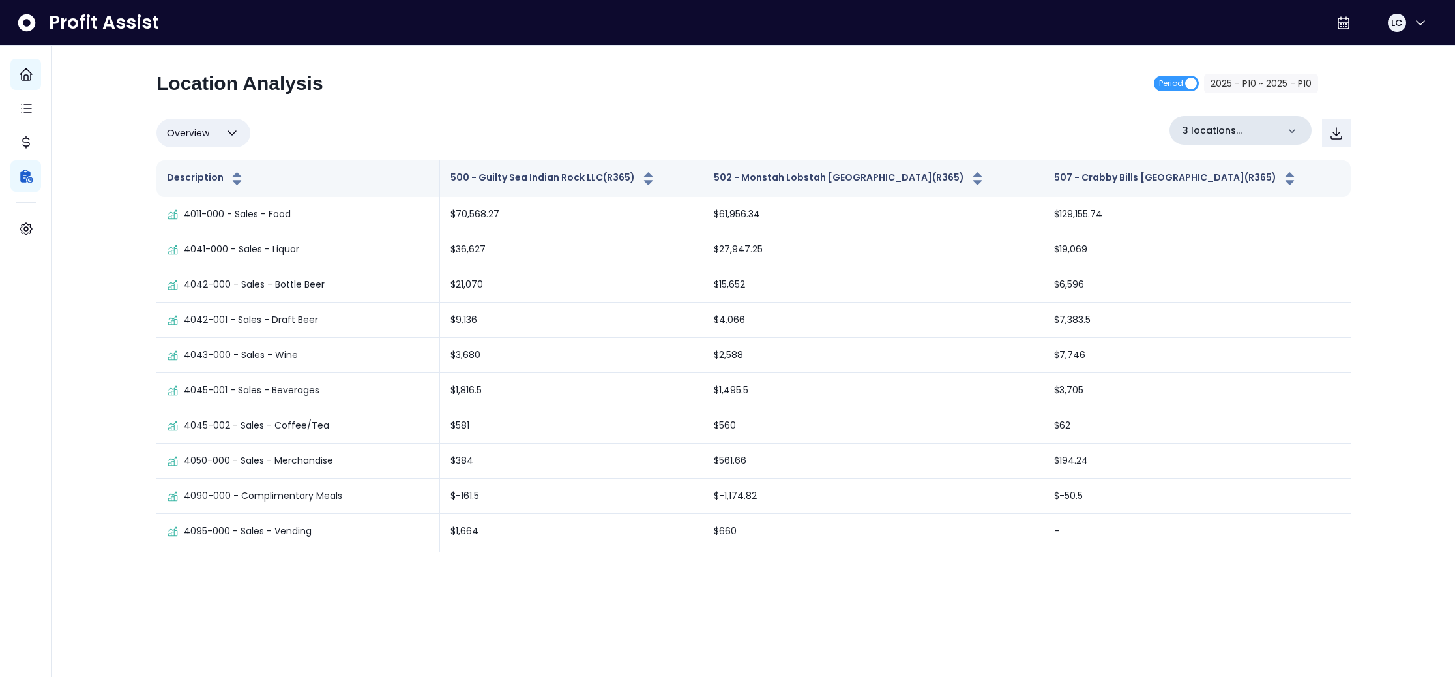
click at [1297, 132] on icon at bounding box center [1292, 131] width 13 height 13
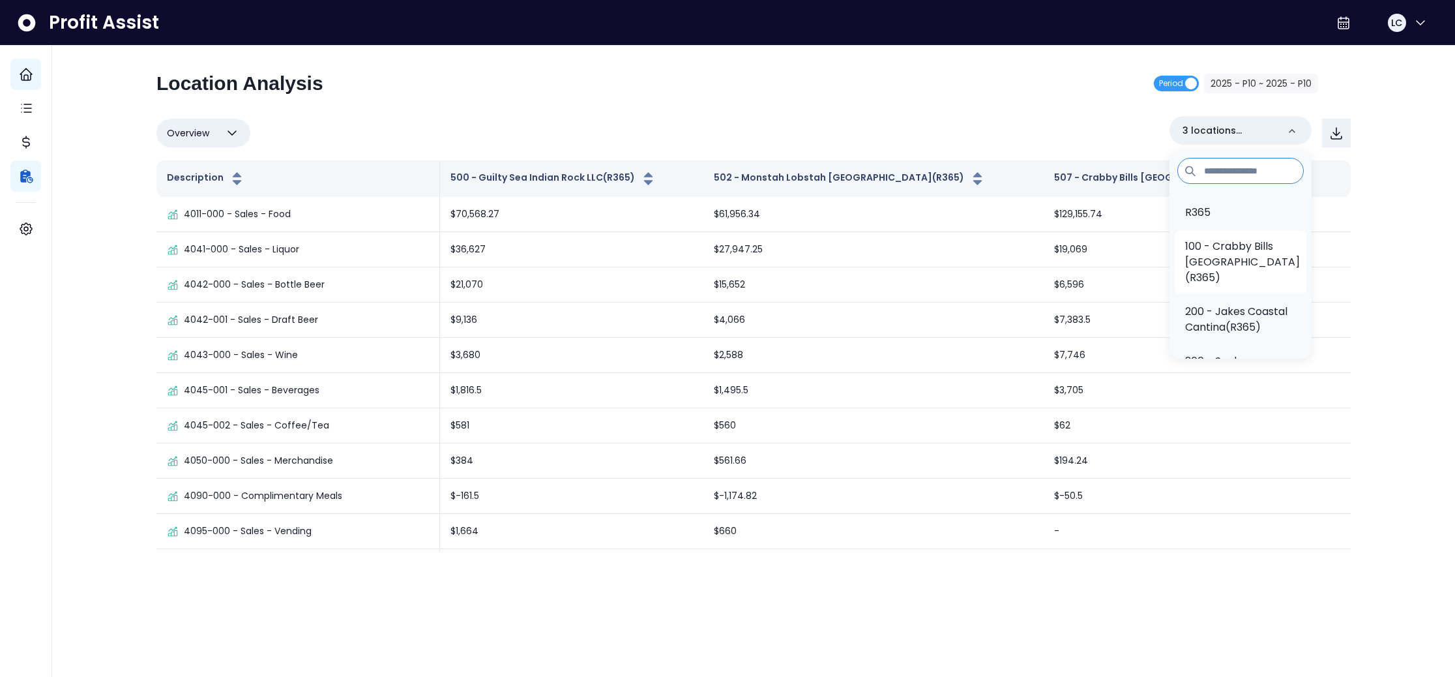
click at [1245, 271] on p "100 - Crabby Bills [GEOGRAPHIC_DATA](R365)" at bounding box center [1242, 262] width 115 height 47
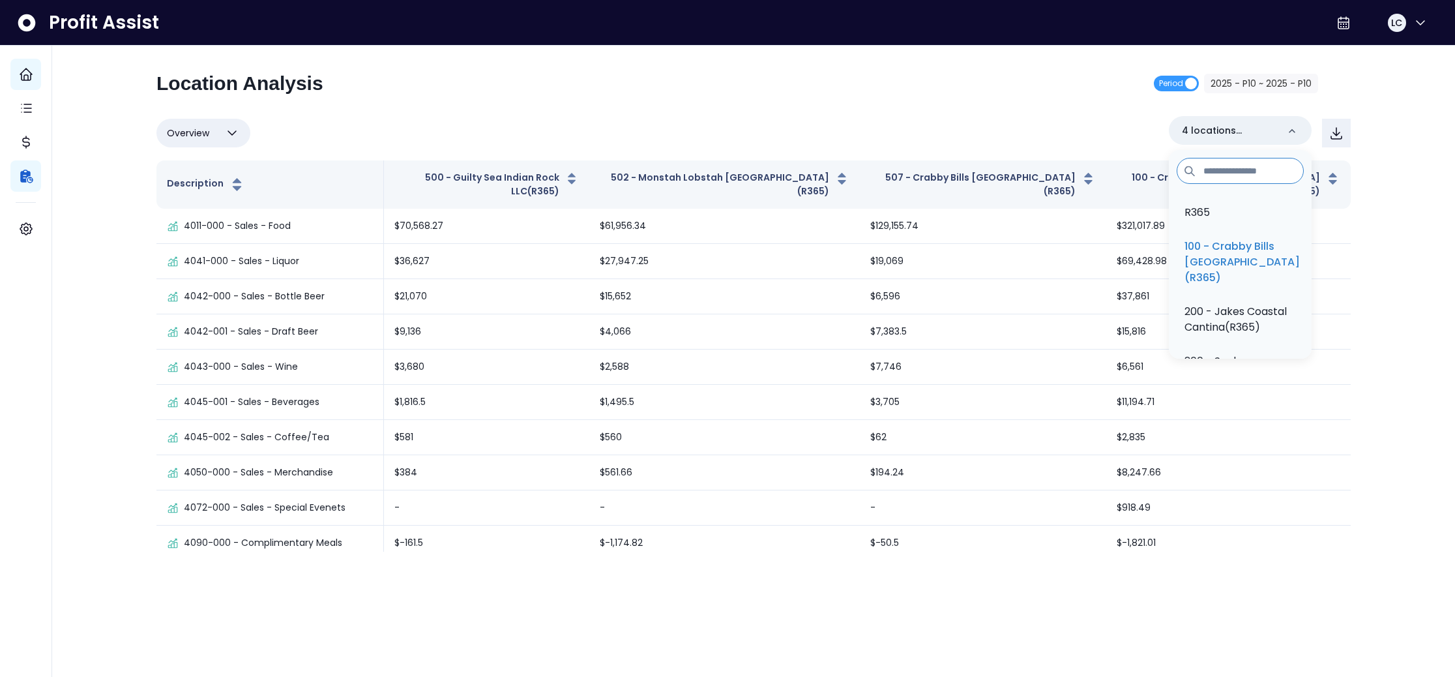
click at [954, 125] on div "Overview Overview % of cost % of sales % of budget ******** 4 locations selecte…" at bounding box center [753, 133] width 1194 height 34
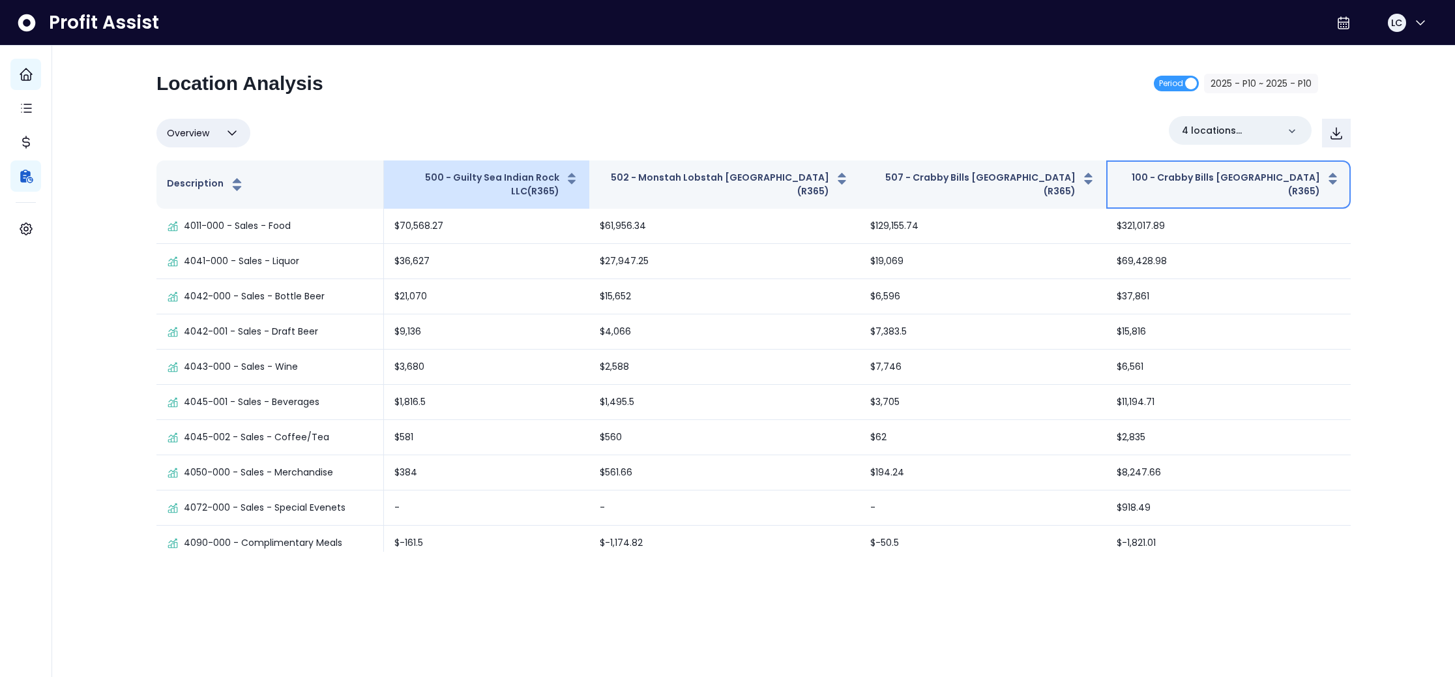
drag, startPoint x: 1222, startPoint y: 178, endPoint x: 512, endPoint y: 171, distance: 710.7
click at [501, 177] on tr "Description 500 - Guilty Sea Indian Rock LLC(R365) 502 - [GEOGRAPHIC_DATA](R365…" at bounding box center [753, 184] width 1194 height 48
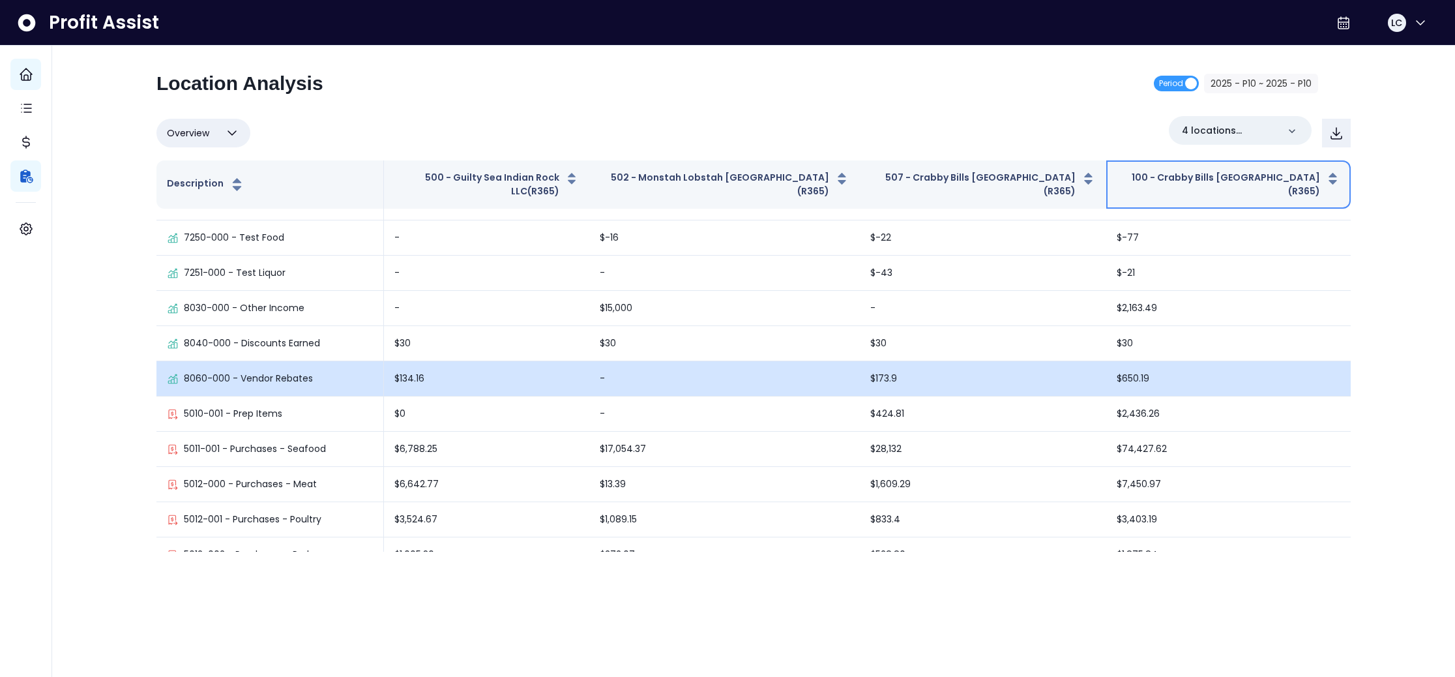
scroll to position [1016, 0]
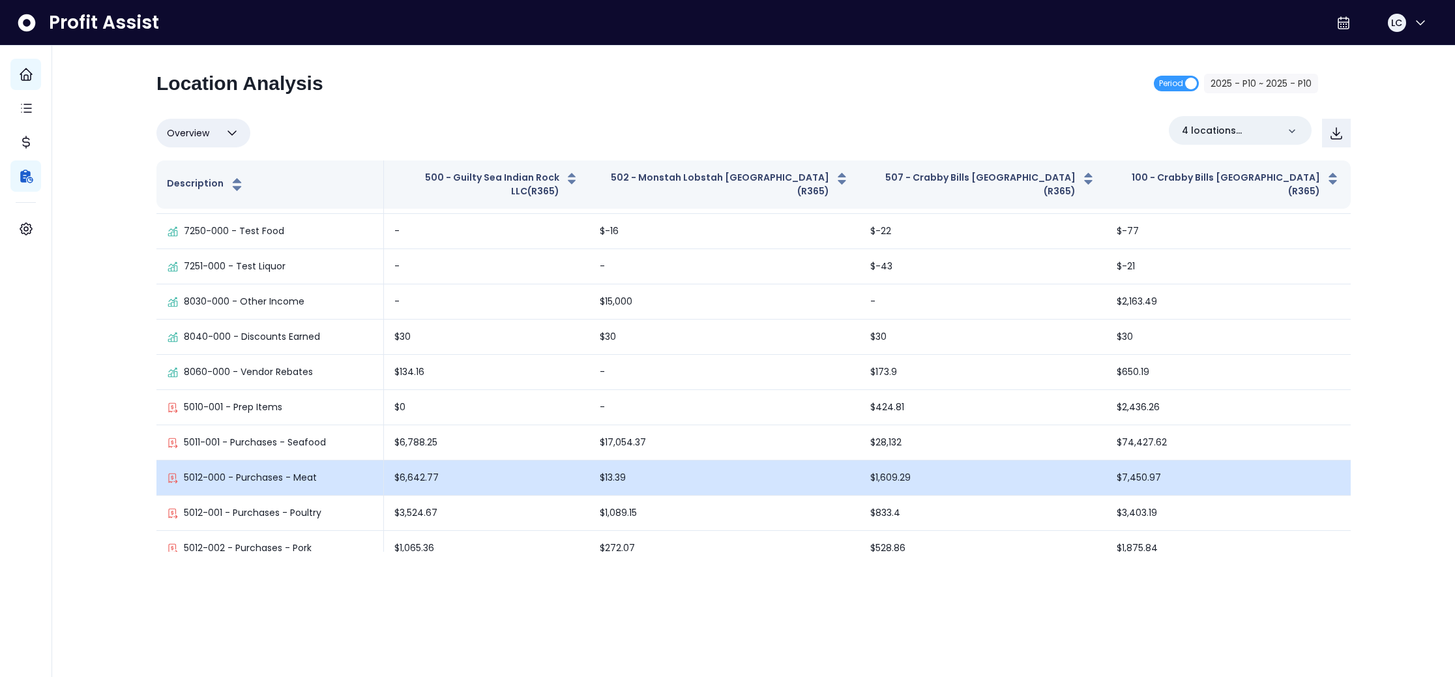
click at [635, 476] on td "$13.39" at bounding box center [724, 477] width 270 height 35
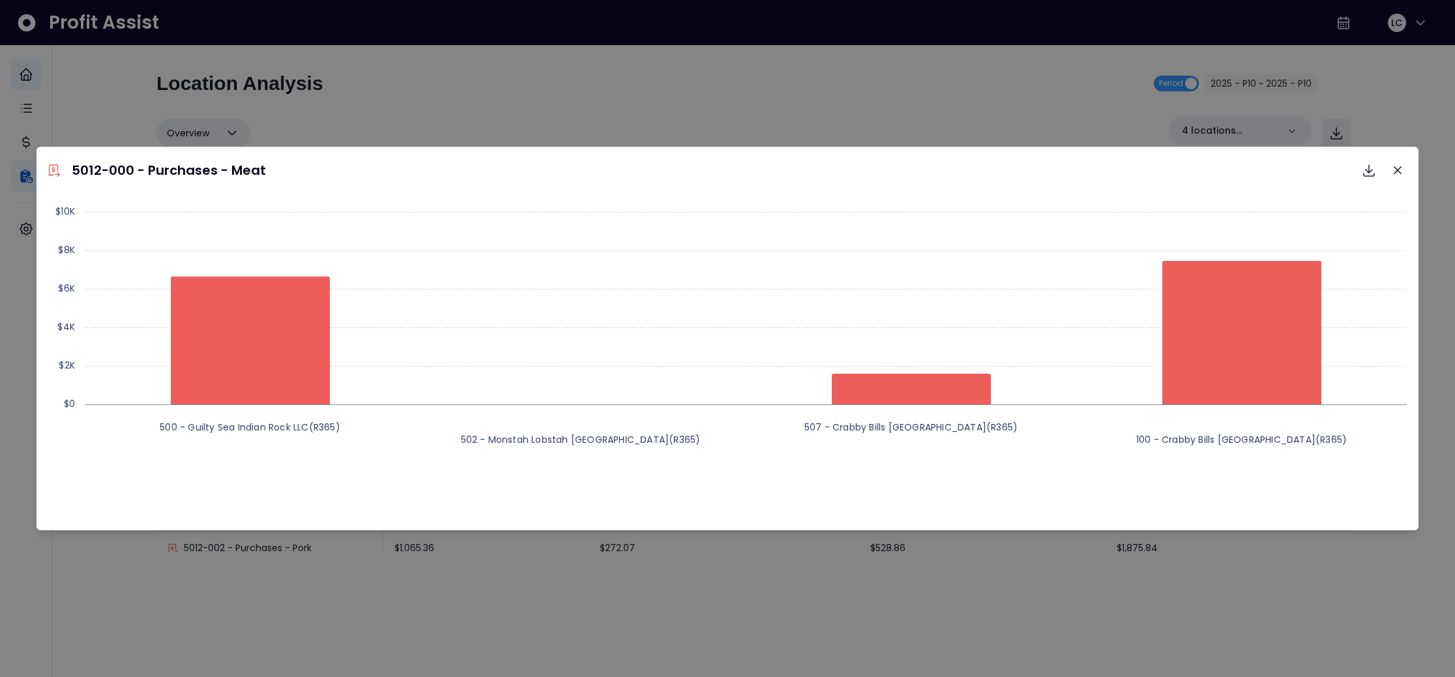
click at [1397, 166] on icon "Close" at bounding box center [1398, 170] width 8 height 8
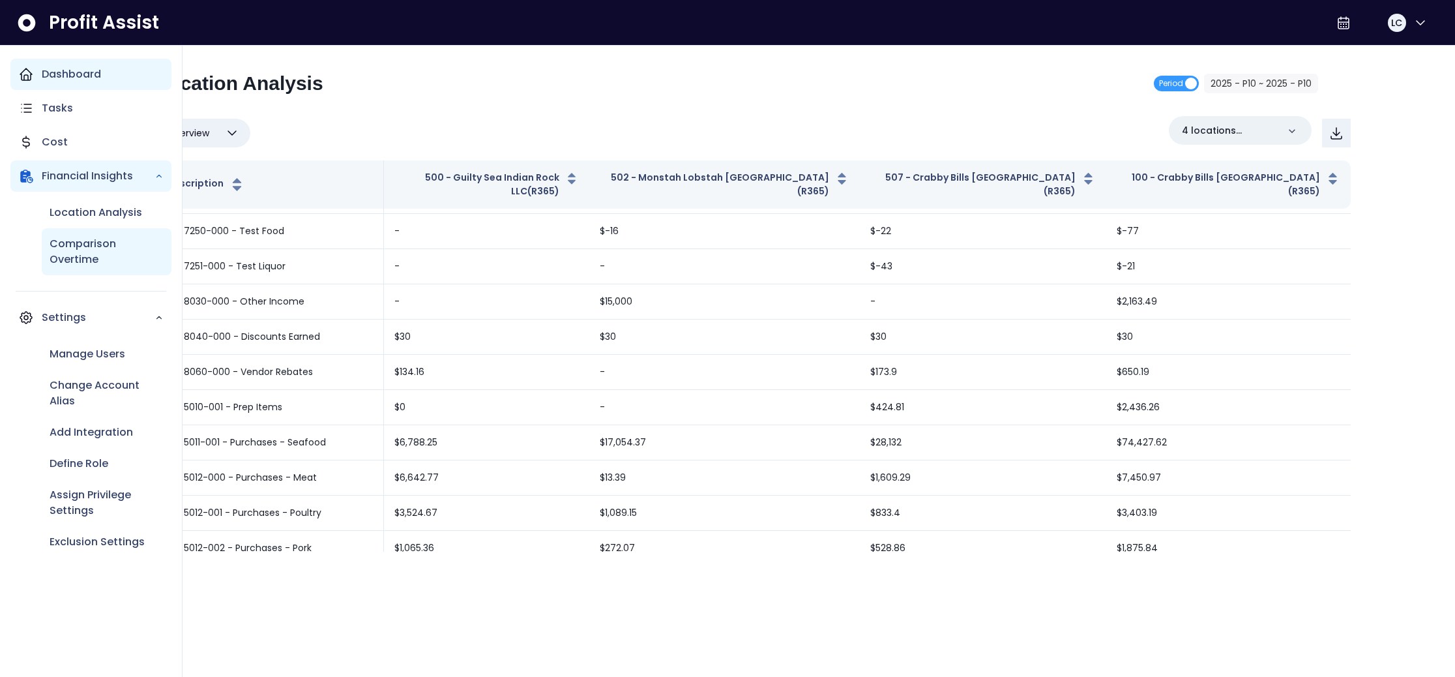
click at [85, 252] on p "Comparison Overtime" at bounding box center [107, 251] width 114 height 31
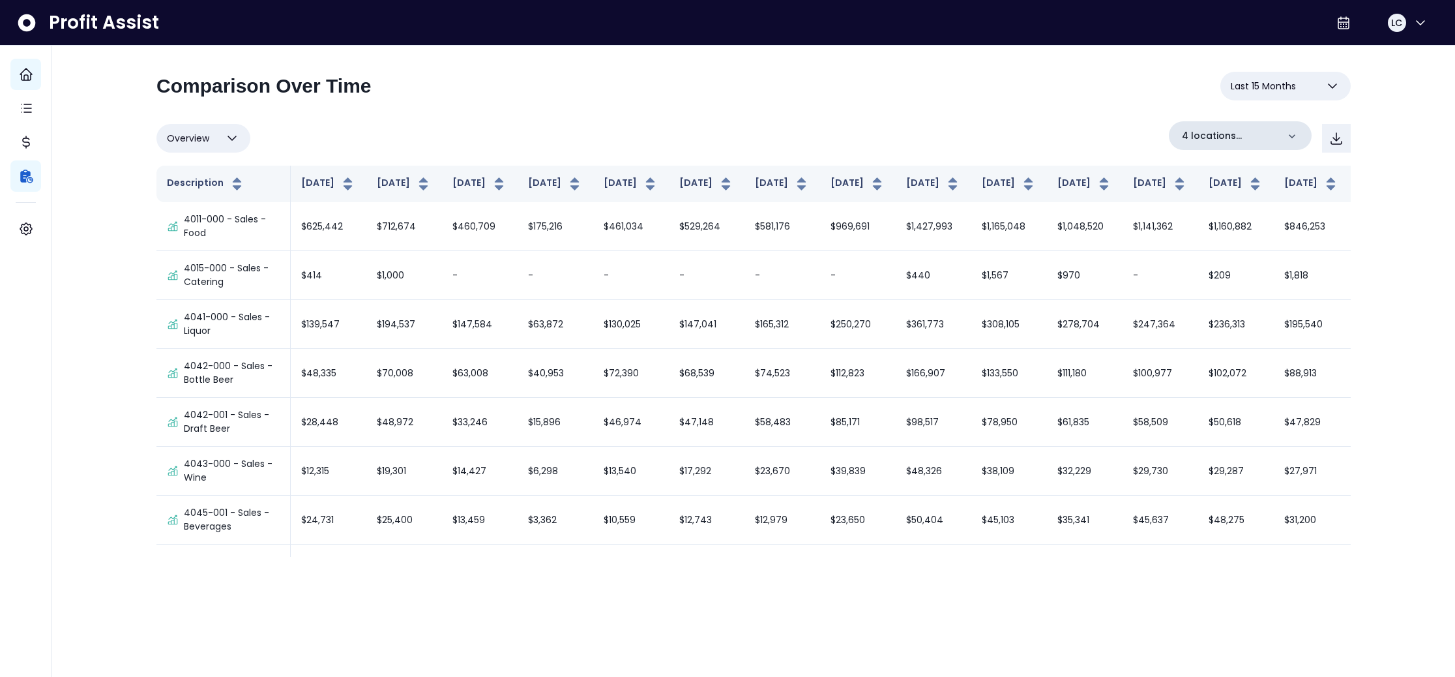
click at [1291, 132] on icon at bounding box center [1292, 136] width 13 height 13
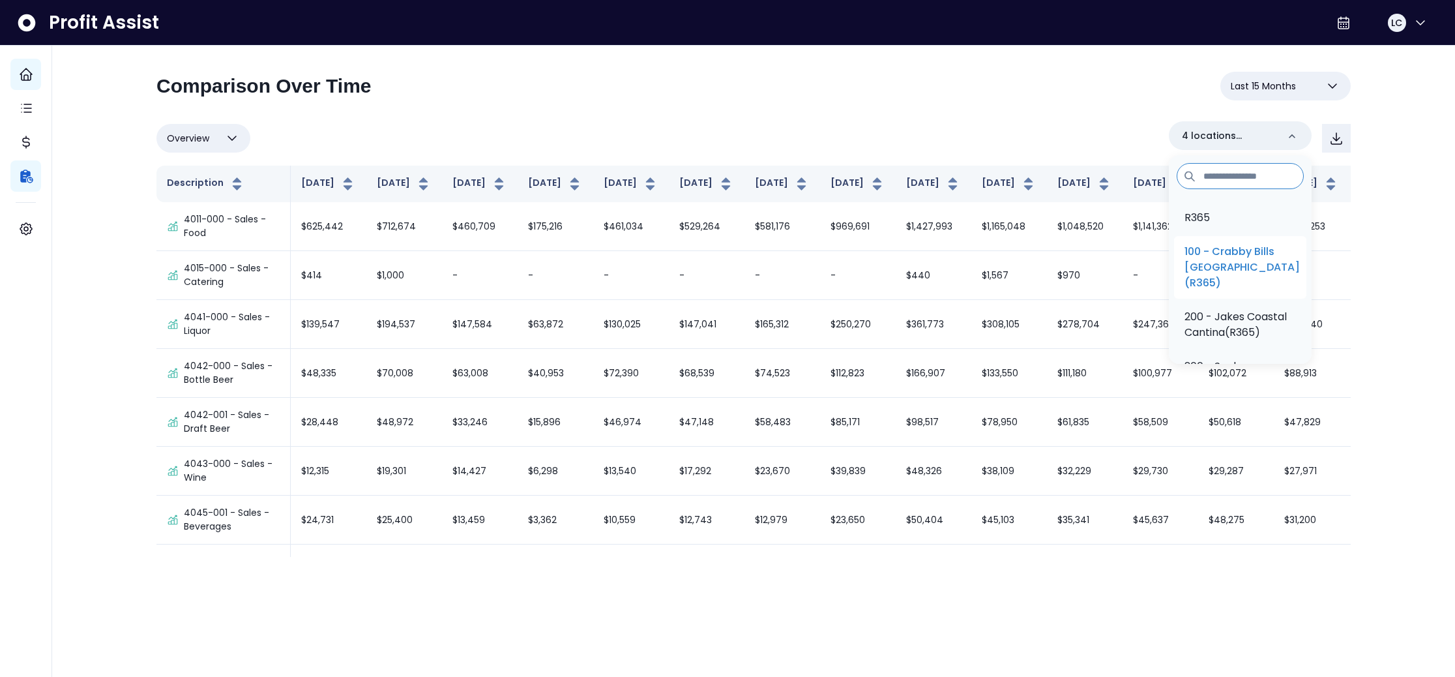
click at [1228, 254] on p "100 - Crabby Bills [GEOGRAPHIC_DATA](R365)" at bounding box center [1242, 267] width 115 height 47
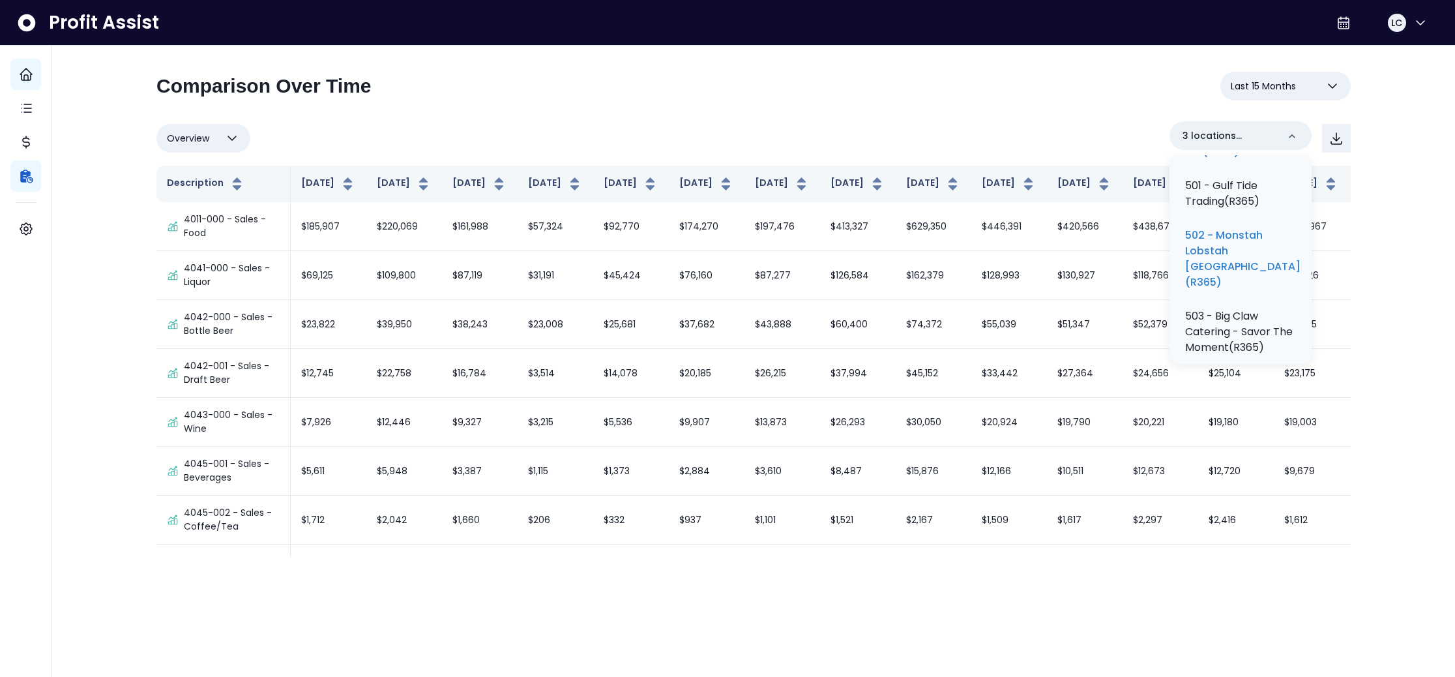
scroll to position [362, 0]
click at [1238, 158] on p "500 - Guilty Sea Indian Rock LLC(R365)" at bounding box center [1236, 134] width 103 height 47
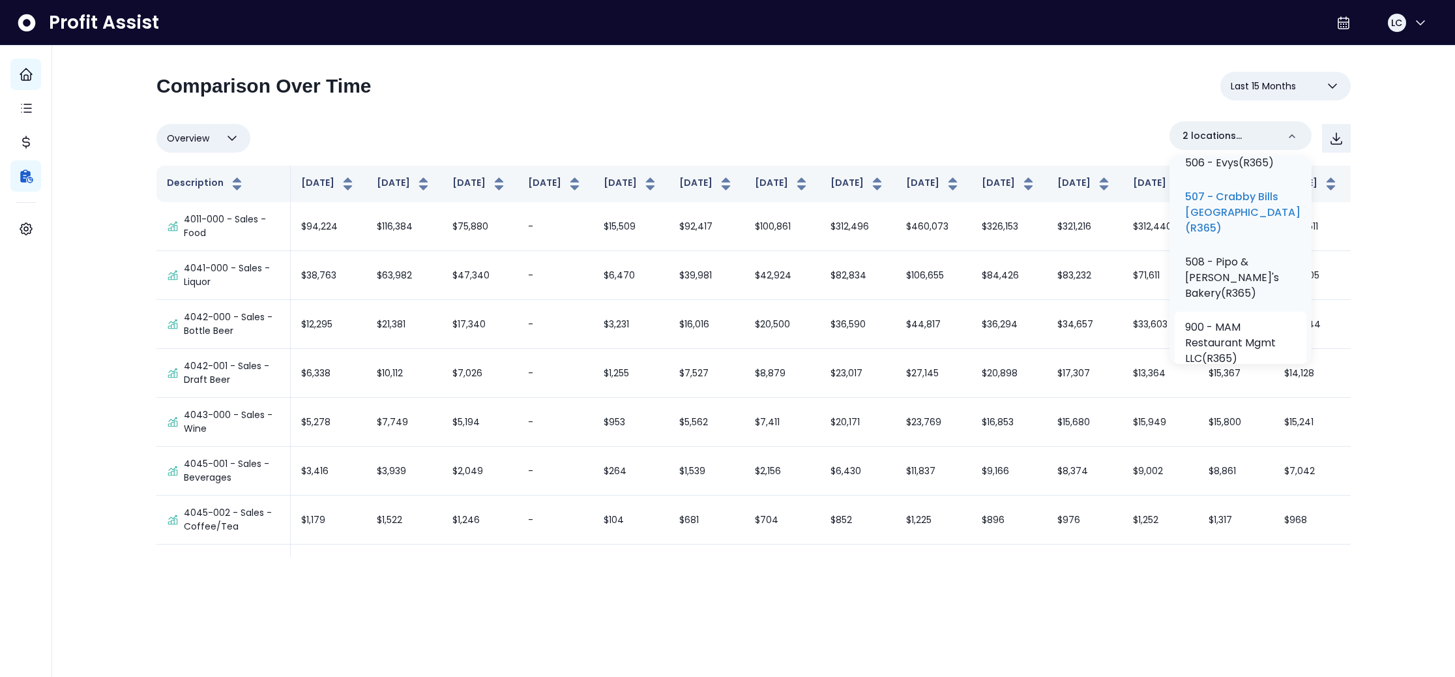
click at [1239, 236] on p "507 - Crabby Bills [GEOGRAPHIC_DATA](R365)" at bounding box center [1242, 212] width 115 height 47
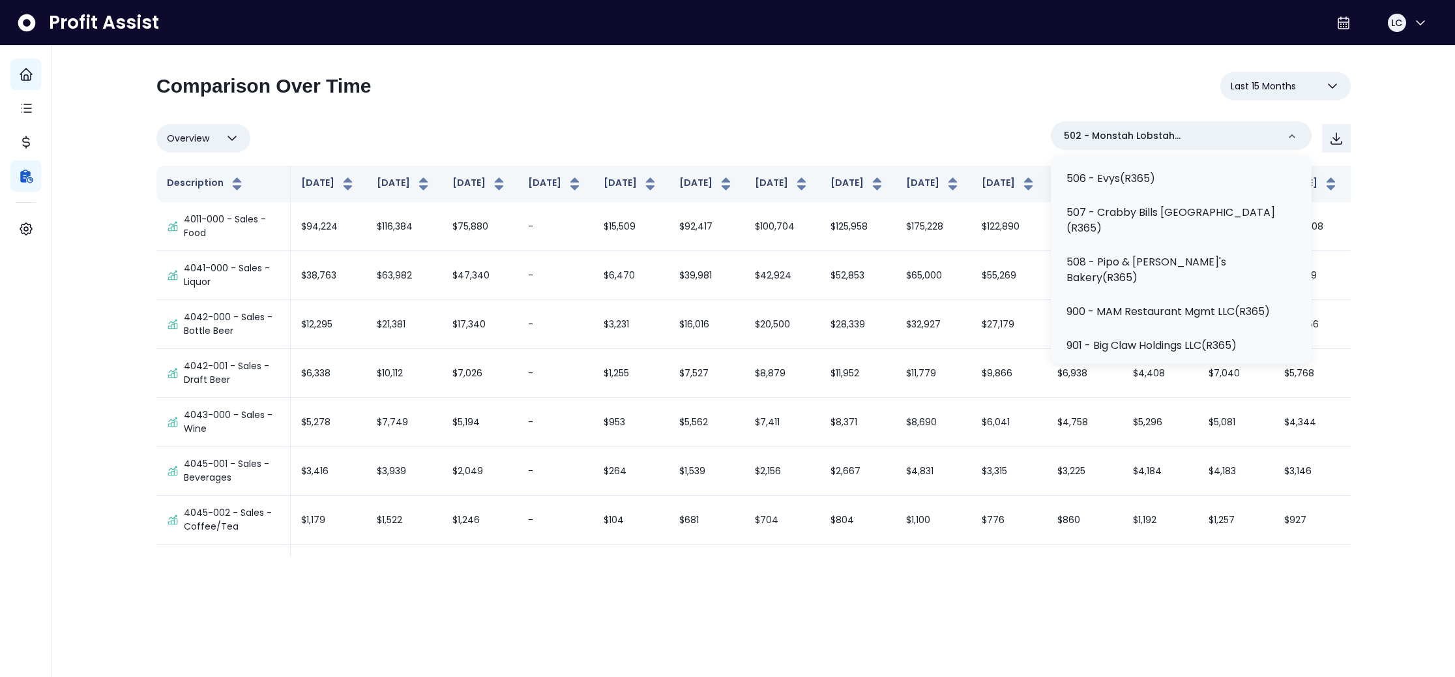
click at [906, 98] on div "**********" at bounding box center [753, 91] width 1194 height 39
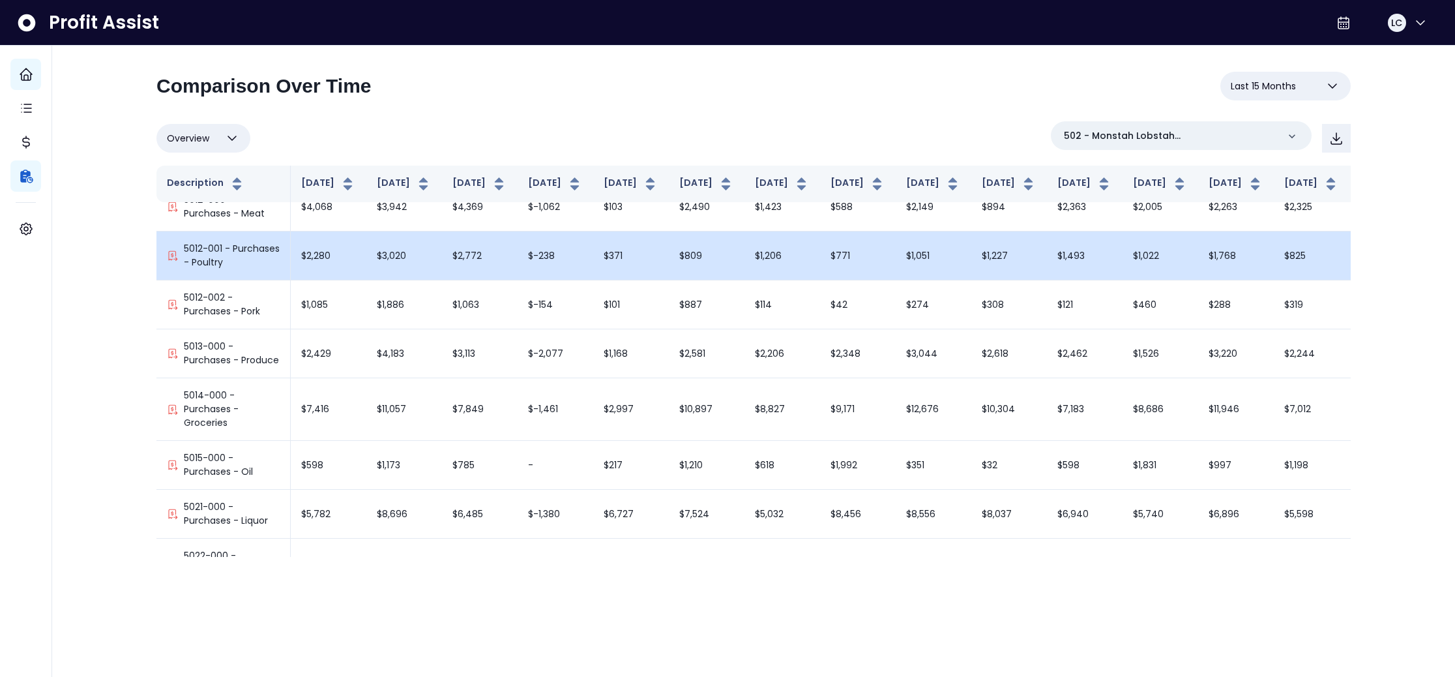
scroll to position [1651, 0]
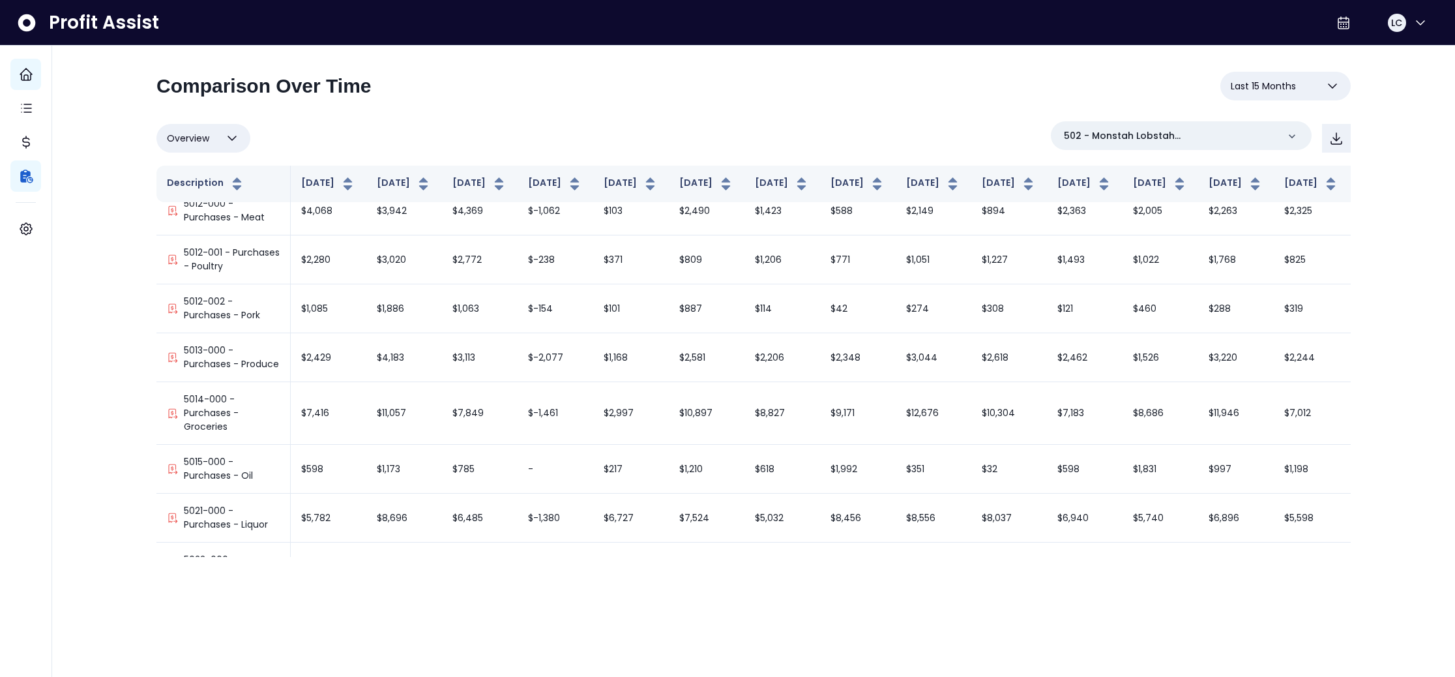
click at [1341, 85] on button "Last 15 Months" at bounding box center [1285, 86] width 130 height 29
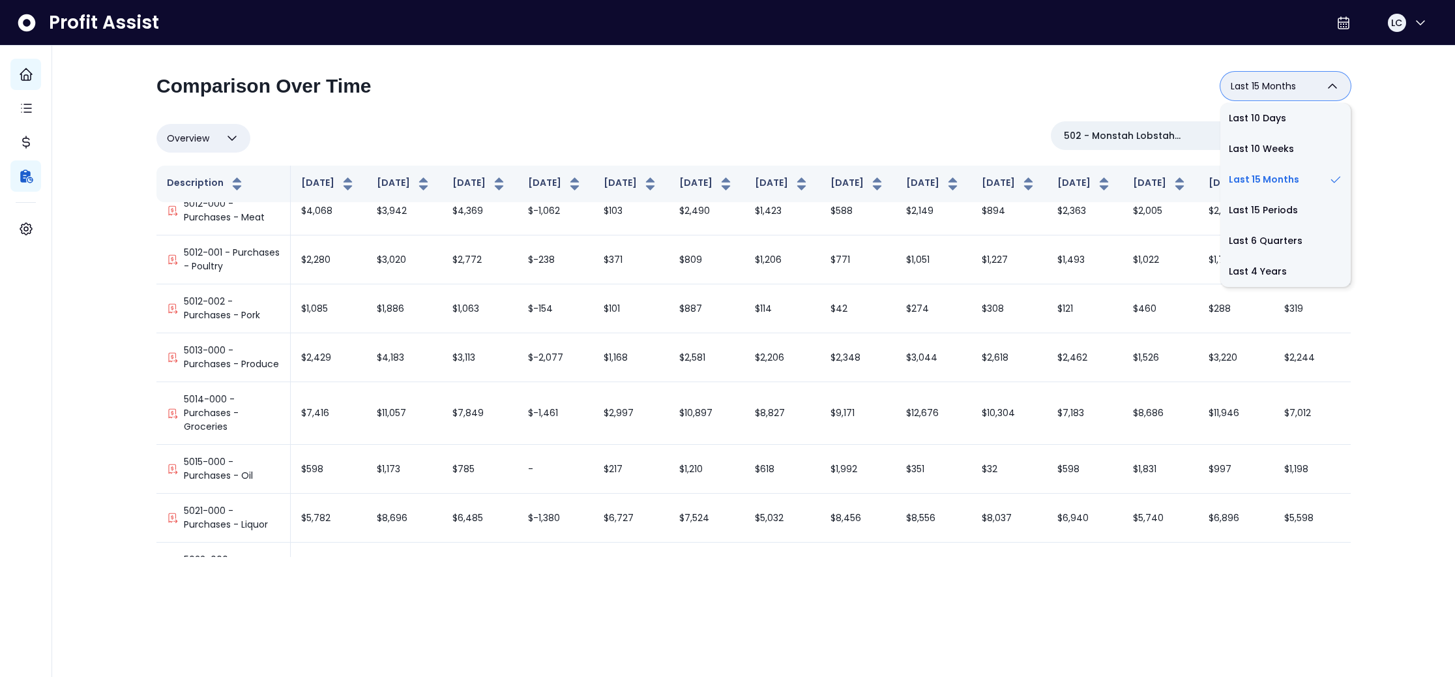
click at [1272, 213] on li "Last 15 Periods" at bounding box center [1285, 210] width 130 height 31
type input "**********"
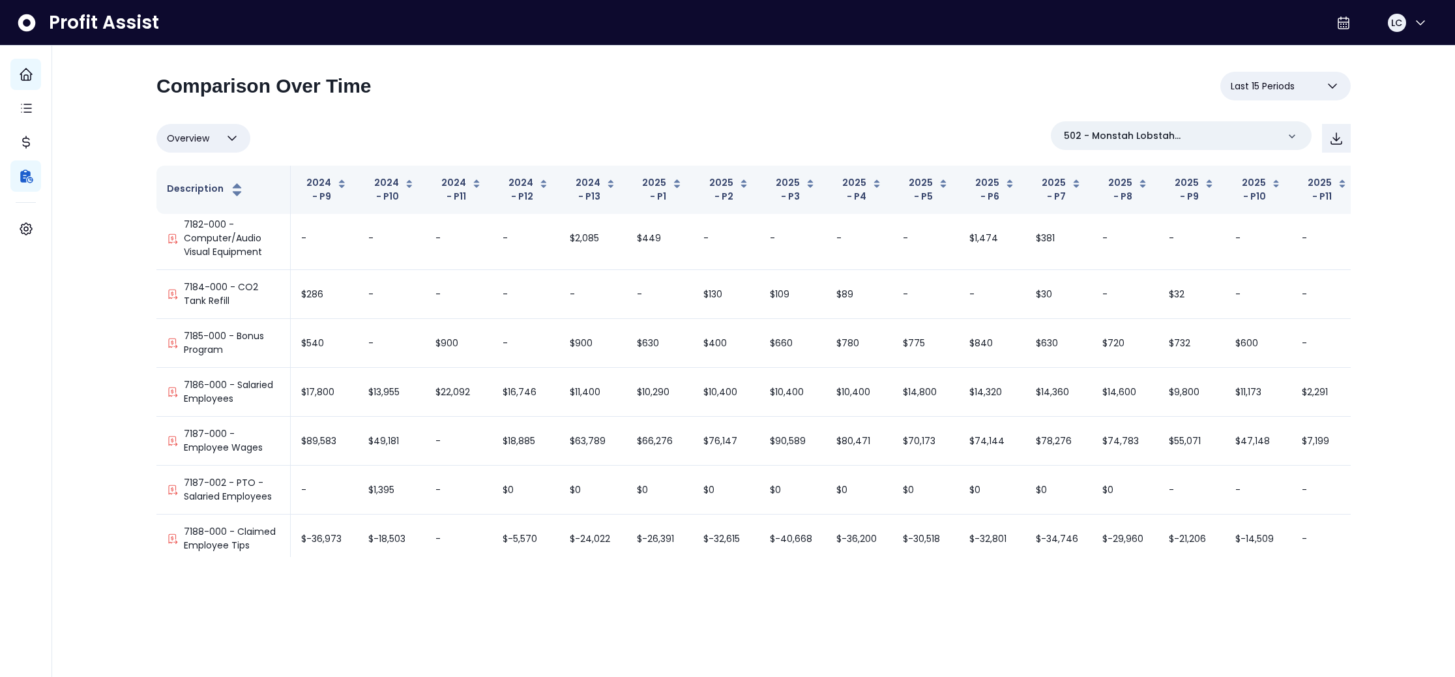
scroll to position [5534, 0]
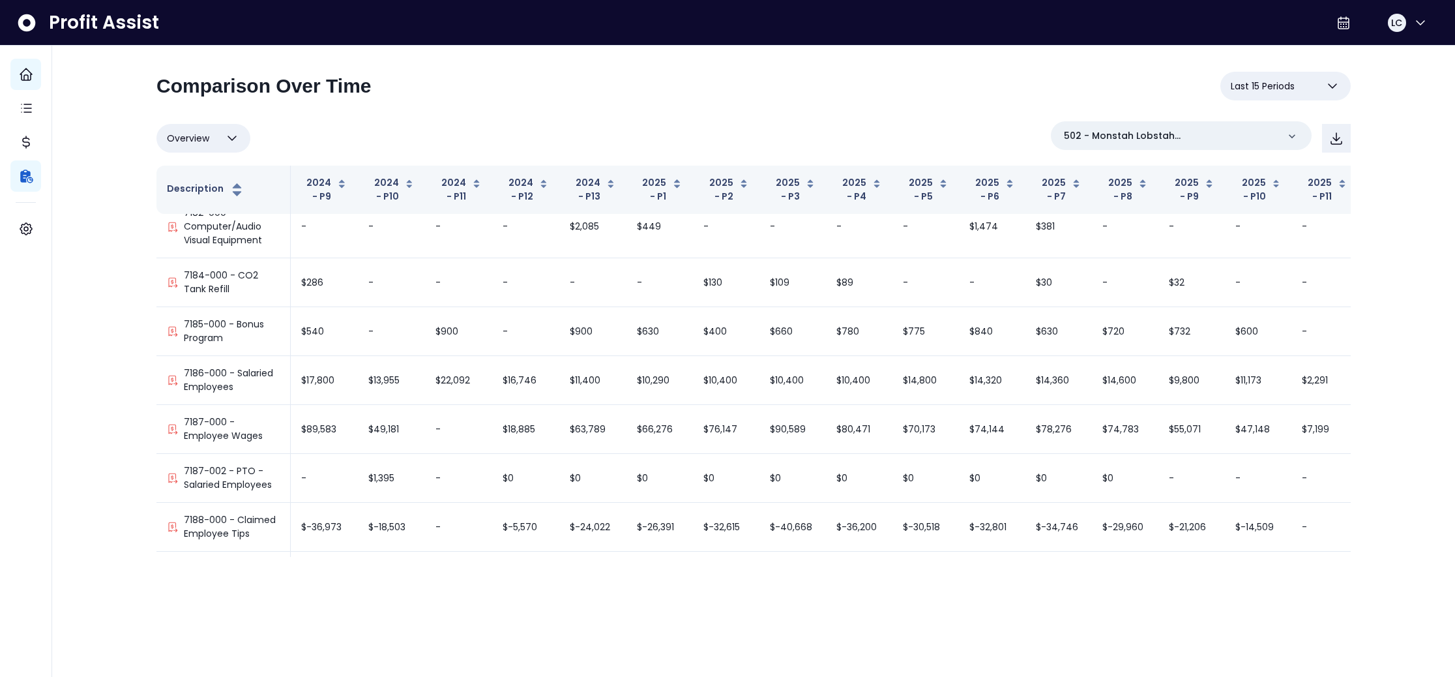
click at [1340, 88] on icon "button" at bounding box center [1333, 86] width 16 height 16
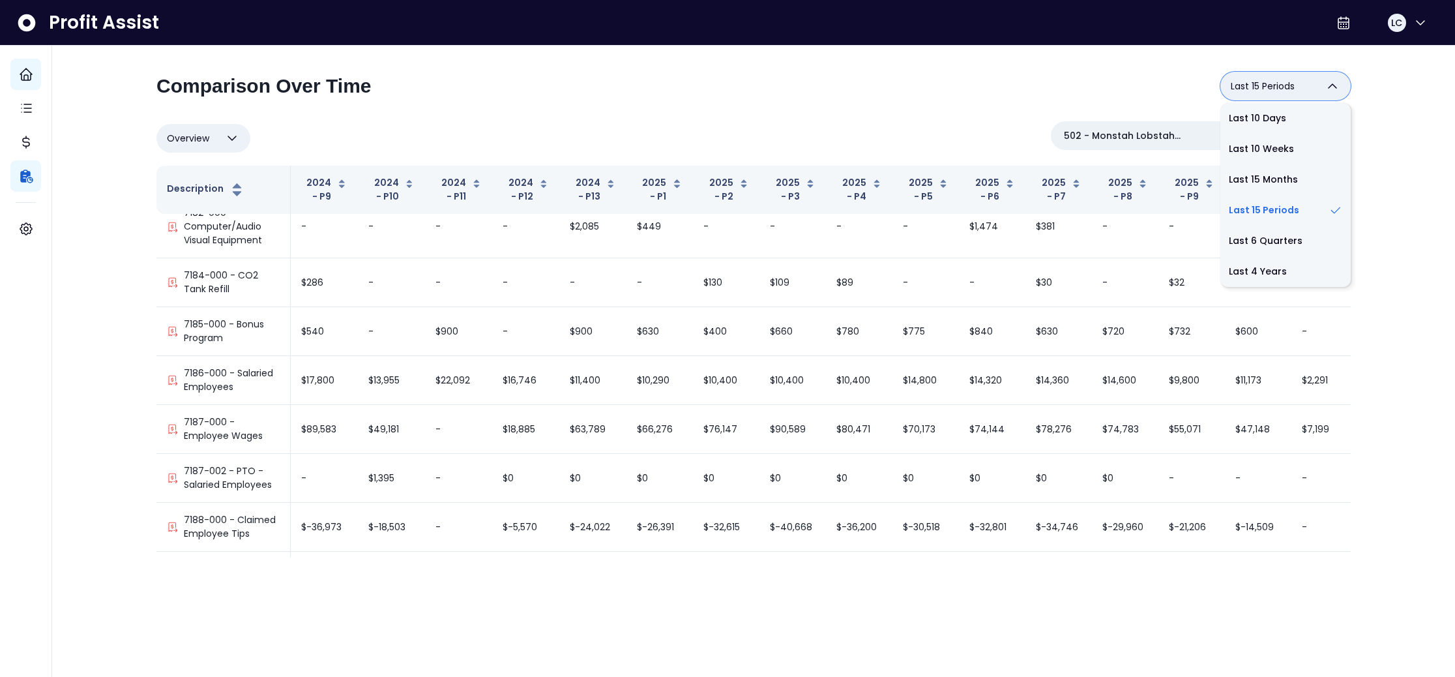
click at [1339, 88] on icon "button" at bounding box center [1333, 86] width 16 height 16
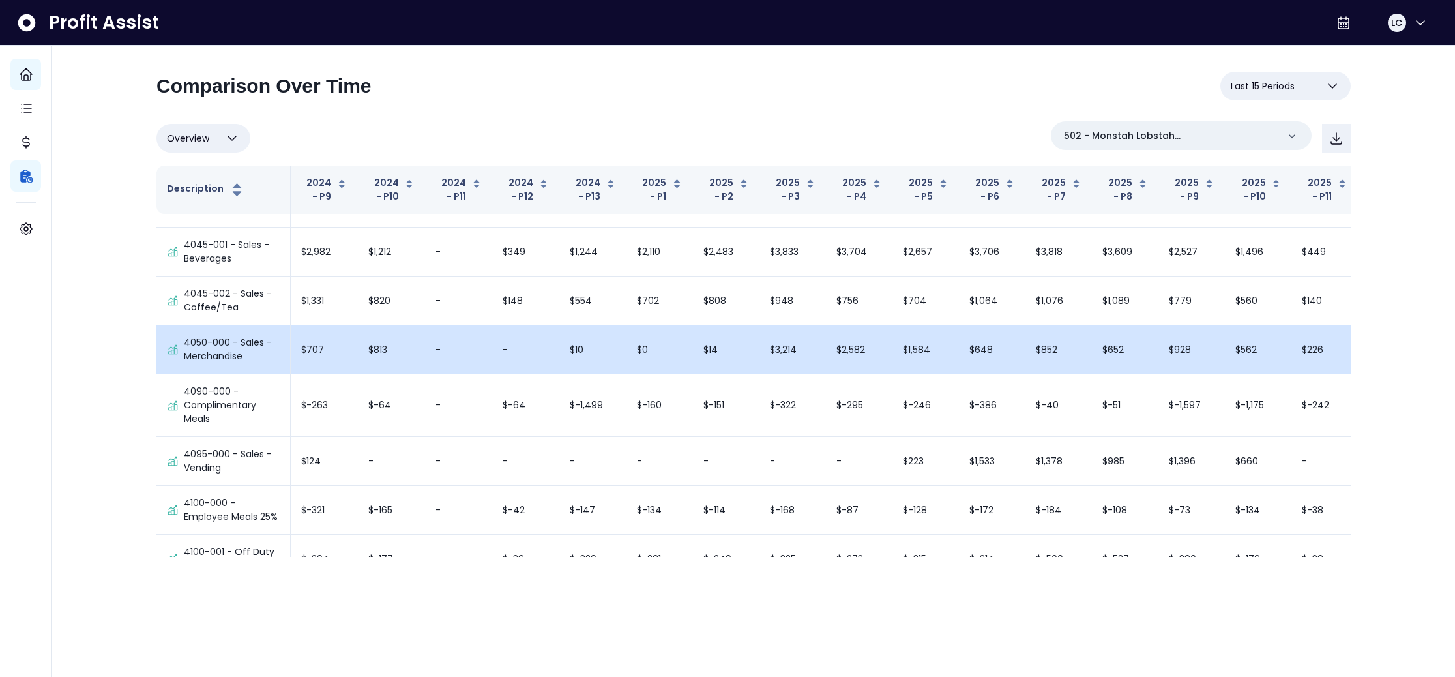
scroll to position [0, 0]
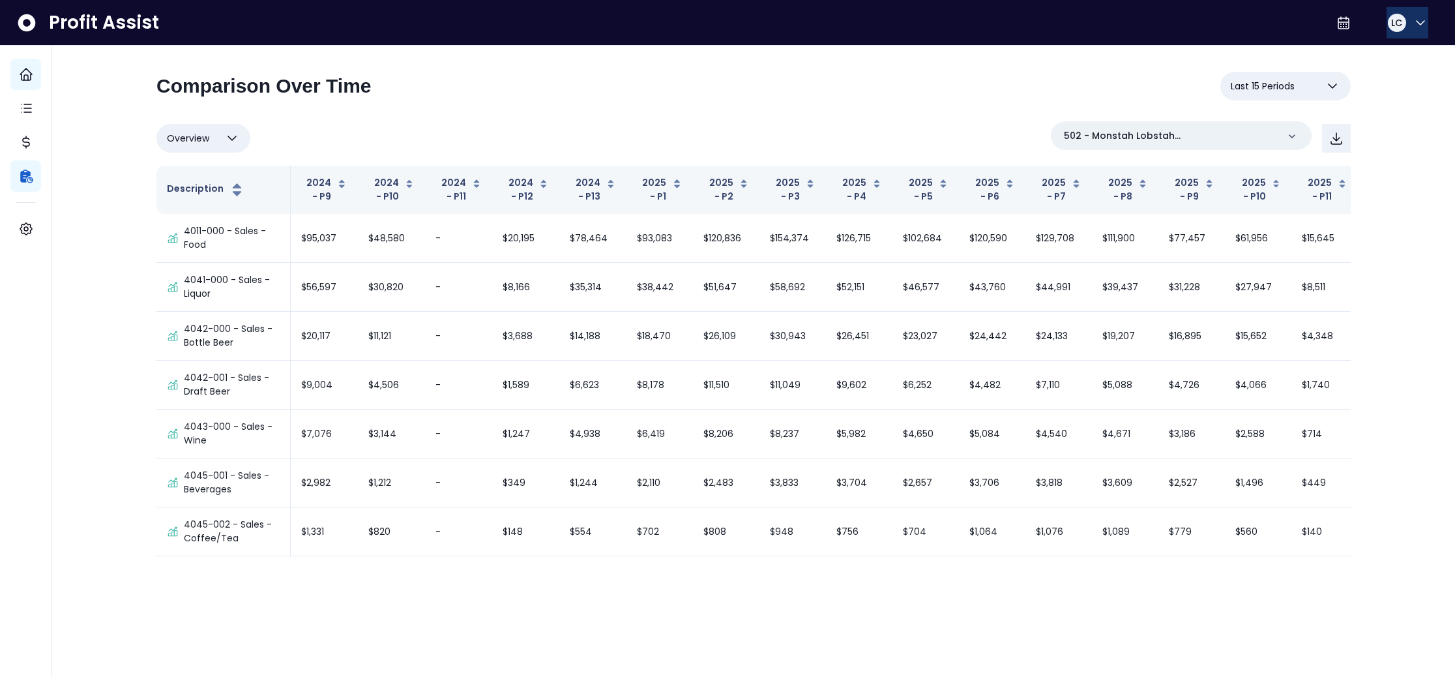
click at [1413, 17] on icon "button" at bounding box center [1421, 23] width 16 height 16
click at [1318, 88] on span "Logout" at bounding box center [1357, 86] width 125 height 16
